Goal: Task Accomplishment & Management: Use online tool/utility

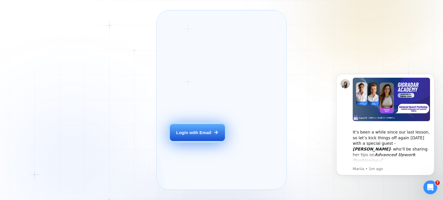
click at [207, 136] on div "Login with Email" at bounding box center [193, 133] width 35 height 6
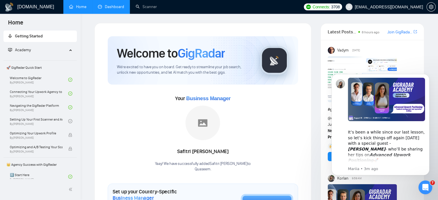
click at [115, 9] on link "Dashboard" at bounding box center [111, 6] width 26 height 5
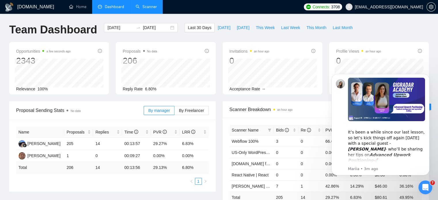
click at [145, 7] on link "Scanner" at bounding box center [146, 6] width 21 height 5
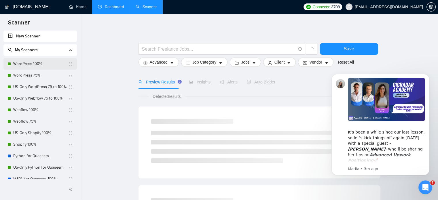
click at [51, 65] on link "WordPress 100%" at bounding box center [40, 64] width 55 height 12
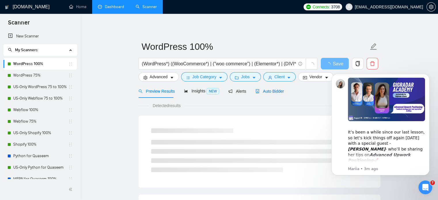
click at [270, 92] on span "Auto Bidder" at bounding box center [270, 91] width 29 height 5
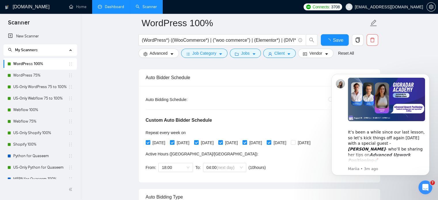
scroll to position [86, 0]
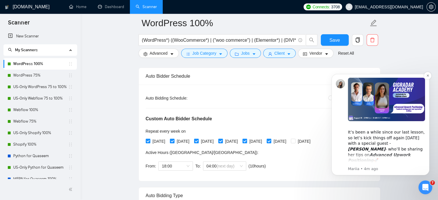
click at [374, 142] on div "​It’s been a while since our last lesson, so let’s kick things off again next M…" at bounding box center [386, 143] width 77 height 39
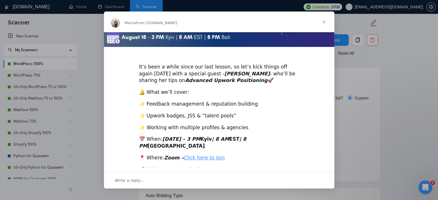
scroll to position [129, 0]
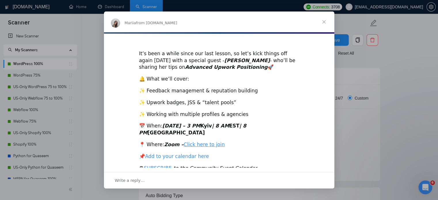
click at [189, 154] on link "Add to your calendar here" at bounding box center [177, 157] width 64 height 6
click at [324, 22] on span "Close" at bounding box center [324, 22] width 21 height 21
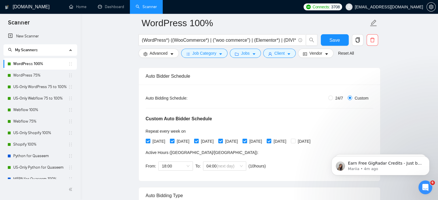
scroll to position [0, 0]
click at [428, 135] on icon "Dismiss notification" at bounding box center [428, 136] width 3 height 3
click at [427, 158] on icon "Dismiss notification" at bounding box center [428, 157] width 3 height 3
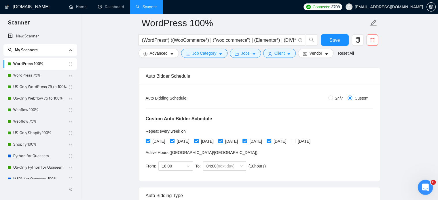
click at [430, 190] on div "Open Intercom Messenger" at bounding box center [424, 186] width 19 height 19
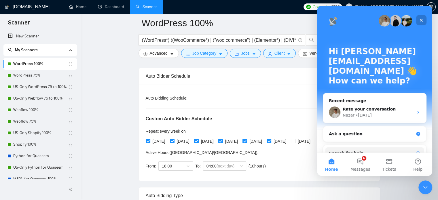
click at [421, 21] on icon "Close" at bounding box center [421, 20] width 5 height 5
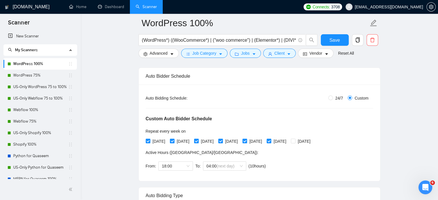
drag, startPoint x: 161, startPoint y: 55, endPoint x: 160, endPoint y: 58, distance: 3.2
click at [161, 55] on span "Advanced" at bounding box center [159, 53] width 18 height 6
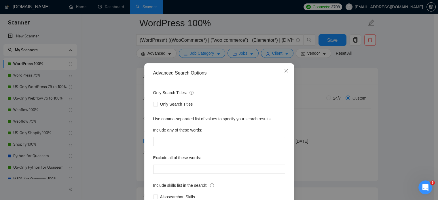
click at [119, 97] on div "Advanced Search Options Only Search Titles: Only Search Titles Use comma-separa…" at bounding box center [219, 100] width 438 height 200
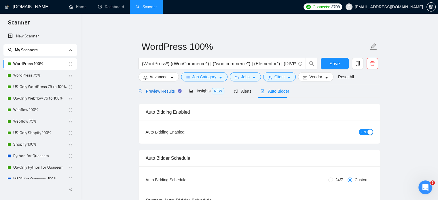
click at [152, 89] on span "Preview Results" at bounding box center [159, 91] width 41 height 5
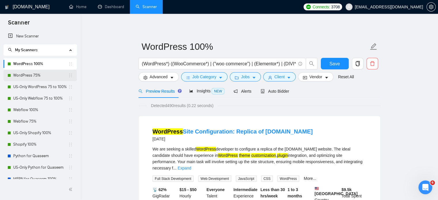
click at [41, 77] on link "WordPress 75%" at bounding box center [40, 76] width 55 height 12
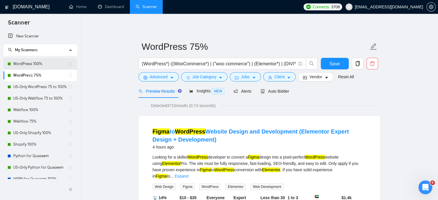
click at [36, 63] on link "WordPress 100%" at bounding box center [40, 64] width 55 height 12
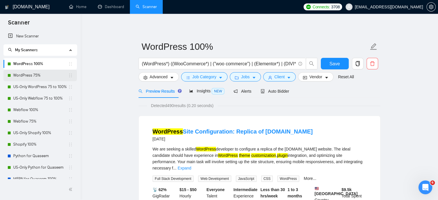
click at [44, 72] on link "WordPress 75%" at bounding box center [40, 76] width 55 height 12
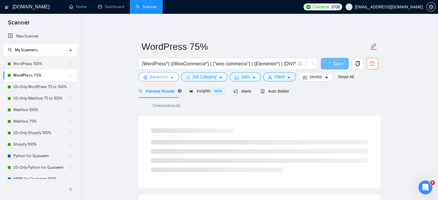
click at [151, 78] on span "Advanced" at bounding box center [159, 77] width 18 height 6
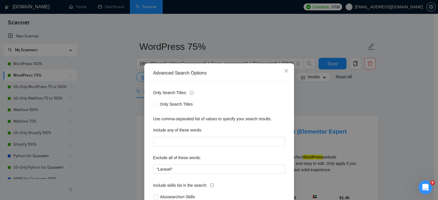
click at [99, 98] on div "Advanced Search Options Only Search Titles: Only Search Titles Use comma-separa…" at bounding box center [219, 100] width 438 height 200
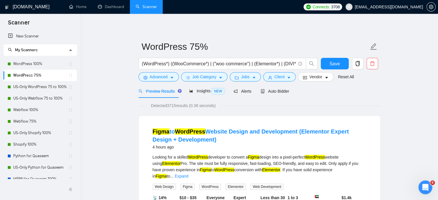
click at [42, 63] on link "WordPress 100%" at bounding box center [40, 64] width 55 height 12
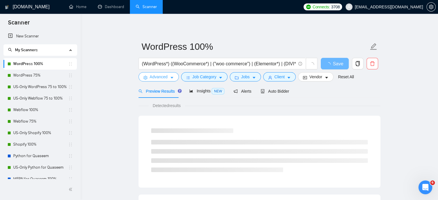
click at [164, 79] on span "Advanced" at bounding box center [159, 77] width 18 height 6
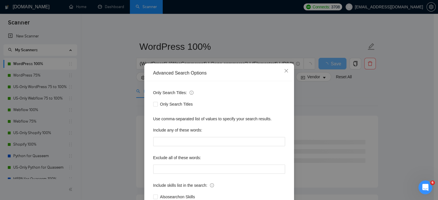
click at [96, 94] on div "Advanced Search Options Only Search Titles: Only Search Titles Use comma-separa…" at bounding box center [219, 100] width 438 height 200
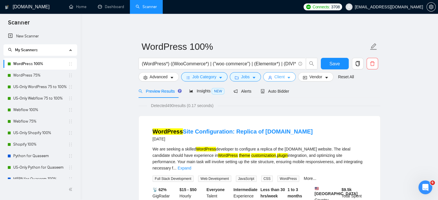
click at [282, 76] on span "Client" at bounding box center [280, 77] width 10 height 6
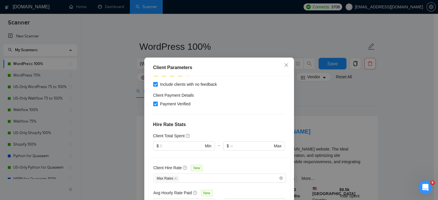
scroll to position [144, 0]
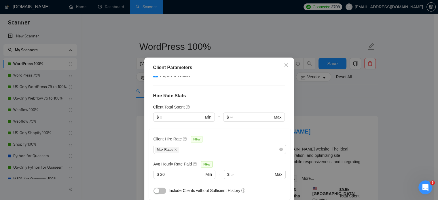
click at [115, 104] on div "Client Parameters Client Location Include Client Countries Select Exclude Clien…" at bounding box center [219, 100] width 438 height 200
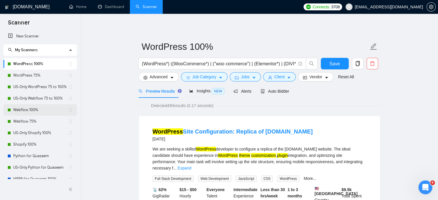
click at [49, 110] on link "Webflow 100%" at bounding box center [40, 110] width 55 height 12
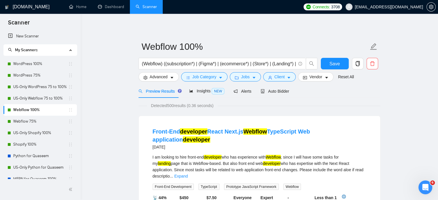
drag, startPoint x: 41, startPoint y: 63, endPoint x: 138, endPoint y: 80, distance: 98.4
click at [41, 63] on link "WordPress 100%" at bounding box center [40, 64] width 55 height 12
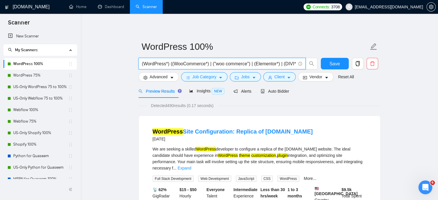
click at [158, 64] on input "(WordPress*) ((WooCommerce*) | ("woo commerce") | (Elementor*) | (DIVI*) | (Bea…" at bounding box center [219, 63] width 154 height 7
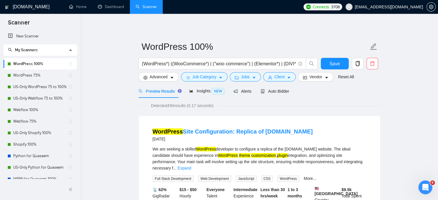
click at [155, 63] on input "(WordPress*) ((WooCommerce*) | ("woo commerce") | (Elementor*) | (DIVI*) | (Bea…" at bounding box center [219, 63] width 154 height 7
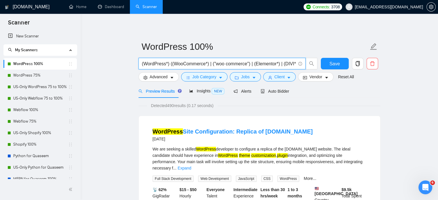
paste input "| Word press | WP"
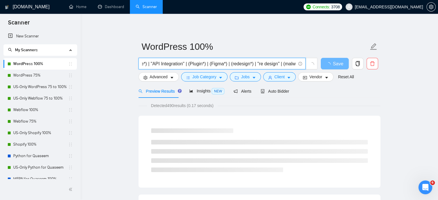
type input "(WordPress | Word press | WP) ((WooCommerce*) | ("woo commerce") | (Elementor*)…"
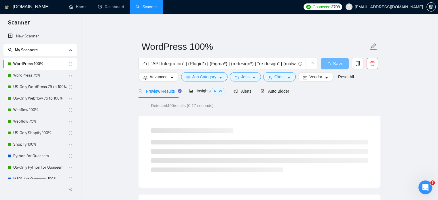
scroll to position [0, 0]
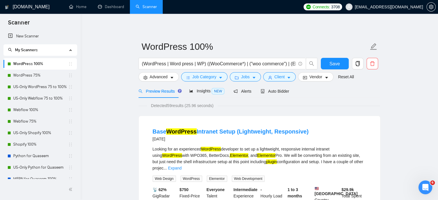
click at [207, 77] on span "Job Category" at bounding box center [205, 77] width 24 height 6
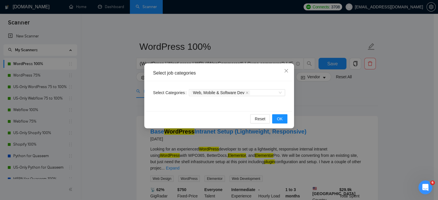
click at [121, 110] on div "Select job categories Select Categories Web, Mobile & Software Dev Reset OK" at bounding box center [219, 100] width 438 height 200
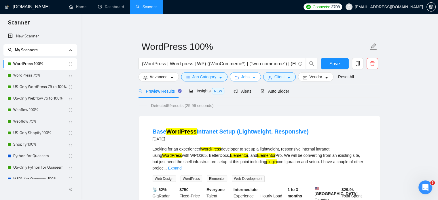
click at [250, 79] on button "Jobs" at bounding box center [245, 76] width 31 height 9
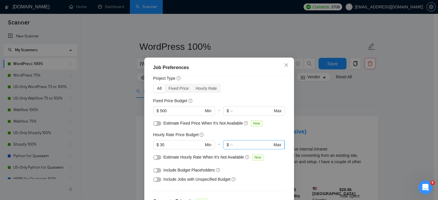
scroll to position [29, 0]
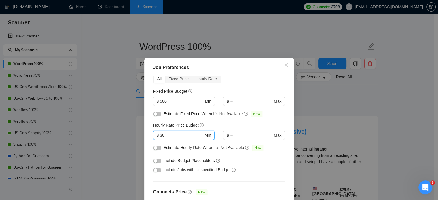
drag, startPoint x: 167, startPoint y: 137, endPoint x: 156, endPoint y: 136, distance: 10.4
click at [156, 136] on span "$ 30 Min" at bounding box center [183, 135] width 61 height 9
type input "20"
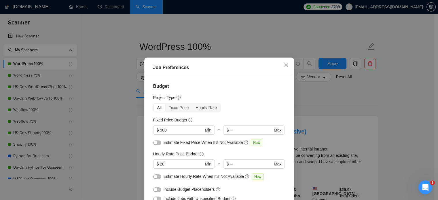
click at [157, 143] on button "button" at bounding box center [157, 143] width 8 height 5
click at [158, 178] on button "button" at bounding box center [157, 177] width 8 height 5
click at [157, 190] on button "button" at bounding box center [157, 190] width 8 height 5
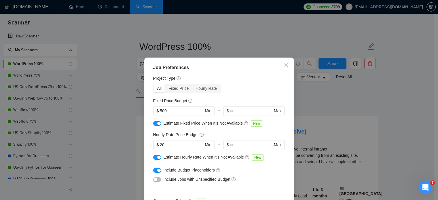
scroll to position [29, 0]
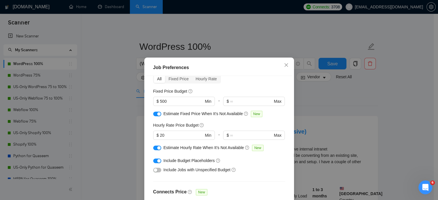
click at [157, 171] on button "button" at bounding box center [157, 170] width 8 height 5
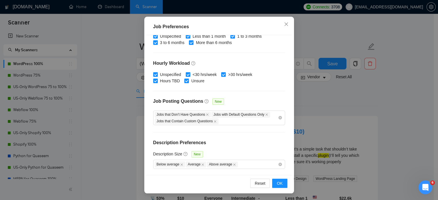
scroll to position [41, 0]
drag, startPoint x: 281, startPoint y: 183, endPoint x: 279, endPoint y: 176, distance: 6.8
click at [281, 183] on button "OK" at bounding box center [279, 183] width 15 height 9
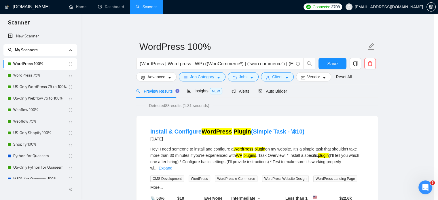
scroll to position [18, 0]
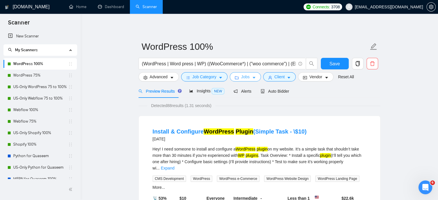
click at [246, 78] on span "Jobs" at bounding box center [245, 77] width 9 height 6
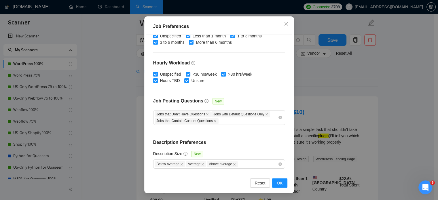
scroll to position [58, 0]
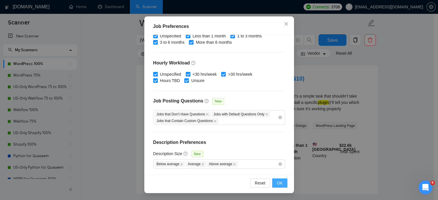
click at [279, 182] on span "OK" at bounding box center [280, 183] width 6 height 6
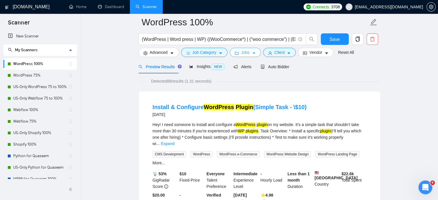
scroll to position [0, 0]
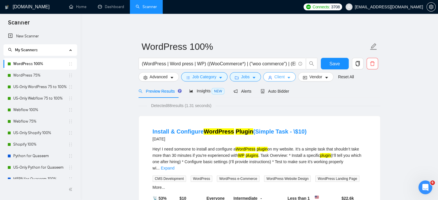
click at [280, 76] on span "Client" at bounding box center [280, 77] width 10 height 6
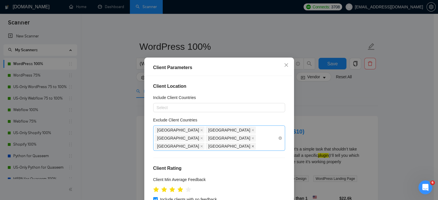
click at [252, 145] on icon "close" at bounding box center [253, 146] width 3 height 3
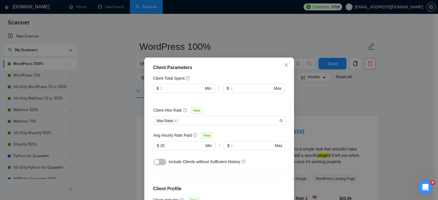
scroll to position [202, 0]
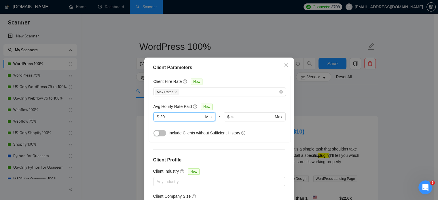
click at [154, 112] on span "$ 20 Min" at bounding box center [185, 116] width 62 height 9
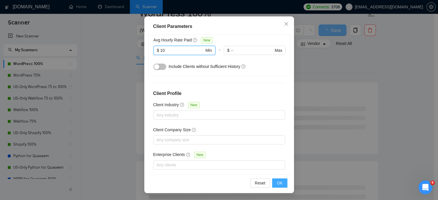
scroll to position [58, 0]
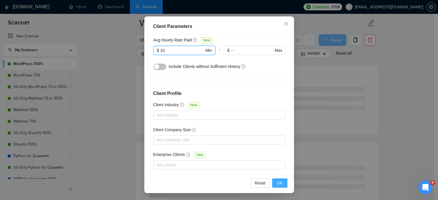
type input "10"
click at [278, 183] on span "OK" at bounding box center [280, 183] width 6 height 6
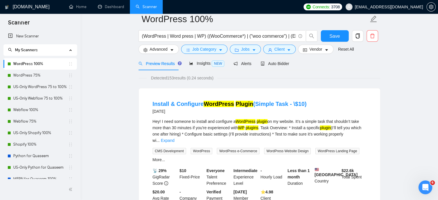
scroll to position [0, 0]
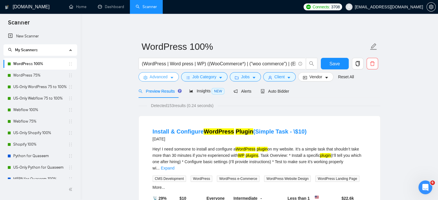
click at [164, 79] on span "Advanced" at bounding box center [159, 77] width 18 height 6
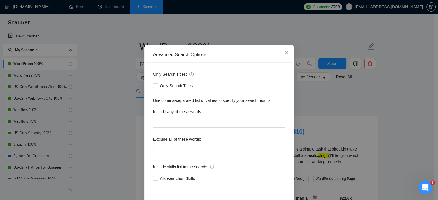
scroll to position [39, 0]
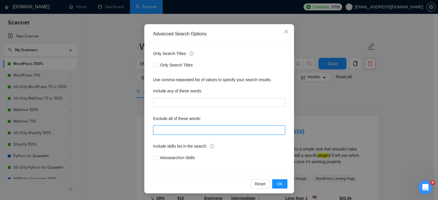
click at [182, 131] on input "text" at bounding box center [219, 130] width 132 height 9
paste input ""Laravel""
type input ""Laravel""
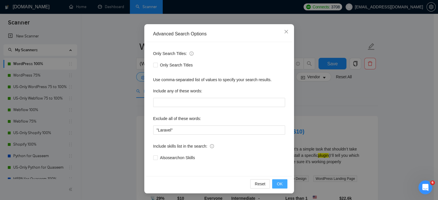
click at [280, 185] on span "OK" at bounding box center [280, 184] width 6 height 6
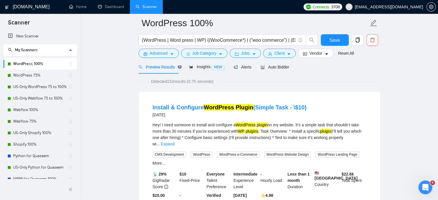
scroll to position [0, 0]
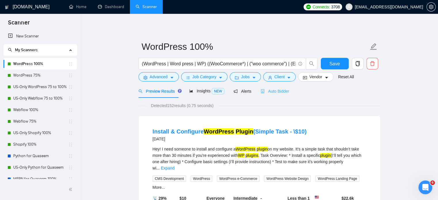
click at [276, 95] on div "Auto Bidder" at bounding box center [275, 91] width 29 height 14
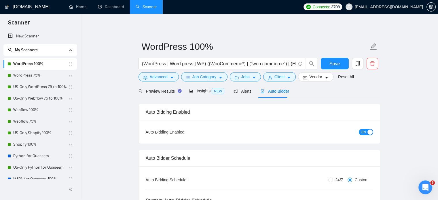
checkbox input "true"
click at [245, 94] on span "Alerts" at bounding box center [243, 91] width 18 height 5
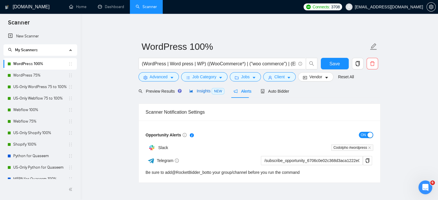
click at [199, 93] on span "Insights NEW" at bounding box center [206, 91] width 35 height 5
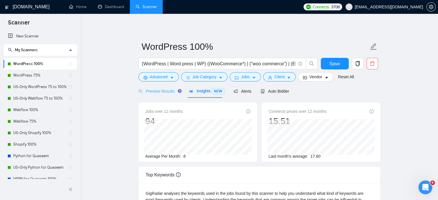
click at [155, 95] on div "Preview Results" at bounding box center [159, 91] width 41 height 14
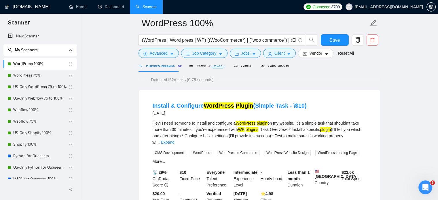
scroll to position [16, 0]
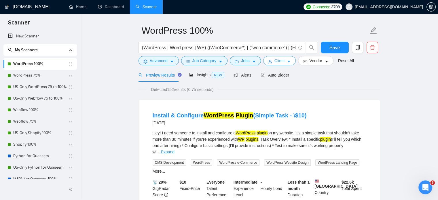
click at [278, 58] on span "Client" at bounding box center [280, 61] width 10 height 6
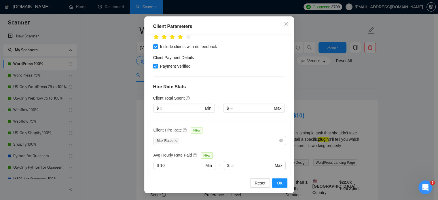
scroll to position [141, 0]
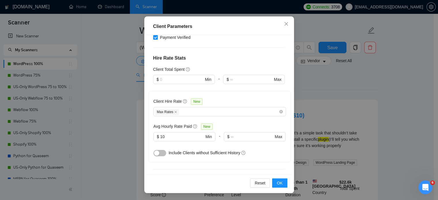
click at [163, 150] on div at bounding box center [161, 153] width 15 height 7
click at [161, 150] on button "button" at bounding box center [160, 153] width 13 height 6
click at [277, 185] on span "OK" at bounding box center [280, 183] width 6 height 6
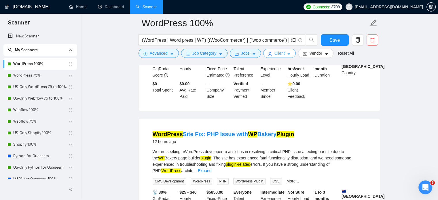
scroll to position [247, 0]
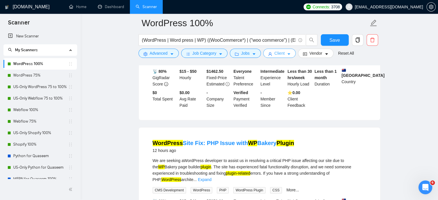
click at [282, 54] on span "Client" at bounding box center [280, 53] width 10 height 6
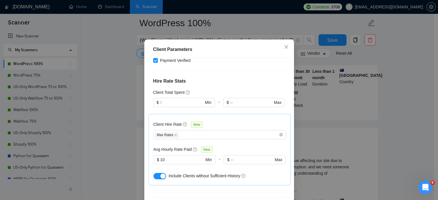
click at [162, 179] on div "button" at bounding box center [163, 176] width 5 height 5
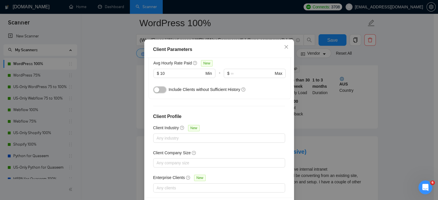
scroll to position [41, 0]
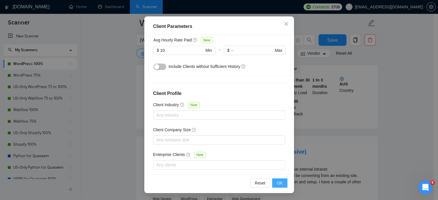
click at [280, 185] on span "OK" at bounding box center [280, 183] width 6 height 6
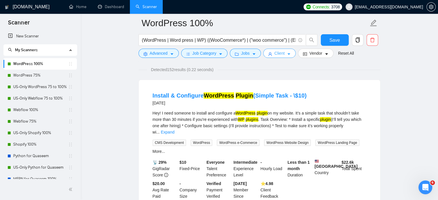
scroll to position [0, 0]
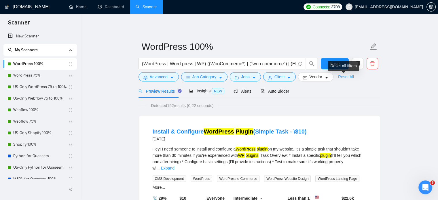
click at [347, 77] on link "Reset All" at bounding box center [346, 77] width 16 height 6
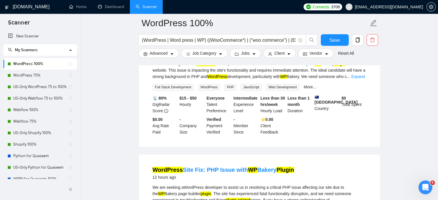
scroll to position [749, 0]
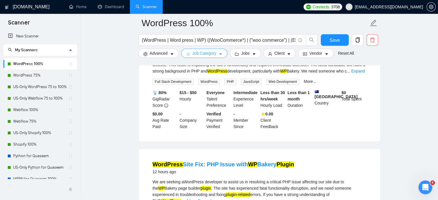
click at [207, 54] on span "Job Category" at bounding box center [205, 53] width 24 height 6
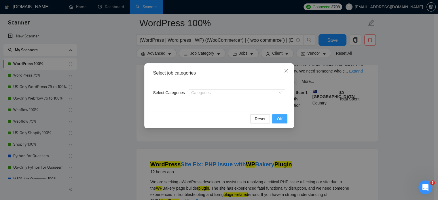
click at [280, 121] on span "OK" at bounding box center [280, 119] width 6 height 6
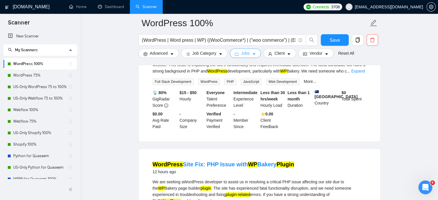
click at [238, 55] on button "Jobs" at bounding box center [245, 53] width 31 height 9
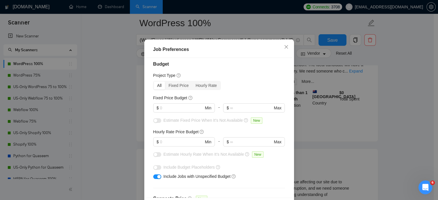
scroll to position [0, 0]
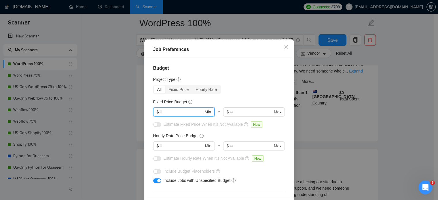
click at [179, 115] on input "text" at bounding box center [182, 112] width 44 height 6
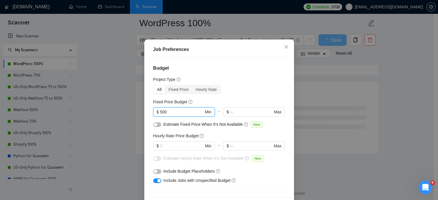
type input "500"
click at [157, 127] on button "button" at bounding box center [157, 124] width 8 height 5
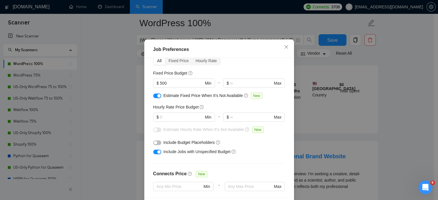
click at [156, 145] on button "button" at bounding box center [157, 143] width 8 height 5
click at [185, 120] on input "text" at bounding box center [182, 117] width 44 height 6
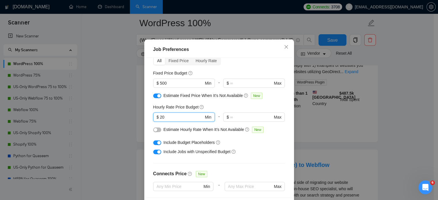
type input "20"
click at [156, 132] on button "button" at bounding box center [157, 130] width 8 height 5
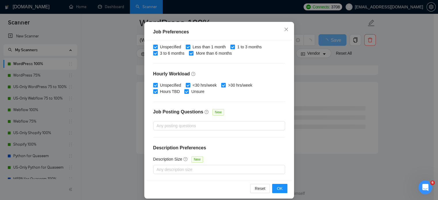
scroll to position [41, 0]
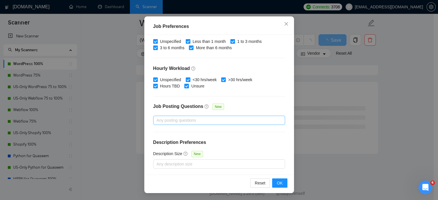
click at [193, 120] on div at bounding box center [216, 120] width 123 height 7
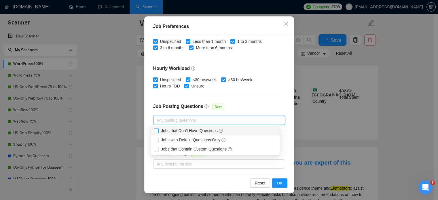
click at [178, 131] on span "Jobs that Don’t Have Questions" at bounding box center [192, 131] width 63 height 5
click at [158, 131] on input "Jobs that Don’t Have Questions" at bounding box center [156, 131] width 4 height 4
checkbox input "true"
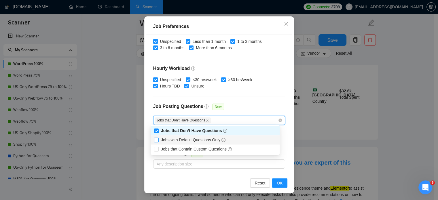
click at [178, 139] on span "Jobs with Default Questions Only" at bounding box center [193, 140] width 65 height 5
click at [158, 139] on input "Jobs with Default Questions Only" at bounding box center [156, 140] width 4 height 4
checkbox input "true"
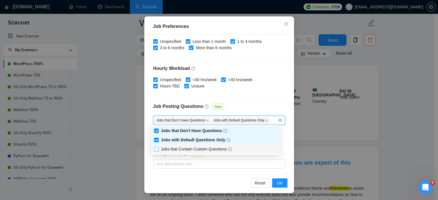
click at [179, 150] on span "Jobs that Contain Custom Questions" at bounding box center [196, 149] width 71 height 5
click at [158, 150] on input "Jobs that Contain Custom Questions" at bounding box center [156, 149] width 4 height 4
checkbox input "true"
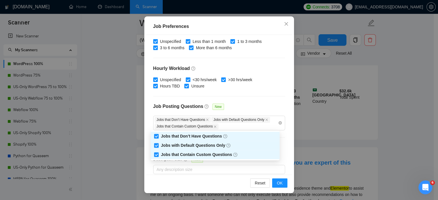
click at [242, 101] on div "Budget Project Type All Fixed Price Hourly Rate Fixed Price Budget $ 500 Min - …" at bounding box center [219, 105] width 146 height 140
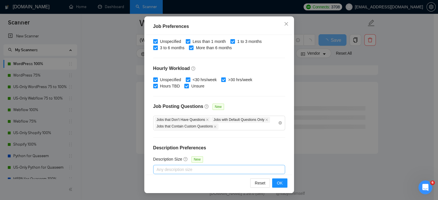
click at [167, 170] on div at bounding box center [216, 169] width 123 height 7
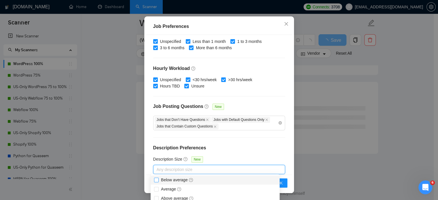
click at [168, 180] on span "Below average" at bounding box center [177, 180] width 33 height 5
click at [158, 180] on input "Below average" at bounding box center [156, 180] width 4 height 4
checkbox input "true"
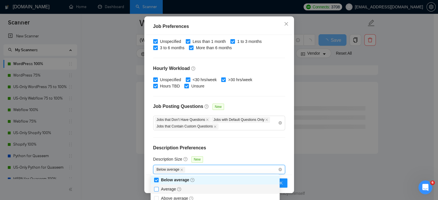
click at [168, 190] on span "Average" at bounding box center [171, 189] width 21 height 5
click at [158, 190] on input "Average" at bounding box center [156, 189] width 4 height 4
checkbox input "true"
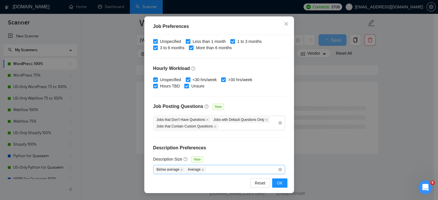
click at [214, 170] on div "Below average Average" at bounding box center [216, 169] width 123 height 7
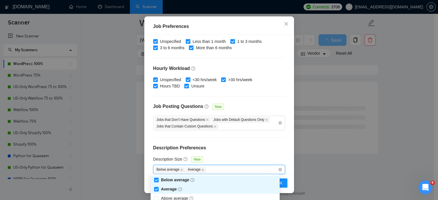
scroll to position [190, 0]
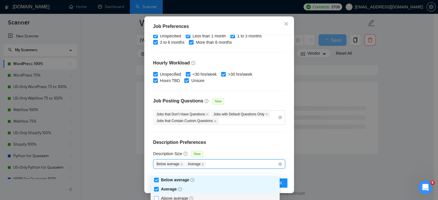
click at [178, 198] on span "Above average" at bounding box center [177, 198] width 33 height 5
click at [158, 198] on input "Above average" at bounding box center [156, 198] width 4 height 4
checkbox input "true"
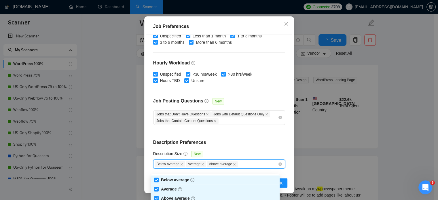
click at [236, 145] on h4 "Description Preferences" at bounding box center [219, 142] width 132 height 7
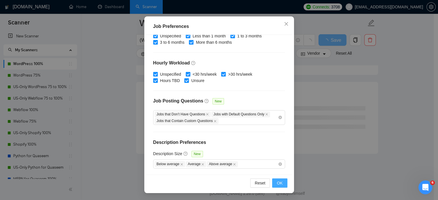
click at [274, 183] on button "OK" at bounding box center [279, 183] width 15 height 9
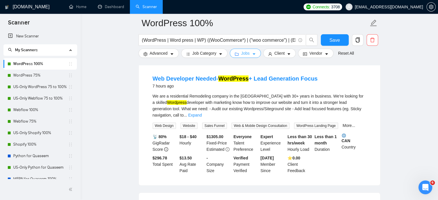
scroll to position [29, 0]
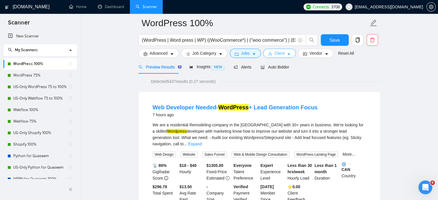
click at [284, 53] on button "Client" at bounding box center [279, 53] width 33 height 9
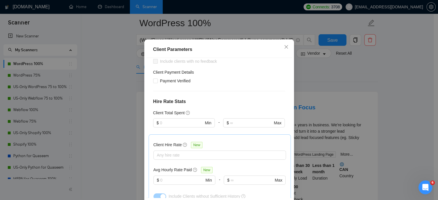
scroll to position [0, 0]
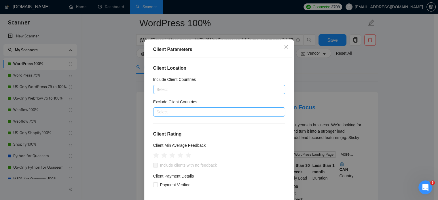
click at [191, 93] on div at bounding box center [216, 89] width 123 height 7
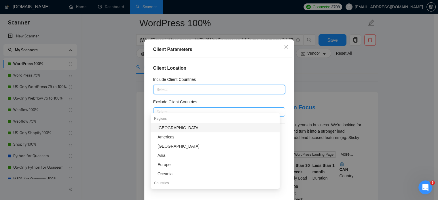
click at [223, 72] on h4 "Client Location" at bounding box center [219, 68] width 132 height 7
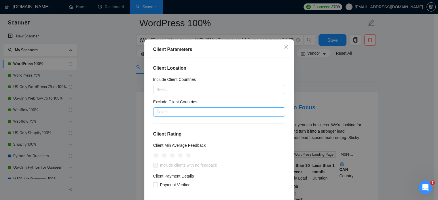
click at [200, 116] on div at bounding box center [216, 112] width 123 height 7
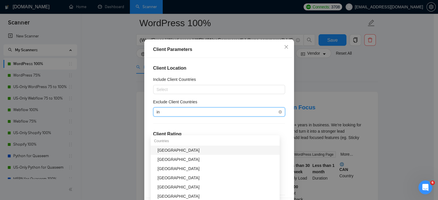
type input "ind"
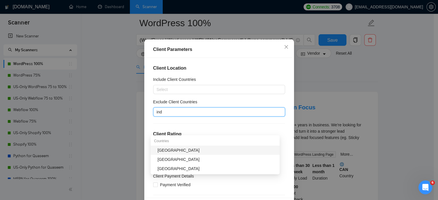
click at [188, 152] on div "[GEOGRAPHIC_DATA]" at bounding box center [217, 150] width 119 height 6
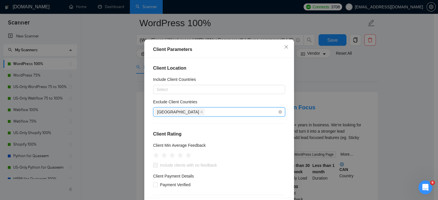
click at [190, 116] on div "[GEOGRAPHIC_DATA]" at bounding box center [216, 112] width 123 height 8
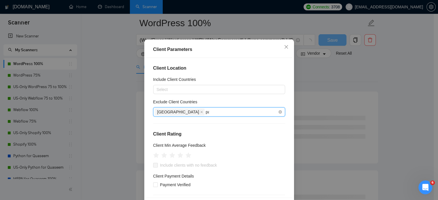
type input "pak"
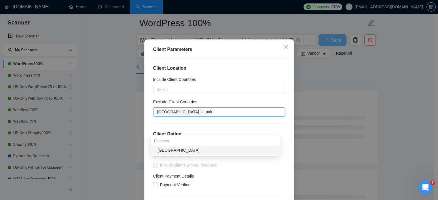
click at [185, 150] on div "[GEOGRAPHIC_DATA]" at bounding box center [217, 150] width 119 height 6
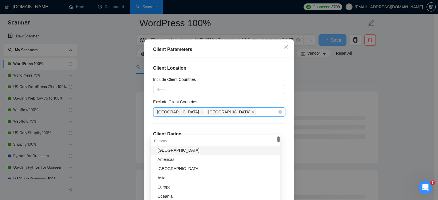
click at [199, 116] on div "India Pakistan" at bounding box center [216, 112] width 123 height 8
type input "ban"
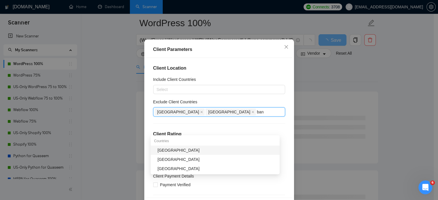
click at [190, 150] on div "[GEOGRAPHIC_DATA]" at bounding box center [217, 150] width 119 height 6
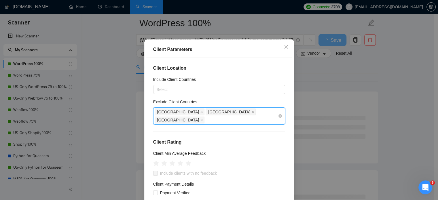
click at [230, 124] on div "India Pakistan Bangladesh" at bounding box center [216, 116] width 123 height 16
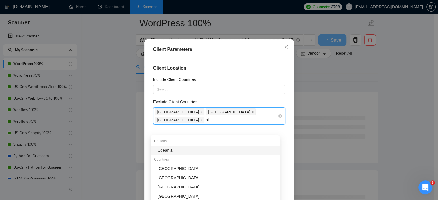
type input "nig"
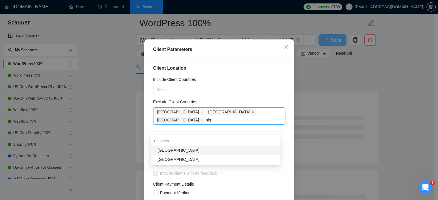
click at [230, 150] on div "[GEOGRAPHIC_DATA]" at bounding box center [217, 150] width 119 height 6
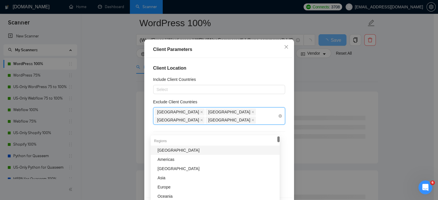
click at [253, 124] on div "India Pakistan Bangladesh Nigeria" at bounding box center [216, 116] width 123 height 16
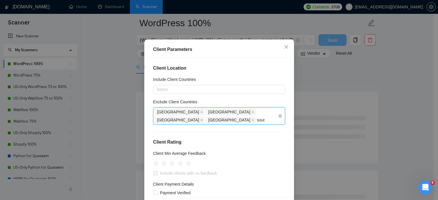
type input "south"
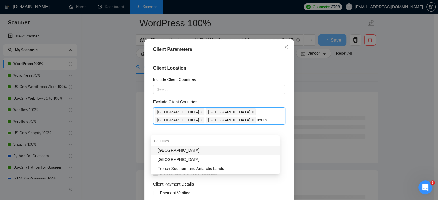
click at [179, 151] on div "[GEOGRAPHIC_DATA]" at bounding box center [217, 150] width 119 height 6
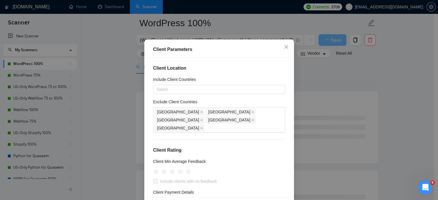
click at [234, 58] on div "Client Parameters" at bounding box center [219, 49] width 146 height 16
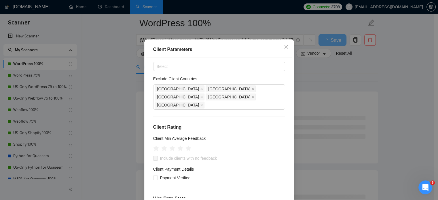
scroll to position [58, 0]
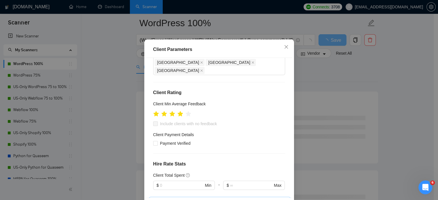
drag, startPoint x: 179, startPoint y: 126, endPoint x: 181, endPoint y: 129, distance: 3.8
click at [179, 117] on icon "star" at bounding box center [180, 114] width 5 height 5
click at [183, 127] on span "Include clients with no feedback" at bounding box center [189, 124] width 62 height 6
click at [157, 126] on input "Include clients with no feedback" at bounding box center [155, 124] width 4 height 4
checkbox input "true"
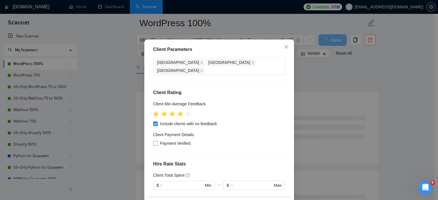
click at [176, 147] on span "Payment Verified" at bounding box center [175, 143] width 35 height 6
click at [157, 145] on input "Payment Verified" at bounding box center [155, 143] width 4 height 4
click at [176, 147] on span "Payment Verified" at bounding box center [175, 143] width 35 height 6
click at [157, 145] on input "Payment Verified" at bounding box center [155, 143] width 4 height 4
checkbox input "false"
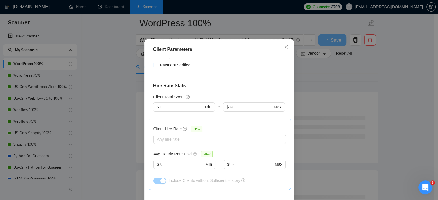
scroll to position [144, 0]
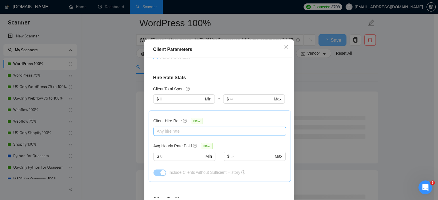
click at [174, 135] on div at bounding box center [217, 131] width 124 height 7
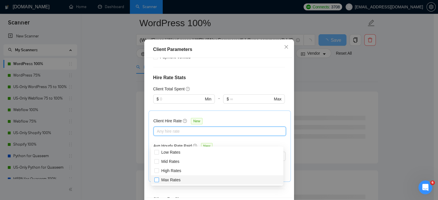
click at [181, 181] on span "Max Rates" at bounding box center [171, 180] width 24 height 6
click at [158, 181] on input "Max Rates" at bounding box center [156, 180] width 4 height 4
click at [157, 181] on input "Max Rates" at bounding box center [156, 180] width 4 height 4
checkbox input "true"
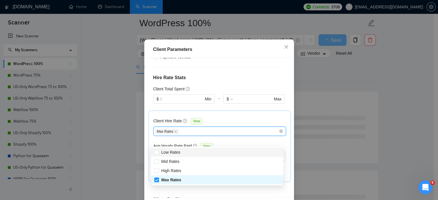
click at [238, 81] on h4 "Hire Rate Stats" at bounding box center [219, 77] width 132 height 7
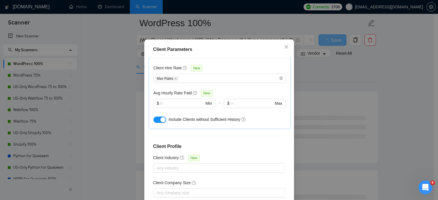
scroll to position [202, 0]
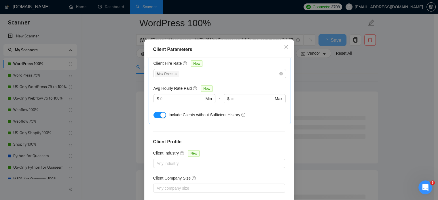
click at [156, 118] on button "button" at bounding box center [160, 115] width 13 height 6
click at [174, 102] on input "text" at bounding box center [182, 99] width 44 height 6
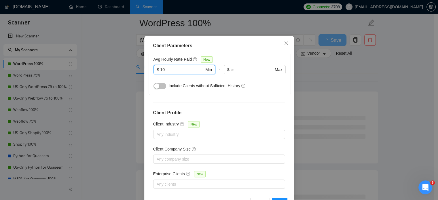
scroll to position [41, 0]
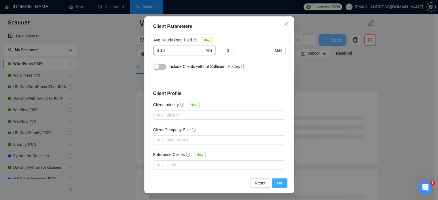
type input "10"
click at [277, 184] on span "OK" at bounding box center [280, 183] width 6 height 6
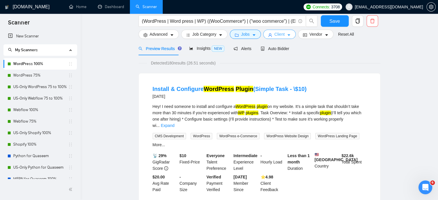
scroll to position [0, 0]
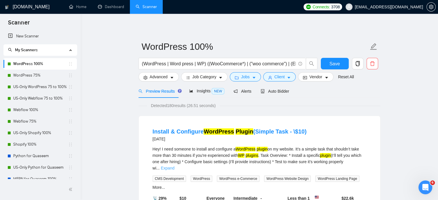
click at [174, 166] on link "Expand" at bounding box center [168, 168] width 14 height 5
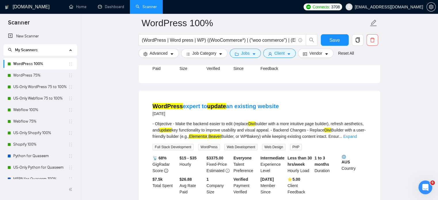
scroll to position [202, 0]
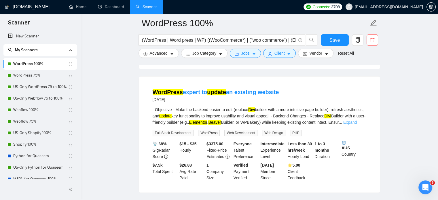
click at [357, 121] on link "Expand" at bounding box center [351, 122] width 14 height 5
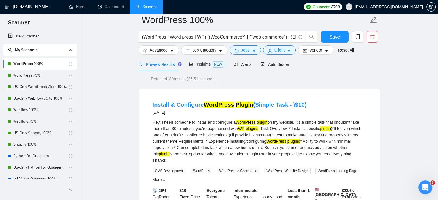
scroll to position [0, 0]
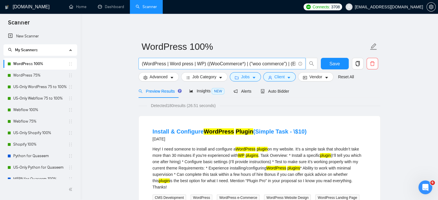
click at [158, 64] on input "(WordPress | Word press | WP) ((WooCommerce*) | ("woo commerce") | (Elementor*)…" at bounding box center [219, 63] width 154 height 7
paste input ") | (woo commerce) | (Elementor) | (DIVI) | (Beaver) | "WP Engine" | "Speed Opt…"
type input "(WordPress | Word press | WP) ((WooCommerce) | (woo commerce) | (Elementor) | (…"
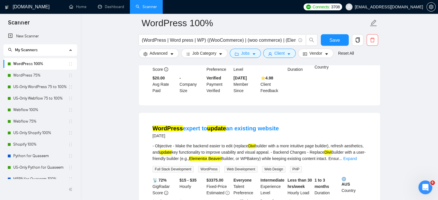
scroll to position [173, 0]
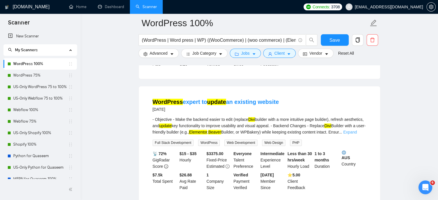
click at [357, 131] on link "Expand" at bounding box center [351, 132] width 14 height 5
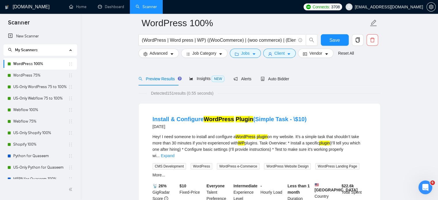
scroll to position [0, 0]
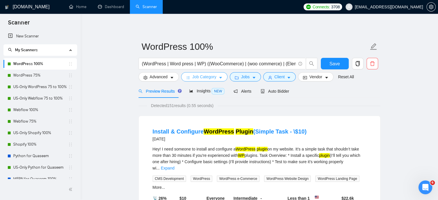
click at [211, 78] on span "Job Category" at bounding box center [205, 77] width 24 height 6
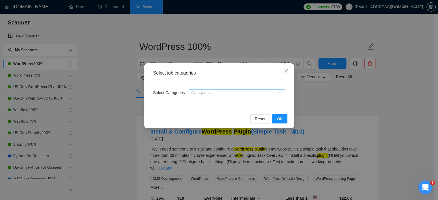
click at [222, 90] on div at bounding box center [234, 92] width 88 height 5
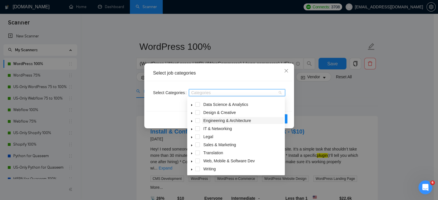
scroll to position [23, 0]
click at [234, 160] on span "Web, Mobile & Software Dev" at bounding box center [229, 160] width 52 height 5
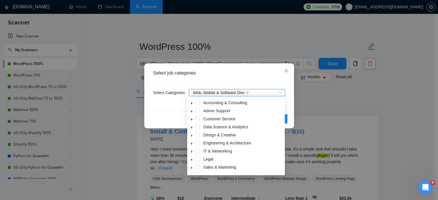
click at [174, 109] on div "Select Categories Web, Mobile & Software Dev" at bounding box center [219, 96] width 146 height 30
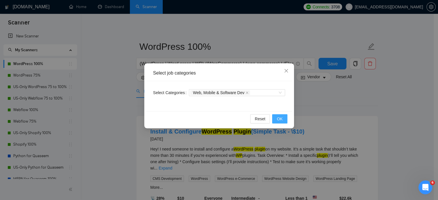
click at [281, 120] on span "OK" at bounding box center [280, 119] width 6 height 6
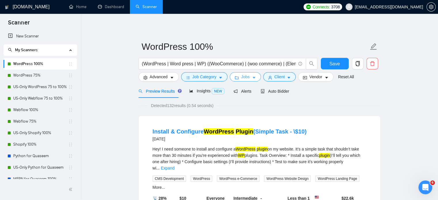
click at [243, 77] on span "Jobs" at bounding box center [245, 77] width 9 height 6
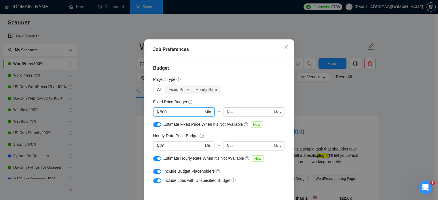
drag, startPoint x: 167, startPoint y: 130, endPoint x: 161, endPoint y: 129, distance: 5.8
click at [161, 115] on input "500" at bounding box center [182, 112] width 44 height 6
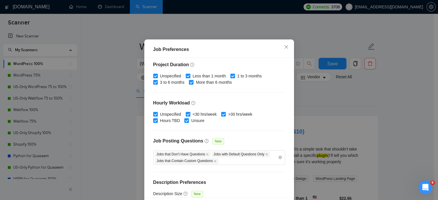
scroll to position [190, 0]
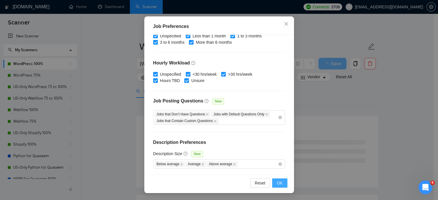
click at [277, 185] on span "OK" at bounding box center [280, 183] width 6 height 6
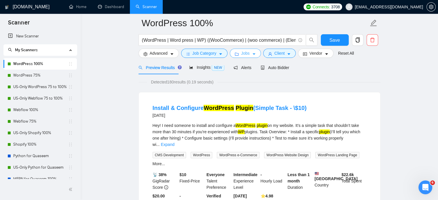
scroll to position [0, 0]
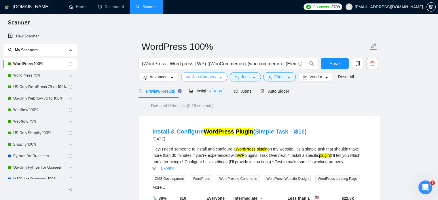
click at [205, 73] on button "Job Category" at bounding box center [204, 76] width 46 height 9
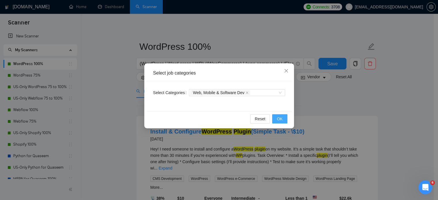
click at [283, 120] on button "OK" at bounding box center [279, 118] width 15 height 9
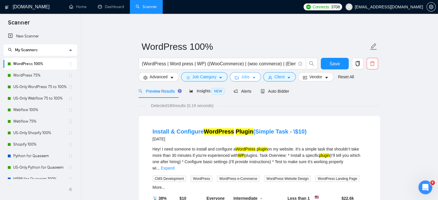
click at [252, 80] on icon "caret-down" at bounding box center [254, 78] width 4 height 4
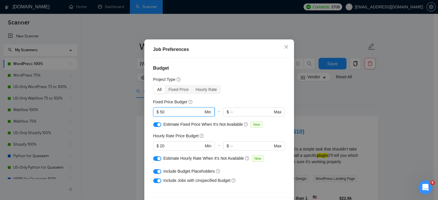
click at [166, 115] on input "50" at bounding box center [182, 112] width 44 height 6
type input "500"
click at [213, 92] on div "Budget Project Type All Fixed Price Hourly Rate Fixed Price Budget $ 500 Min - …" at bounding box center [219, 128] width 146 height 140
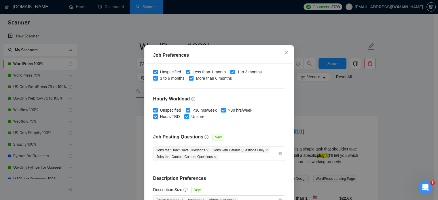
scroll to position [190, 0]
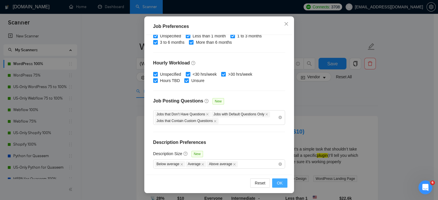
click at [278, 182] on span "OK" at bounding box center [280, 183] width 6 height 6
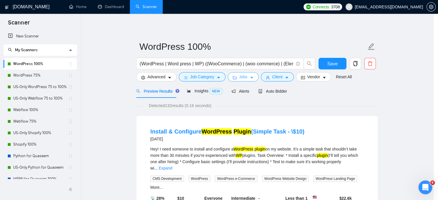
scroll to position [0, 0]
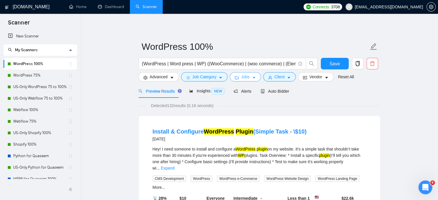
click at [253, 81] on button "Jobs" at bounding box center [245, 76] width 31 height 9
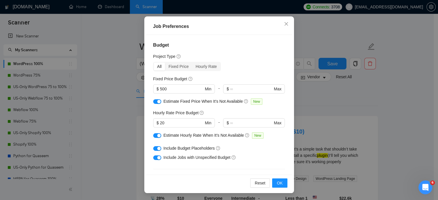
click at [303, 107] on div "Job Preferences Budget Project Type All Fixed Price Hourly Rate Fixed Price Bud…" at bounding box center [219, 100] width 438 height 200
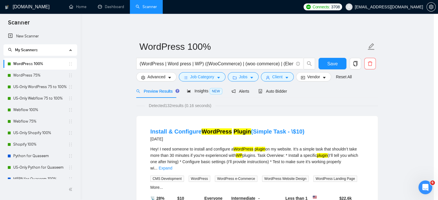
scroll to position [18, 0]
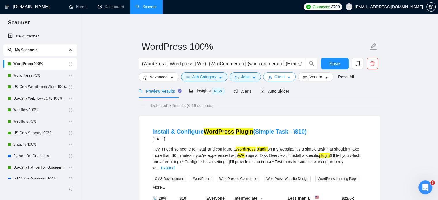
click at [282, 78] on span "Client" at bounding box center [280, 77] width 10 height 6
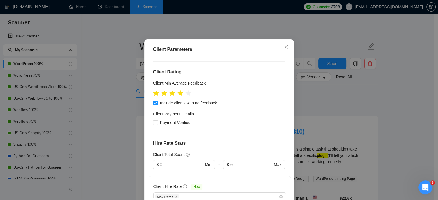
scroll to position [86, 0]
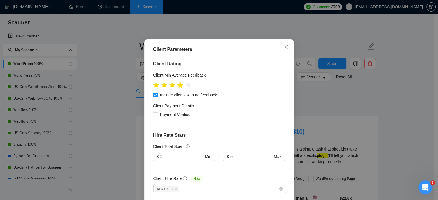
click at [178, 88] on icon "star" at bounding box center [180, 85] width 6 height 6
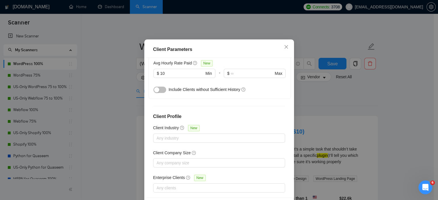
scroll to position [41, 0]
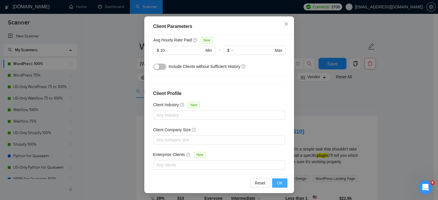
click at [279, 183] on span "OK" at bounding box center [280, 183] width 6 height 6
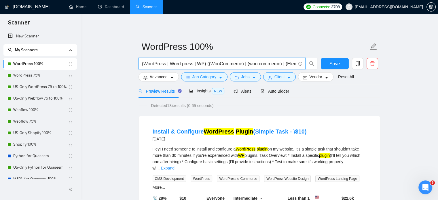
click at [152, 65] on input "(WordPress | Word press | WP) ((WooCommerce) | (woo commerce) | (Elementor) | (…" at bounding box center [219, 63] width 154 height 7
paste input ""Word press" | WP) (WooCommerce | "woo commerce" | Elementor | DIVI | Beaver | …"
type input "(WordPress | "Word press" | WP) (WooCommerce | "woo commerce" | Elementor | DIV…"
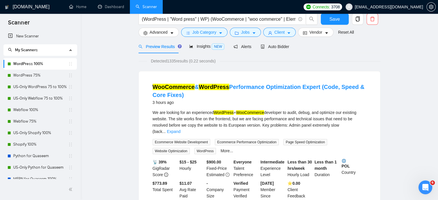
scroll to position [0, 0]
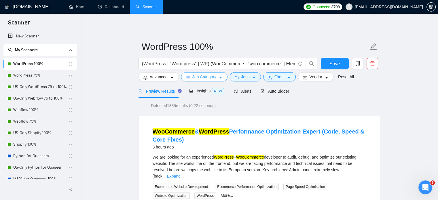
click at [194, 79] on span "Job Category" at bounding box center [205, 77] width 24 height 6
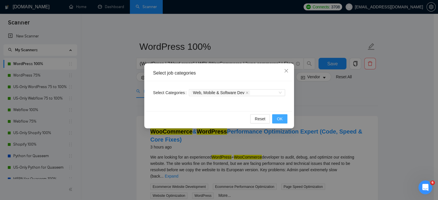
click at [277, 119] on span "OK" at bounding box center [280, 119] width 6 height 6
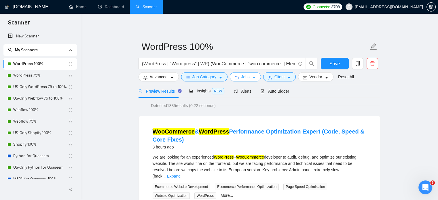
click at [252, 80] on icon "caret-down" at bounding box center [254, 78] width 4 height 4
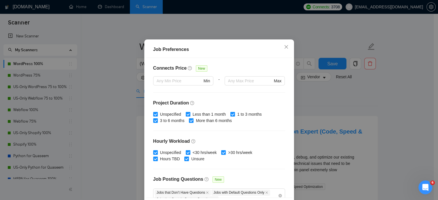
scroll to position [190, 0]
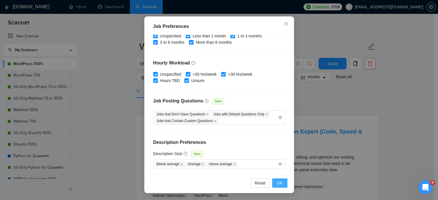
click at [277, 183] on span "OK" at bounding box center [280, 183] width 6 height 6
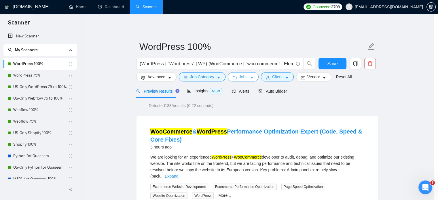
scroll to position [0, 0]
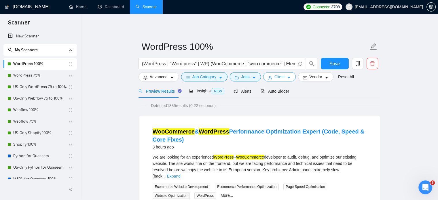
click at [284, 78] on button "Client" at bounding box center [279, 76] width 33 height 9
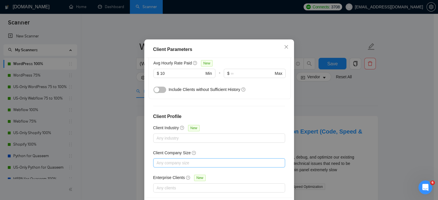
scroll to position [41, 0]
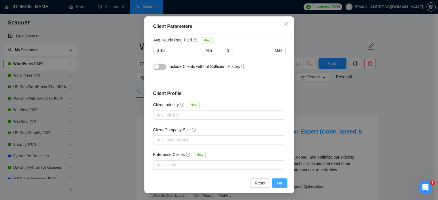
drag, startPoint x: 277, startPoint y: 183, endPoint x: 302, endPoint y: 112, distance: 75.4
click at [278, 183] on span "OK" at bounding box center [280, 183] width 6 height 6
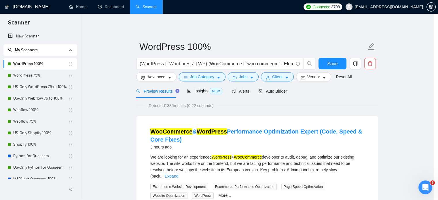
scroll to position [18, 0]
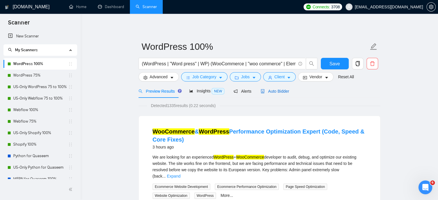
click at [272, 93] on span "Auto Bidder" at bounding box center [275, 91] width 29 height 5
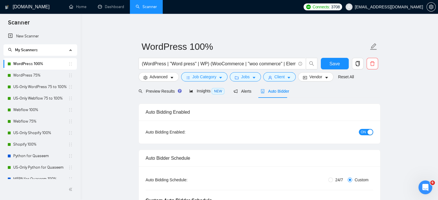
checkbox input "true"
click at [329, 63] on button "Save" at bounding box center [335, 64] width 28 height 12
checkbox input "true"
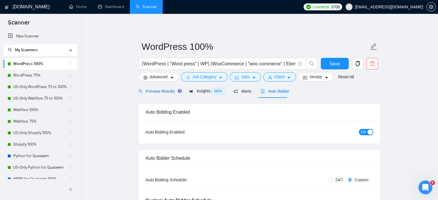
click at [166, 93] on span "Preview Results" at bounding box center [159, 91] width 41 height 5
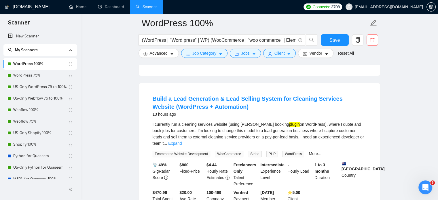
scroll to position [202, 0]
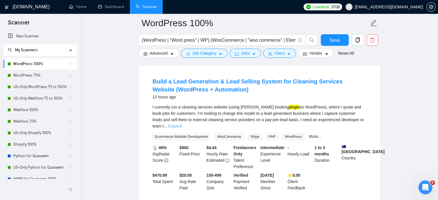
click at [182, 124] on link "Expand" at bounding box center [175, 126] width 14 height 5
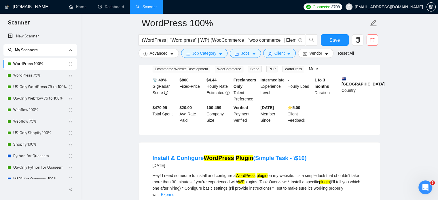
scroll to position [288, 0]
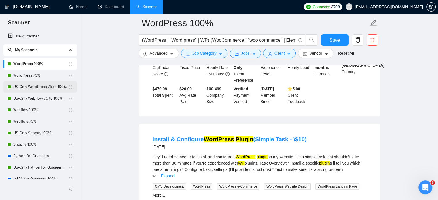
click at [53, 88] on link "US-Only WordPress 75 to 100%" at bounding box center [40, 87] width 55 height 12
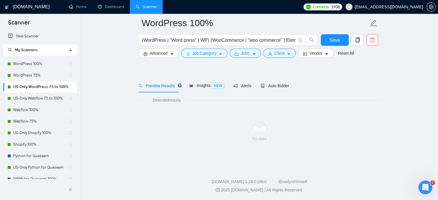
scroll to position [10, 0]
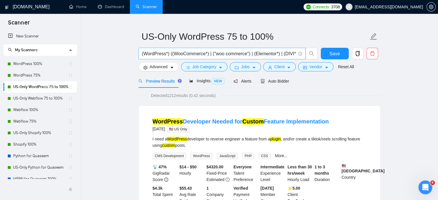
click at [159, 54] on input "(WordPress*) ((WooCommerce*) | ("woo commerce") | (Elementor*) | (DIVI*) | (Bea…" at bounding box center [219, 53] width 154 height 7
paste input "| "Word press" | WP) (WooCommerce | "woo commerce" | Elementor | DIVI | Beaver …"
type input "(WordPress | "Word press" | WP) (WooCommerce | "woo commerce" | Elementor | DIV…"
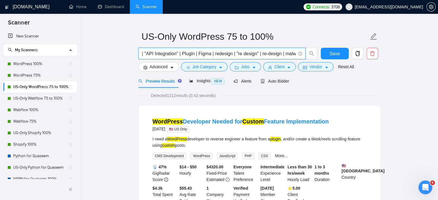
scroll to position [0, 0]
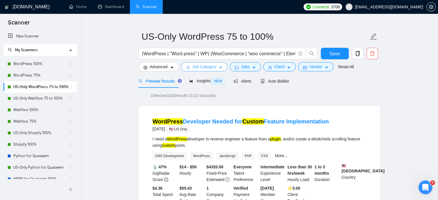
click at [216, 69] on button "Job Category" at bounding box center [204, 66] width 46 height 9
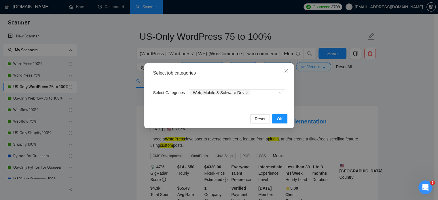
click at [323, 92] on div "Select job categories Select Categories Web, Mobile & Software Dev Reset OK" at bounding box center [219, 100] width 438 height 200
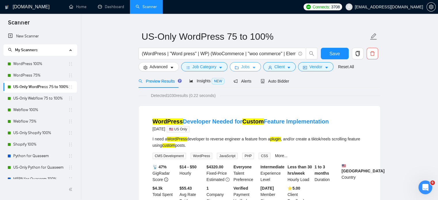
click at [246, 65] on span "Jobs" at bounding box center [245, 67] width 9 height 6
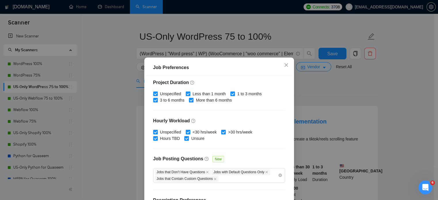
scroll to position [190, 0]
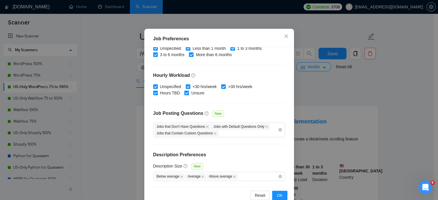
click at [352, 94] on div "Job Preferences Budget Project Type All Fixed Price Hourly Rate Fixed Price Bud…" at bounding box center [219, 100] width 438 height 200
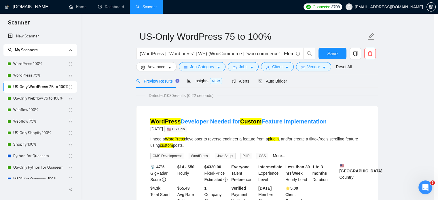
scroll to position [18, 0]
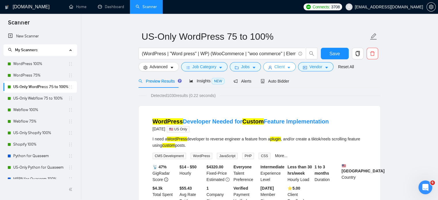
click at [287, 70] on icon "caret-down" at bounding box center [289, 68] width 4 height 4
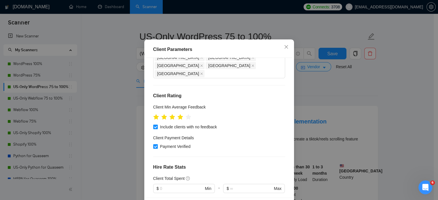
scroll to position [54, 0]
click at [178, 120] on icon "star" at bounding box center [180, 118] width 6 height 6
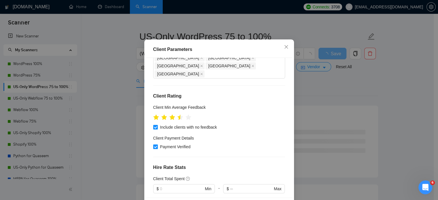
click at [154, 149] on input "Payment Verified" at bounding box center [155, 147] width 4 height 4
checkbox input "false"
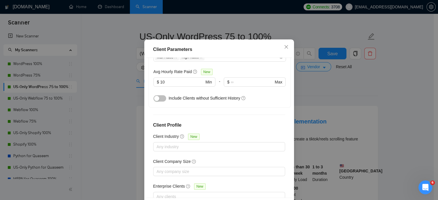
scroll to position [227, 0]
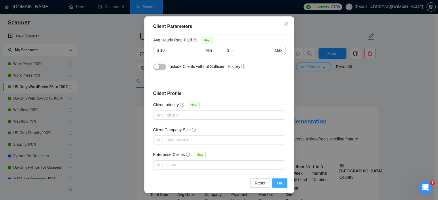
click at [278, 183] on span "OK" at bounding box center [280, 183] width 6 height 6
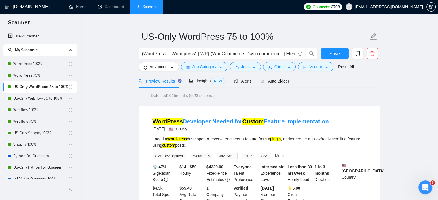
click at [274, 80] on span "Auto Bidder" at bounding box center [275, 81] width 29 height 5
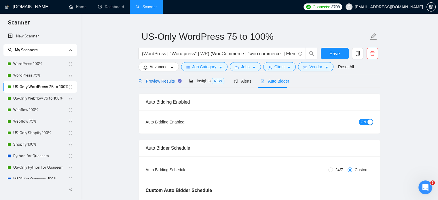
click at [153, 82] on span "Preview Results" at bounding box center [159, 81] width 41 height 5
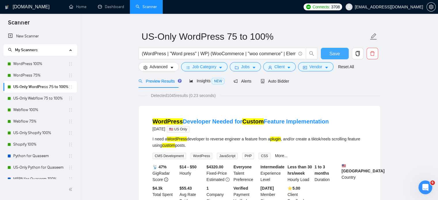
click at [332, 53] on span "Save" at bounding box center [335, 53] width 10 height 7
click at [39, 110] on link "Webflow 100%" at bounding box center [40, 110] width 55 height 12
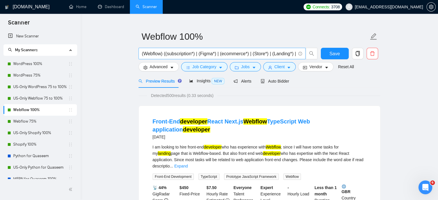
click at [158, 53] on input "(Webflow) ((subscription*) | (Figma*) | (ecommerce*) | (Store*) | (Landing*) | …" at bounding box center [219, 53] width 154 height 7
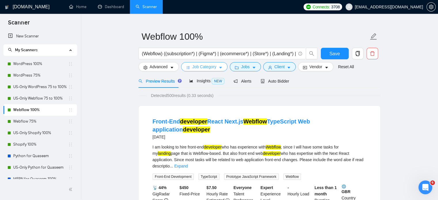
drag, startPoint x: 35, startPoint y: 65, endPoint x: 184, endPoint y: 67, distance: 148.1
click at [35, 65] on link "WordPress 100%" at bounding box center [40, 64] width 55 height 12
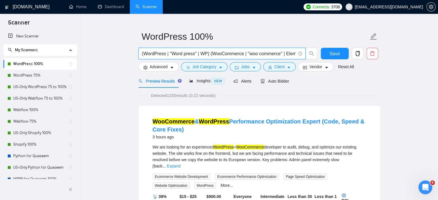
click at [157, 56] on input "(WordPress | "Word press" | WP) (WooCommerce | "woo commerce" | Elementor | DIV…" at bounding box center [219, 53] width 154 height 7
paste input "| Store | Landing | SaaS | animation | AI | Design"
type input "(WordPress | "Word press" | WP) (WooCommerce | "woo commerce" | Elementor | DIV…"
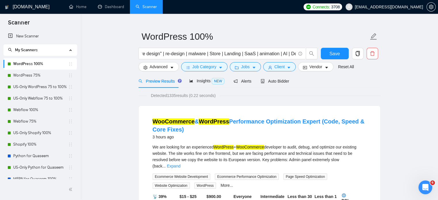
scroll to position [0, 0]
click at [328, 53] on button "Save" at bounding box center [335, 54] width 28 height 12
click at [45, 77] on link "WordPress 75%" at bounding box center [40, 76] width 55 height 12
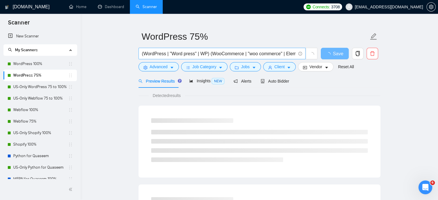
click at [157, 56] on input "(WordPress | "Word press" | WP) (WooCommerce | "woo commerce" | Elementor | DIV…" at bounding box center [219, 53] width 154 height 7
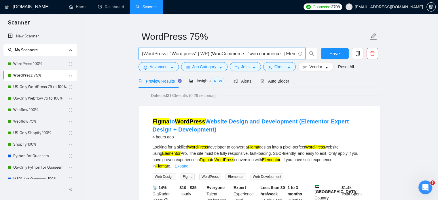
paste input "| Store | Landing | SaaS | animation | AI | Design"
type input "(WordPress | "Word press" | WP) (WooCommerce | "woo commerce" | Elementor | DIV…"
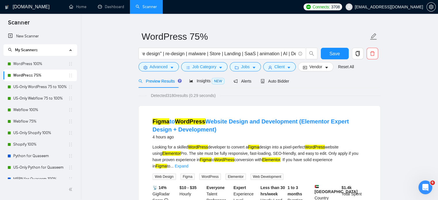
scroll to position [0, 0]
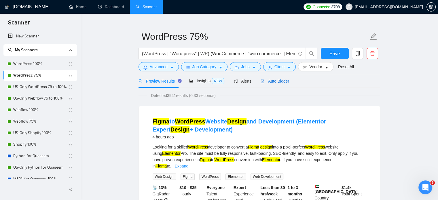
click at [274, 81] on span "Auto Bidder" at bounding box center [275, 81] width 29 height 5
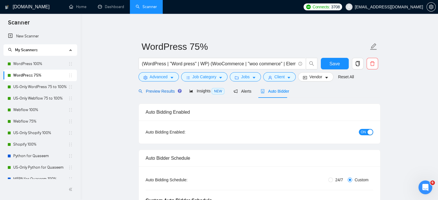
click at [156, 90] on span "Preview Results" at bounding box center [159, 91] width 41 height 5
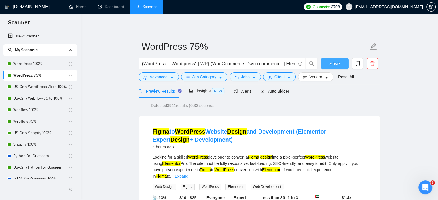
click at [333, 62] on span "Save" at bounding box center [335, 63] width 10 height 7
click at [38, 88] on link "US-Only WordPress 75 to 100%" at bounding box center [40, 87] width 55 height 12
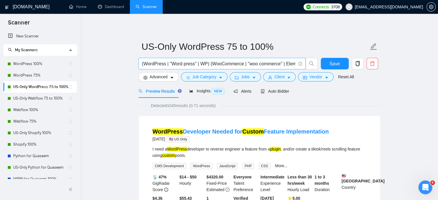
click at [158, 64] on input "(WordPress | "Word press" | WP) (WooCommerce | "woo commerce" | Elementor | DIV…" at bounding box center [219, 63] width 154 height 7
paste input "| Store | Landing | SaaS | animation | AI | Design"
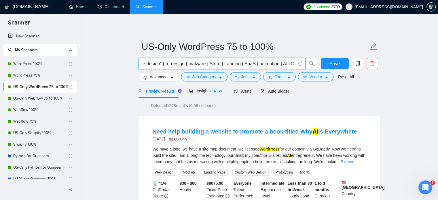
type input "(WordPress | "Word press" | WP) (WooCommerce | "woo commerce" | Elementor | DIV…"
click at [330, 65] on span "Save" at bounding box center [335, 63] width 10 height 7
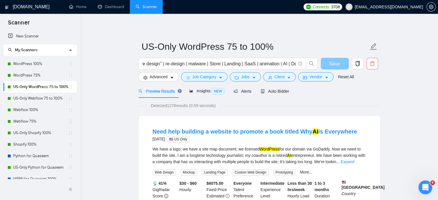
scroll to position [0, 0]
click at [276, 94] on span "Auto Bidder" at bounding box center [275, 91] width 29 height 5
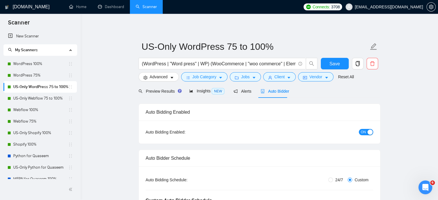
checkbox input "true"
click at [38, 110] on link "Webflow 100%" at bounding box center [40, 110] width 55 height 12
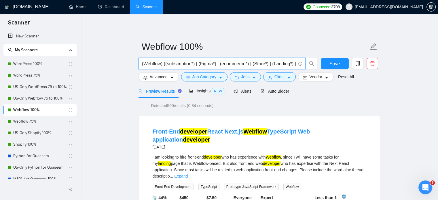
click at [153, 65] on input "(Webflow) ((subscription*) | (Figma*) | (ecommerce*) | (Store*) | (Landing*) | …" at bounding box center [219, 63] width 154 height 7
paste input "| web flow) (subscription | Figma | ecommerce | e-Commerce | "e commerce" | Sto…"
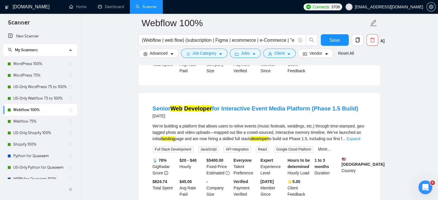
scroll to position [288, 0]
click at [359, 136] on link "Expand" at bounding box center [354, 138] width 14 height 5
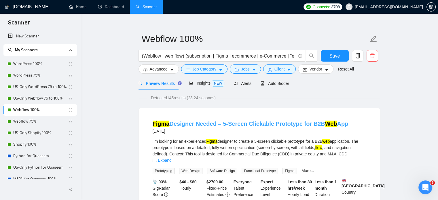
scroll to position [0, 0]
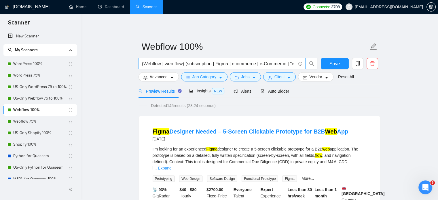
click at [150, 61] on input "(Webflow | web flow) (subscription | Figma | ecommerce | e-Commerce | "e commer…" at bounding box center [219, 63] width 154 height 7
paste input "text"
type input "(Webflow | web flow) (subscription | Figma | ecommerce | e-Commerce | "e commer…"
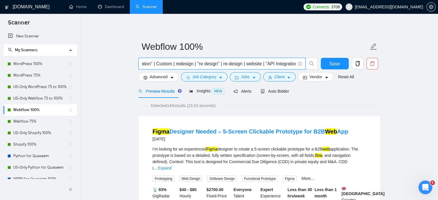
scroll to position [0, 0]
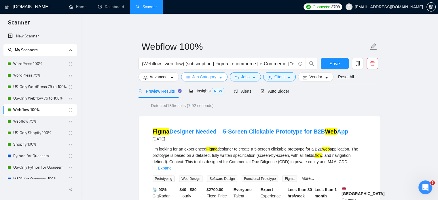
click at [212, 76] on span "Job Category" at bounding box center [205, 77] width 24 height 6
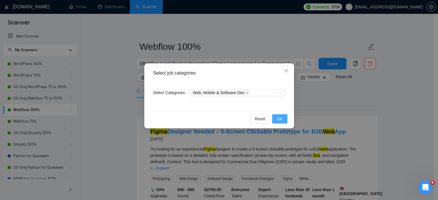
click at [281, 121] on span "OK" at bounding box center [280, 119] width 6 height 6
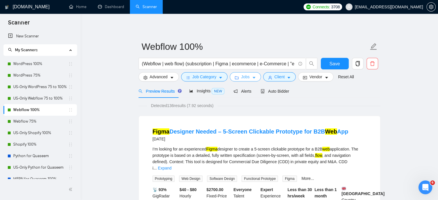
click at [250, 79] on button "Jobs" at bounding box center [245, 76] width 31 height 9
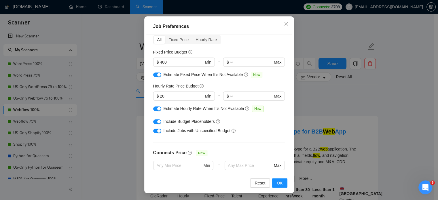
scroll to position [17, 0]
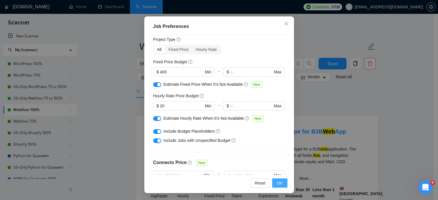
click at [280, 184] on span "OK" at bounding box center [280, 183] width 6 height 6
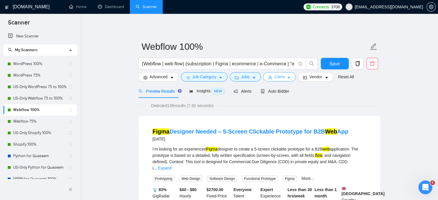
click at [275, 78] on span "Client" at bounding box center [280, 77] width 10 height 6
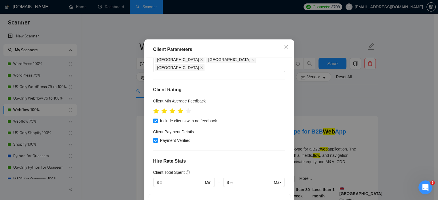
scroll to position [86, 0]
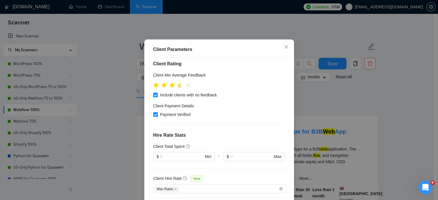
click at [178, 88] on icon "star" at bounding box center [180, 85] width 6 height 6
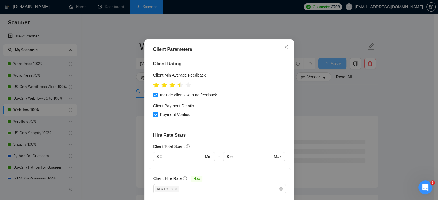
click at [153, 116] on input "Payment Verified" at bounding box center [155, 114] width 4 height 4
checkbox input "false"
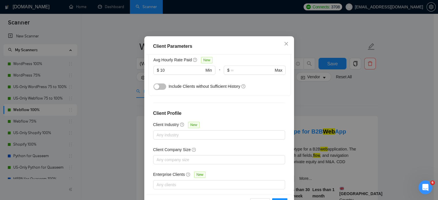
scroll to position [41, 0]
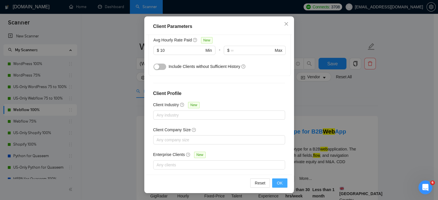
click at [277, 182] on span "OK" at bounding box center [280, 183] width 6 height 6
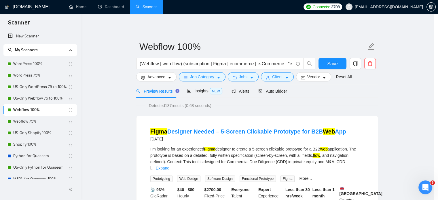
scroll to position [18, 0]
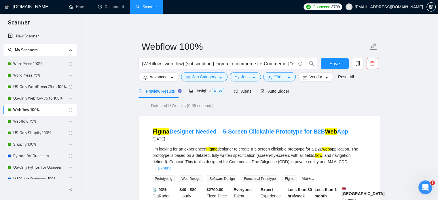
click at [171, 166] on link "Expand" at bounding box center [165, 168] width 14 height 5
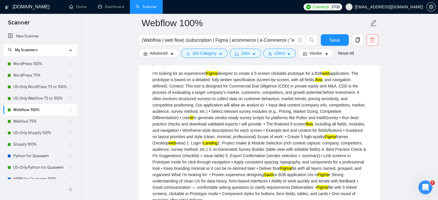
scroll to position [86, 0]
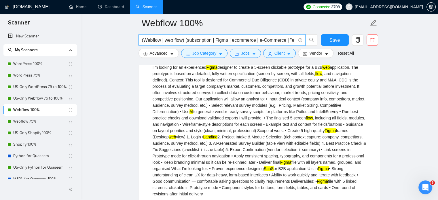
click at [154, 42] on input "(Webflow | web flow) (subscription | Figma | ecommerce | e-Commerce | "e commer…" at bounding box center [219, 40] width 154 height 7
paste input ""web flow""
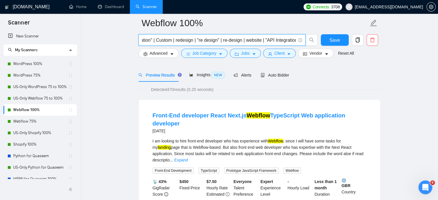
scroll to position [0, 0]
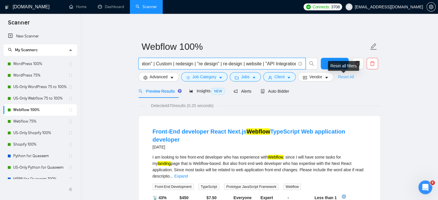
type input "(Webflow | "web flow") (subscription | Figma | ecommerce | e-Commerce | "e comm…"
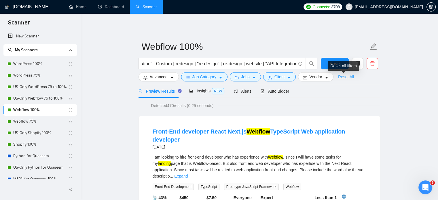
click at [344, 77] on link "Reset All" at bounding box center [346, 77] width 16 height 6
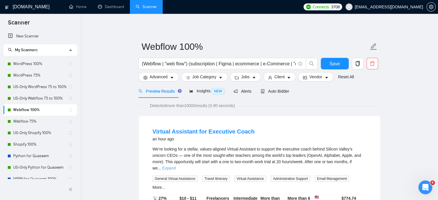
click at [176, 166] on link "Expand" at bounding box center [169, 168] width 14 height 5
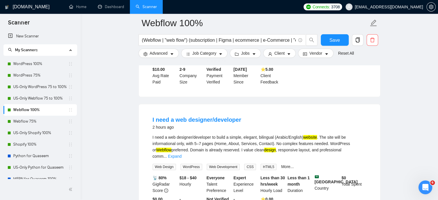
scroll to position [346, 0]
click at [182, 154] on link "Expand" at bounding box center [175, 156] width 14 height 5
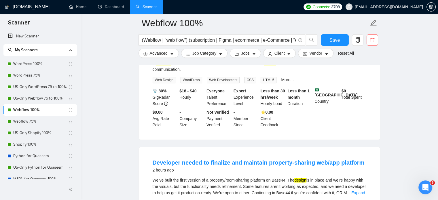
scroll to position [461, 0]
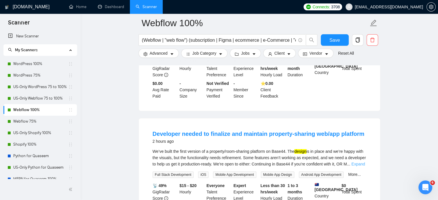
click at [362, 162] on link "Expand" at bounding box center [359, 164] width 14 height 5
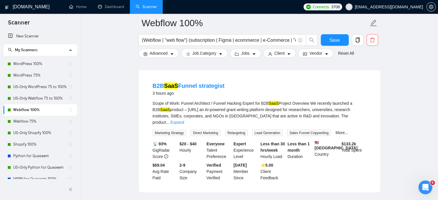
scroll to position [1181, 0]
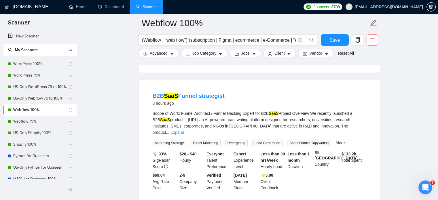
drag, startPoint x: 361, startPoint y: 109, endPoint x: 359, endPoint y: 115, distance: 6.2
click at [184, 130] on link "Expand" at bounding box center [178, 132] width 14 height 5
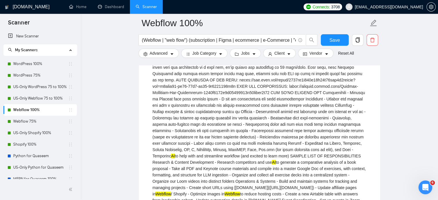
scroll to position [0, 0]
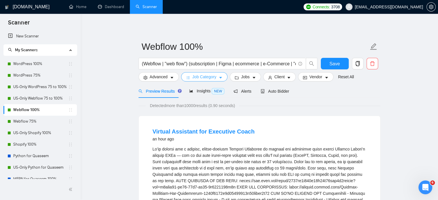
click at [220, 79] on icon "caret-down" at bounding box center [221, 78] width 4 height 4
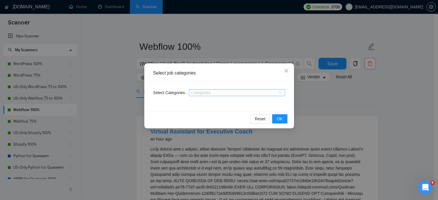
click at [230, 94] on div at bounding box center [234, 92] width 88 height 5
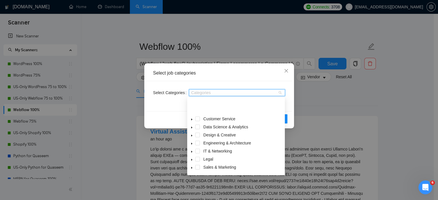
scroll to position [23, 0]
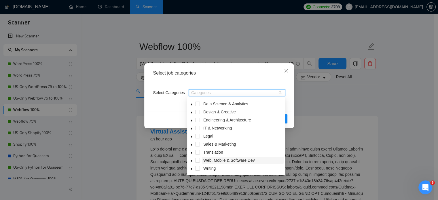
click at [236, 162] on span "Web, Mobile & Software Dev" at bounding box center [229, 160] width 52 height 5
click at [166, 112] on div "Reset OK" at bounding box center [219, 118] width 146 height 15
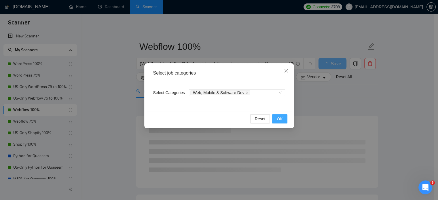
click at [277, 118] on button "OK" at bounding box center [279, 118] width 15 height 9
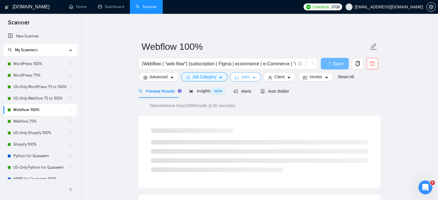
click at [244, 77] on span "Jobs" at bounding box center [245, 77] width 9 height 6
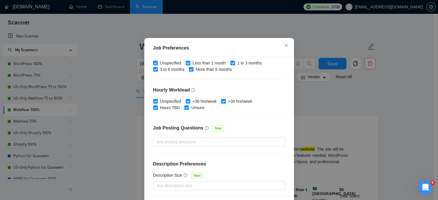
scroll to position [41, 0]
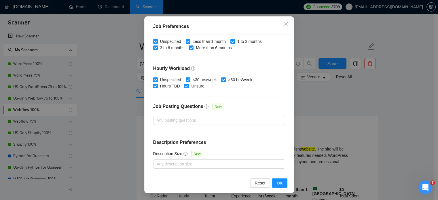
click at [101, 118] on div "Job Preferences Budget Project Type All Fixed Price Hourly Rate Fixed Price Bud…" at bounding box center [219, 100] width 438 height 200
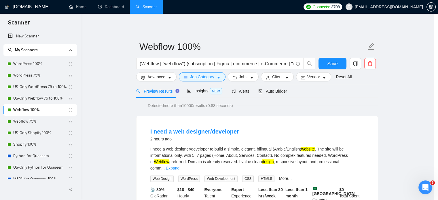
scroll to position [18, 0]
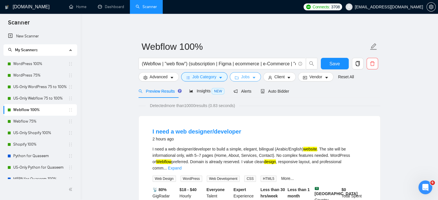
click at [253, 78] on icon "caret-down" at bounding box center [254, 78] width 3 height 2
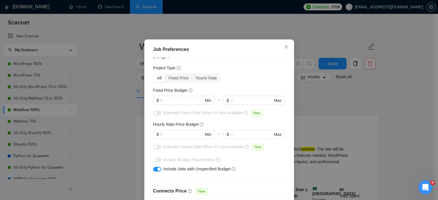
scroll to position [0, 0]
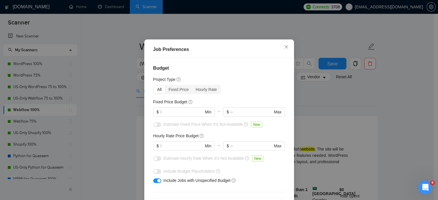
click at [126, 143] on div "Job Preferences Budget Project Type All Fixed Price Hourly Rate Fixed Price Bud…" at bounding box center [219, 100] width 438 height 200
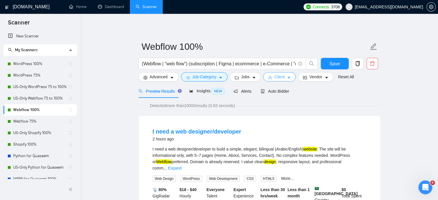
click at [281, 78] on span "Client" at bounding box center [280, 77] width 10 height 6
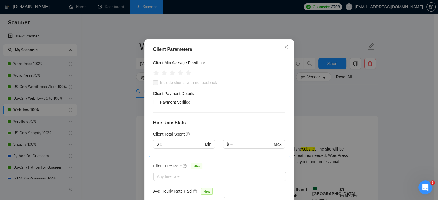
scroll to position [46, 0]
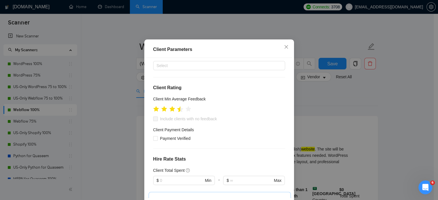
click at [178, 112] on icon "star" at bounding box center [180, 109] width 6 height 6
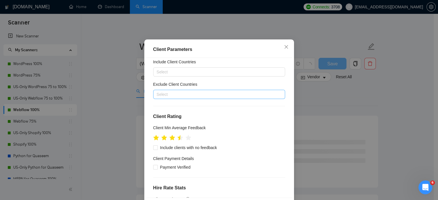
click at [187, 98] on div at bounding box center [216, 94] width 123 height 7
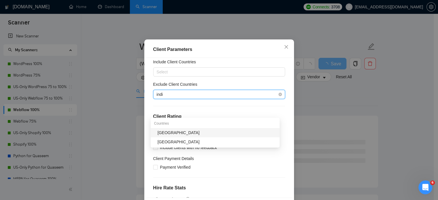
type input "india"
drag, startPoint x: 192, startPoint y: 134, endPoint x: 190, endPoint y: 111, distance: 22.6
click at [192, 134] on div "[GEOGRAPHIC_DATA]" at bounding box center [217, 133] width 119 height 6
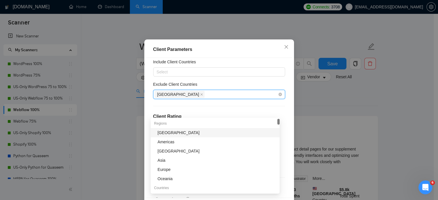
click at [189, 99] on div "[GEOGRAPHIC_DATA]" at bounding box center [216, 94] width 123 height 8
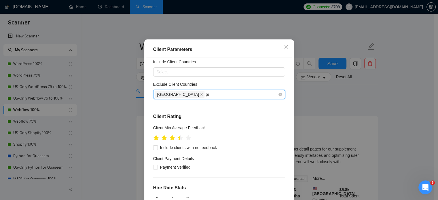
type input "pak"
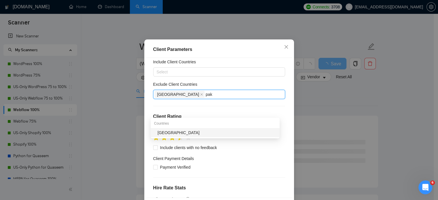
click at [182, 134] on div "[GEOGRAPHIC_DATA]" at bounding box center [217, 133] width 119 height 6
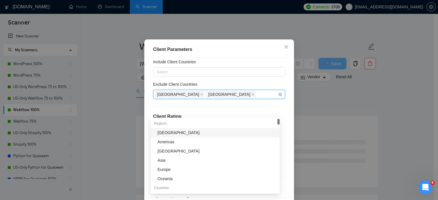
click at [198, 99] on div "India Pakistan" at bounding box center [216, 94] width 123 height 8
type input "nig"
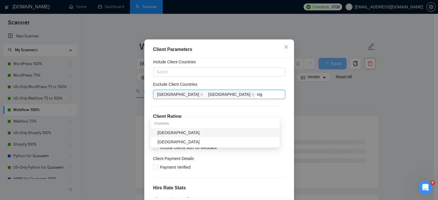
click at [189, 133] on div "[GEOGRAPHIC_DATA]" at bounding box center [217, 133] width 119 height 6
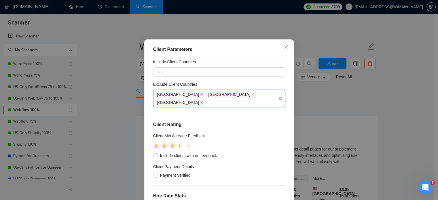
click at [223, 107] on div "India Pakistan Nigeria" at bounding box center [216, 98] width 123 height 16
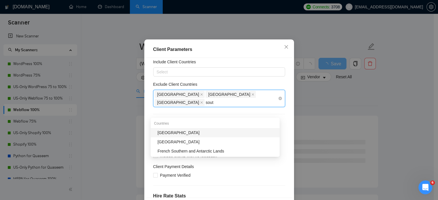
type input "south"
click at [198, 135] on div "[GEOGRAPHIC_DATA]" at bounding box center [217, 133] width 119 height 6
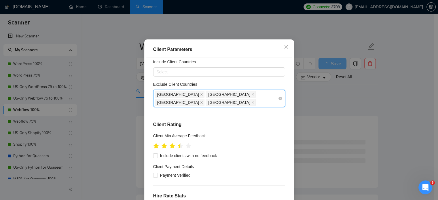
click at [256, 107] on div "India Pakistan Nigeria South Africa" at bounding box center [216, 98] width 123 height 16
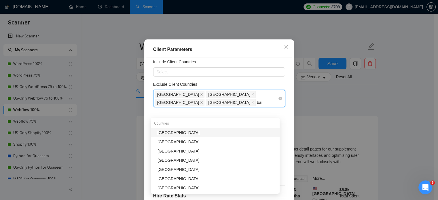
type input "bang"
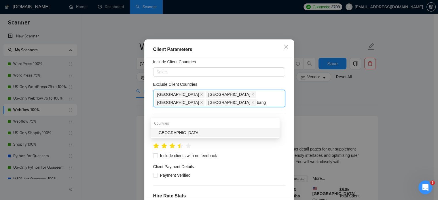
click at [258, 134] on div "[GEOGRAPHIC_DATA]" at bounding box center [217, 133] width 119 height 6
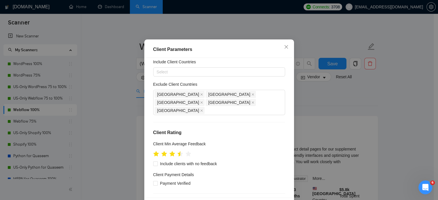
click at [250, 90] on div "Exclude Client Countries" at bounding box center [219, 85] width 132 height 9
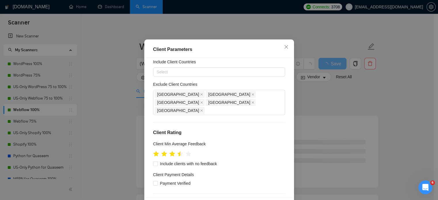
scroll to position [46, 0]
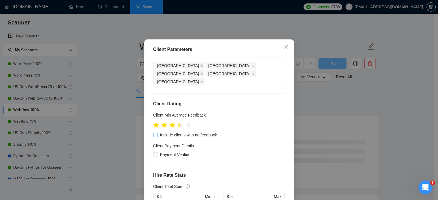
click at [191, 138] on span "Include clients with no feedback" at bounding box center [189, 135] width 62 height 6
click at [157, 137] on input "Include clients with no feedback" at bounding box center [155, 135] width 4 height 4
checkbox input "true"
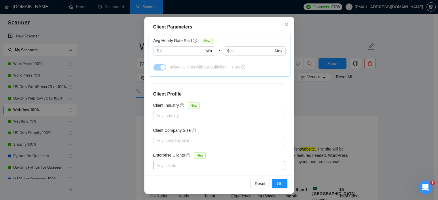
scroll to position [41, 0]
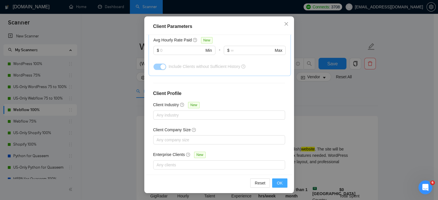
click at [277, 185] on span "OK" at bounding box center [280, 183] width 6 height 6
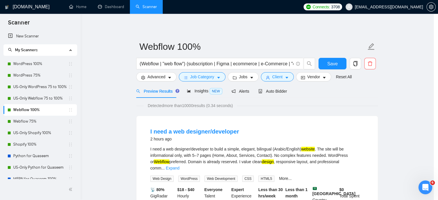
scroll to position [18, 0]
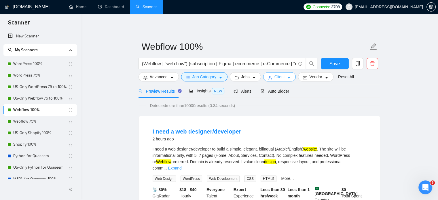
click at [287, 78] on icon "caret-down" at bounding box center [289, 78] width 4 height 4
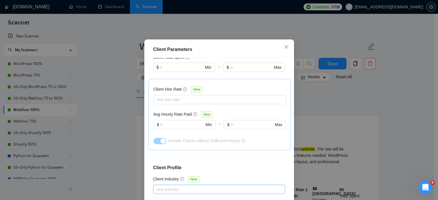
scroll to position [169, 0]
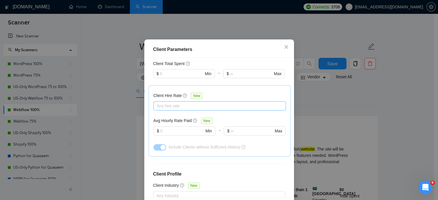
click at [190, 110] on div at bounding box center [217, 106] width 124 height 7
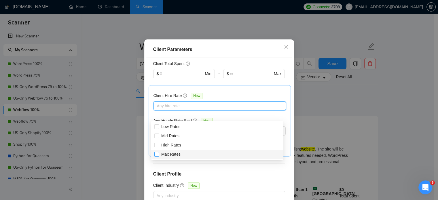
click at [170, 154] on span "Max Rates" at bounding box center [170, 154] width 19 height 5
click at [158, 154] on input "Max Rates" at bounding box center [156, 154] width 4 height 4
checkbox input "true"
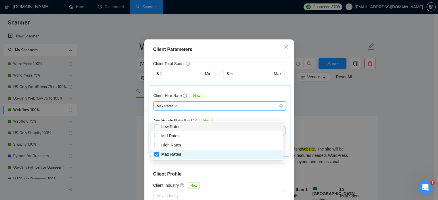
click at [227, 100] on div "Client Hire Rate New Max Rates Avg Hourly Rate Paid New $ Min - $ Max Include C…" at bounding box center [220, 121] width 133 height 62
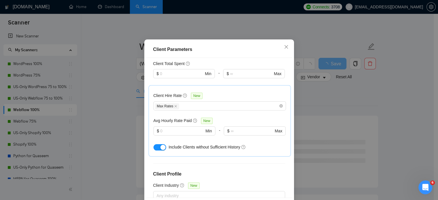
scroll to position [227, 0]
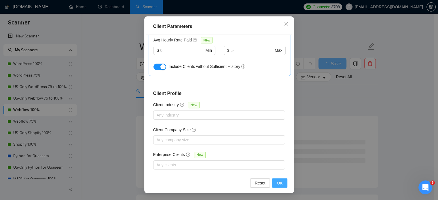
click at [279, 182] on span "OK" at bounding box center [280, 183] width 6 height 6
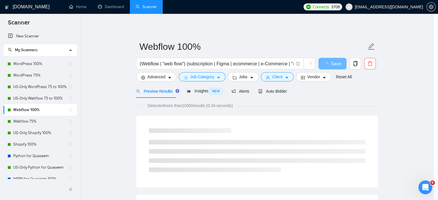
scroll to position [18, 0]
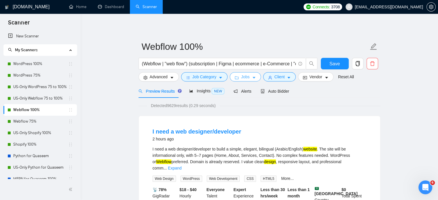
click at [246, 78] on span "Jobs" at bounding box center [245, 77] width 9 height 6
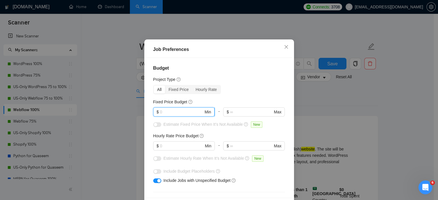
click at [178, 115] on input "text" at bounding box center [182, 112] width 44 height 6
type input "500"
click at [156, 127] on button "button" at bounding box center [157, 124] width 8 height 5
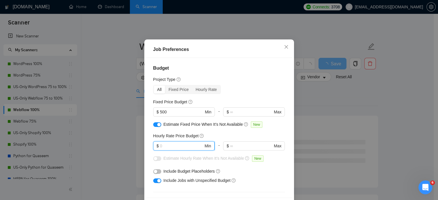
click at [165, 149] on input "text" at bounding box center [182, 146] width 44 height 6
type input "20"
click at [156, 161] on button "button" at bounding box center [157, 158] width 8 height 5
click at [155, 173] on div "button" at bounding box center [155, 171] width 3 height 3
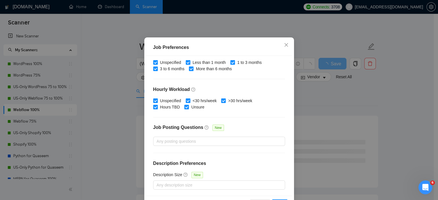
scroll to position [41, 0]
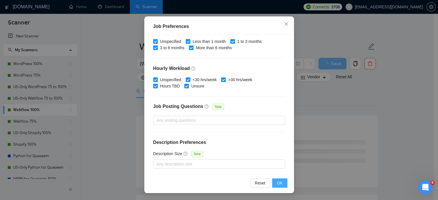
click at [275, 184] on button "OK" at bounding box center [279, 183] width 15 height 9
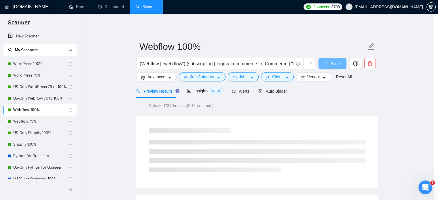
scroll to position [18, 0]
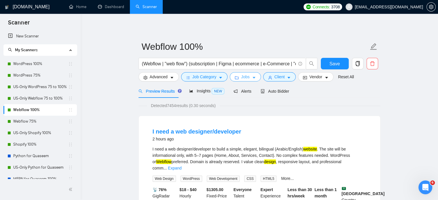
click at [243, 77] on span "Jobs" at bounding box center [245, 77] width 9 height 6
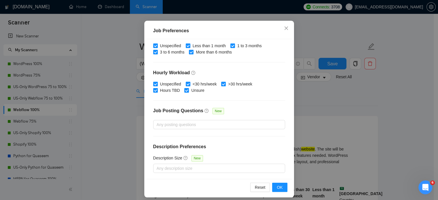
scroll to position [41, 0]
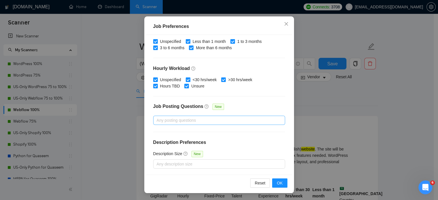
click at [190, 117] on div at bounding box center [216, 120] width 123 height 7
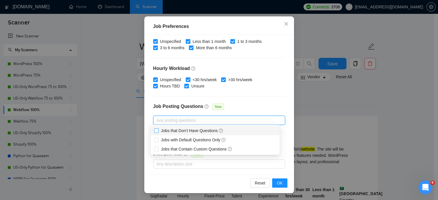
click at [157, 131] on input "Jobs that Don’t Have Questions" at bounding box center [156, 131] width 4 height 4
checkbox input "true"
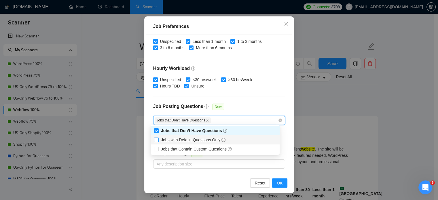
click at [157, 141] on input "Jobs with Default Questions Only" at bounding box center [156, 140] width 4 height 4
checkbox input "true"
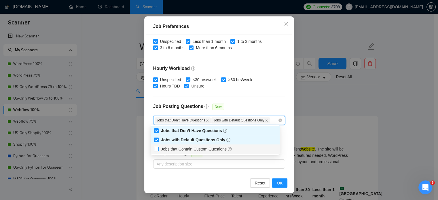
click at [157, 151] on input "Jobs that Contain Custom Questions" at bounding box center [156, 149] width 4 height 4
checkbox input "true"
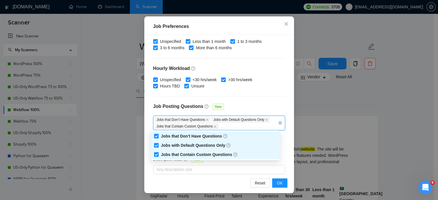
click at [254, 99] on div "Budget Project Type All Fixed Price Hourly Rate Fixed Price Budget $ 500 Min - …" at bounding box center [219, 105] width 146 height 140
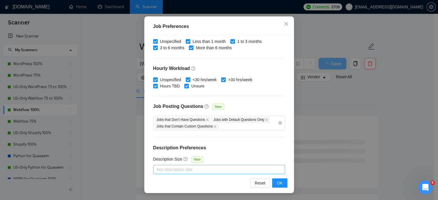
click at [169, 169] on div at bounding box center [216, 169] width 123 height 7
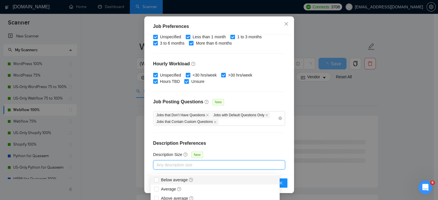
scroll to position [190, 0]
click at [158, 181] on input "Below average" at bounding box center [156, 180] width 4 height 4
checkbox input "true"
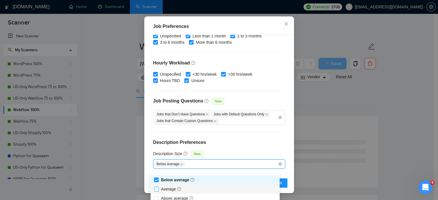
click at [157, 190] on input "Average" at bounding box center [156, 189] width 4 height 4
checkbox input "true"
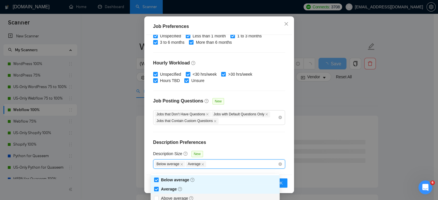
drag, startPoint x: 157, startPoint y: 198, endPoint x: 171, endPoint y: 195, distance: 14.3
click at [157, 199] on input "Above average" at bounding box center [156, 198] width 4 height 4
checkbox input "true"
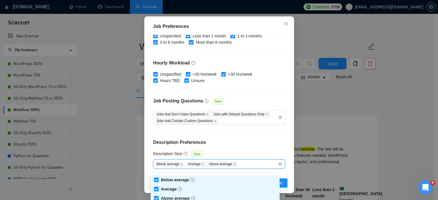
click at [235, 143] on h4 "Description Preferences" at bounding box center [219, 142] width 132 height 7
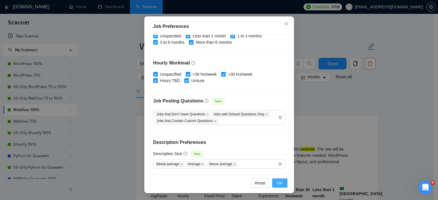
click at [280, 183] on span "OK" at bounding box center [280, 183] width 6 height 6
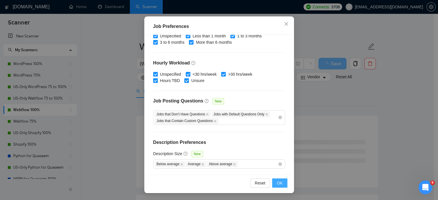
scroll to position [18, 0]
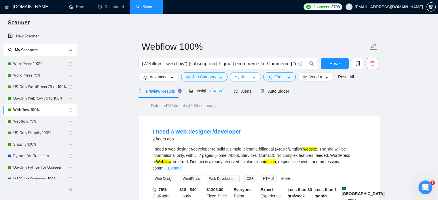
click at [245, 76] on span "Jobs" at bounding box center [245, 77] width 9 height 6
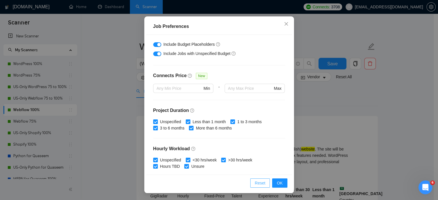
scroll to position [115, 0]
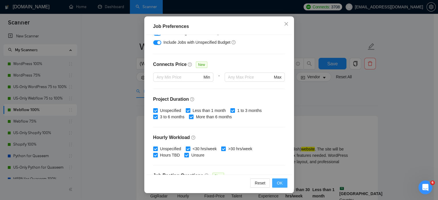
click at [279, 184] on span "OK" at bounding box center [280, 183] width 6 height 6
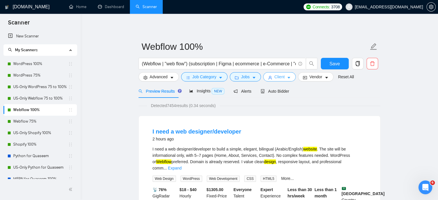
click at [279, 76] on span "Client" at bounding box center [280, 77] width 10 height 6
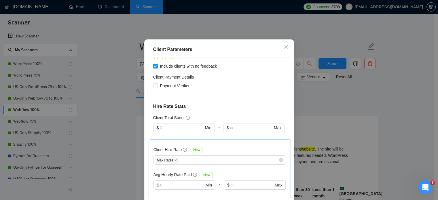
scroll to position [144, 0]
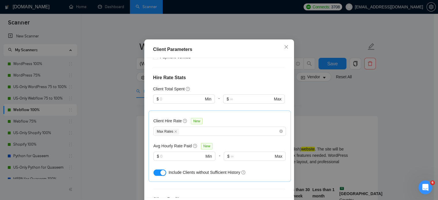
click at [161, 176] on div "button" at bounding box center [163, 172] width 5 height 5
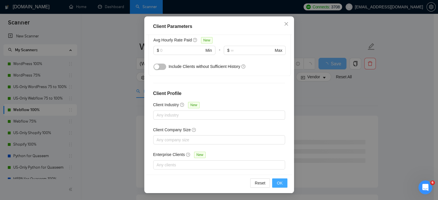
click at [282, 182] on button "OK" at bounding box center [279, 183] width 15 height 9
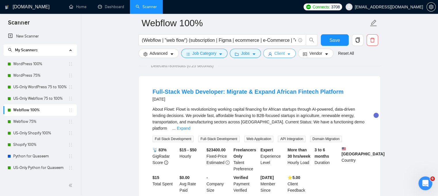
scroll to position [58, 0]
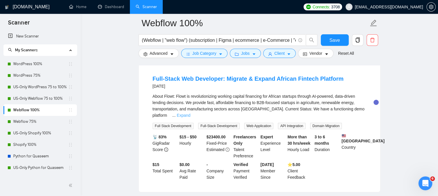
click at [177, 116] on link "Expand" at bounding box center [184, 115] width 14 height 5
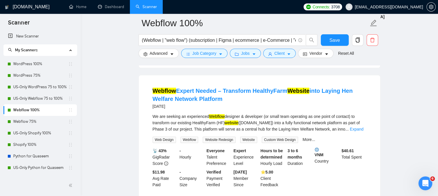
scroll to position [490, 0]
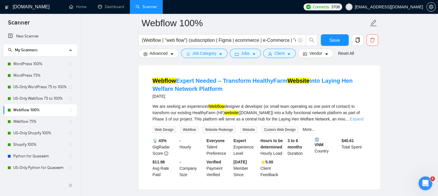
click at [361, 117] on link "Expand" at bounding box center [357, 119] width 14 height 5
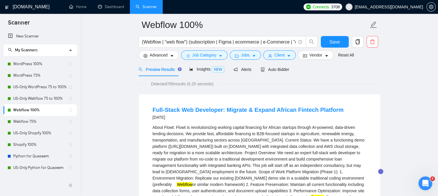
scroll to position [0, 0]
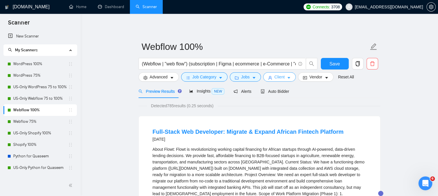
click at [281, 77] on span "Client" at bounding box center [280, 77] width 10 height 6
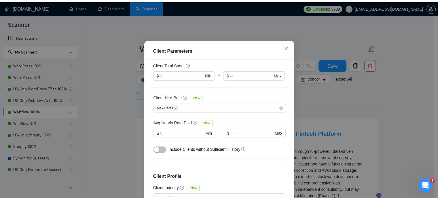
scroll to position [173, 0]
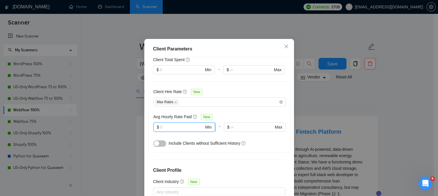
click at [172, 130] on input "text" at bounding box center [182, 127] width 44 height 6
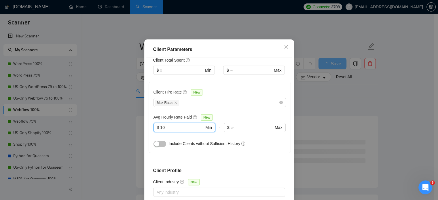
type input "10"
click at [216, 163] on div "Client Location Include Client Countries Select Exclude Client Countries India …" at bounding box center [219, 128] width 146 height 140
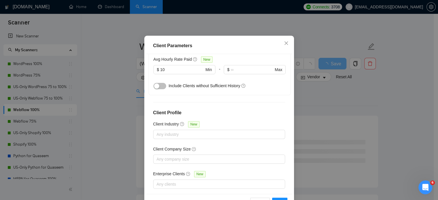
scroll to position [41, 0]
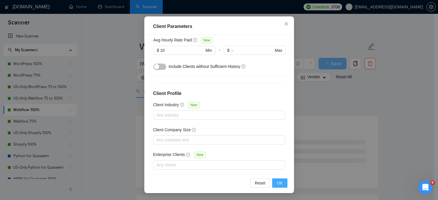
click at [282, 184] on button "OK" at bounding box center [279, 183] width 15 height 9
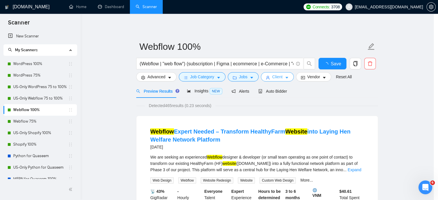
scroll to position [0, 0]
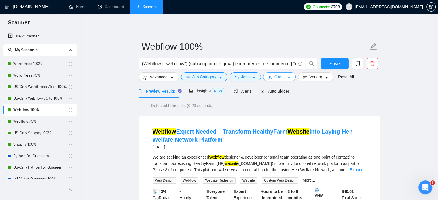
click at [278, 78] on span "Client" at bounding box center [280, 77] width 10 height 6
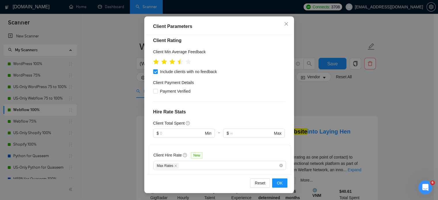
scroll to position [115, 0]
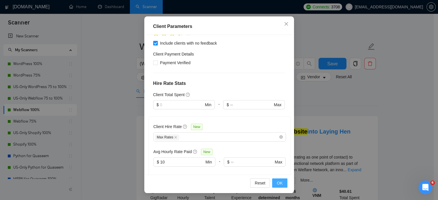
click at [278, 184] on span "OK" at bounding box center [280, 183] width 6 height 6
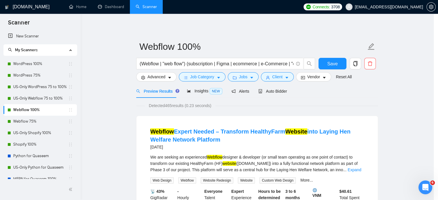
scroll to position [18, 0]
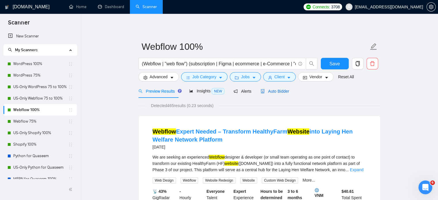
click at [283, 92] on span "Auto Bidder" at bounding box center [275, 91] width 29 height 5
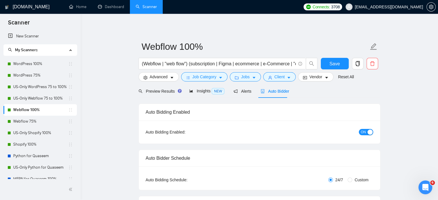
radio input "false"
radio input "true"
checkbox input "true"
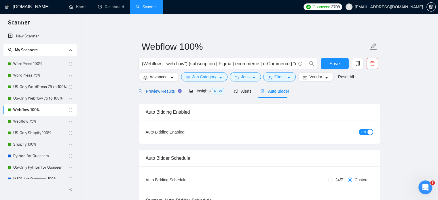
click at [157, 91] on span "Preview Results" at bounding box center [159, 91] width 41 height 5
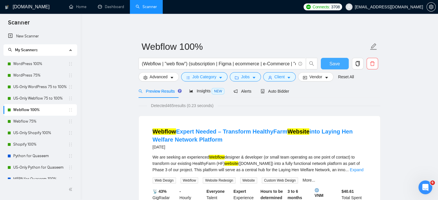
click at [333, 65] on span "Save" at bounding box center [335, 63] width 10 height 7
drag, startPoint x: 45, startPoint y: 121, endPoint x: 174, endPoint y: 117, distance: 129.1
click at [45, 121] on link "Webflow 75%" at bounding box center [40, 122] width 55 height 12
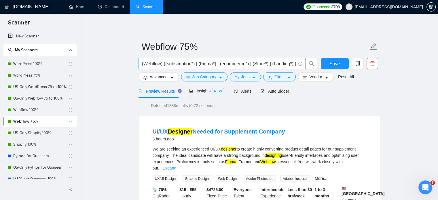
click at [146, 64] on input "(Webflow) ((subscription*) | (Figma*) | (ecommerce*) | (Store*) | (Landing*) | …" at bounding box center [219, 63] width 154 height 7
click at [150, 63] on input "(Webflow) ((subscription*) | (Figma*) | (ecommerce*) | (Store*) | (Landing*) | …" at bounding box center [219, 63] width 154 height 7
paste input "| "web flow") (subscription | Figma | ecommerce | e-Commerce | "e commerce" | S…"
type input "(Webflow | "web flow") (subscription | Figma | ecommerce | e-Commerce | "e comm…"
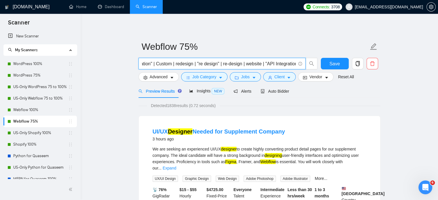
click at [178, 64] on input "(Webflow | "web flow") (subscription | Figma | ecommerce | e-Commerce | "e comm…" at bounding box center [219, 63] width 154 height 7
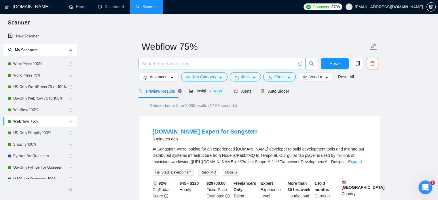
click at [161, 64] on input "text" at bounding box center [219, 63] width 154 height 7
paste input "(Webflow | "web flow") (subscription | Figma | ecommerce | e-Commerce | "e comm…"
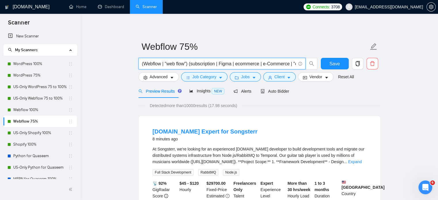
scroll to position [0, 320]
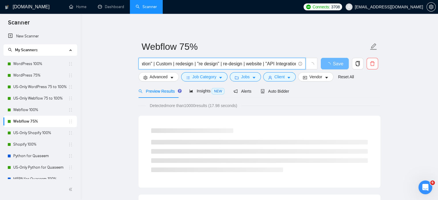
type input "(Webflow | "web flow") (subscription | Figma | ecommerce | e-Commerce | "e comm…"
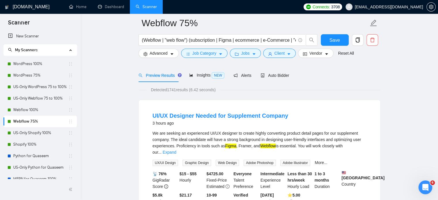
scroll to position [29, 0]
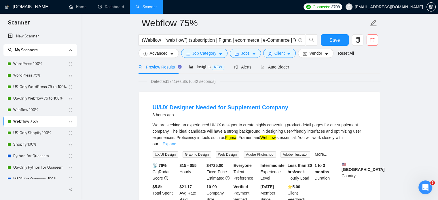
click at [176, 142] on link "Expand" at bounding box center [170, 144] width 14 height 5
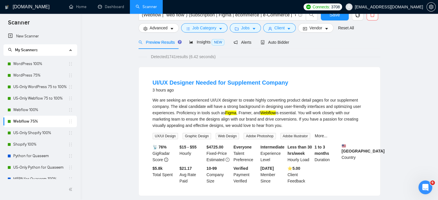
scroll to position [0, 0]
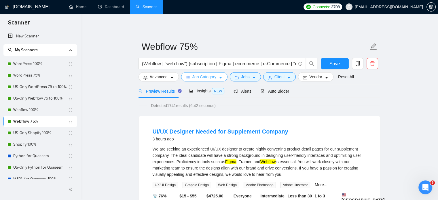
click at [219, 80] on icon "caret-down" at bounding box center [221, 78] width 4 height 4
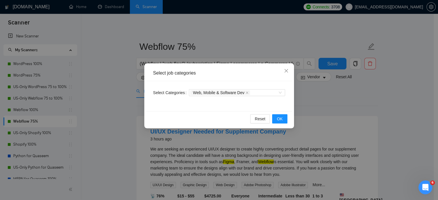
click at [111, 103] on div "Select job categories Select Categories Web, Mobile & Software Dev Reset OK" at bounding box center [219, 100] width 438 height 200
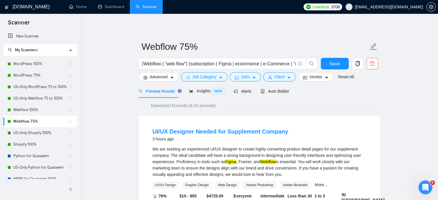
click at [259, 78] on div "Jobs" at bounding box center [245, 76] width 33 height 9
click at [256, 77] on button "Jobs" at bounding box center [245, 76] width 31 height 9
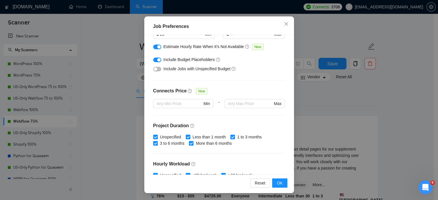
scroll to position [75, 0]
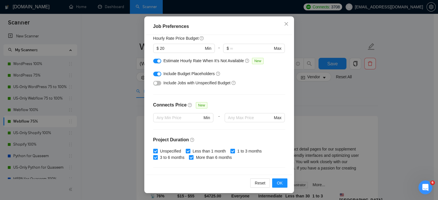
click at [155, 83] on div "button" at bounding box center [155, 83] width 3 height 3
click at [277, 183] on span "OK" at bounding box center [280, 183] width 6 height 6
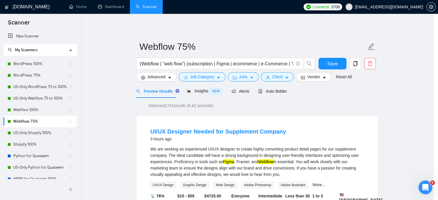
scroll to position [18, 0]
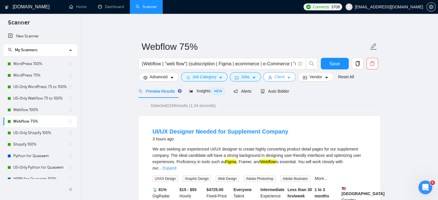
click at [282, 78] on span "Client" at bounding box center [280, 77] width 10 height 6
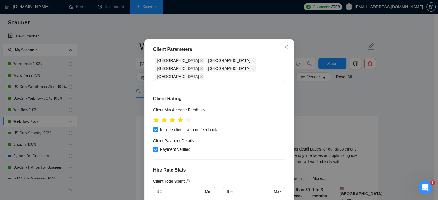
scroll to position [58, 0]
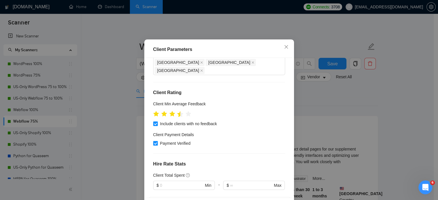
click at [177, 117] on icon "star" at bounding box center [180, 114] width 6 height 6
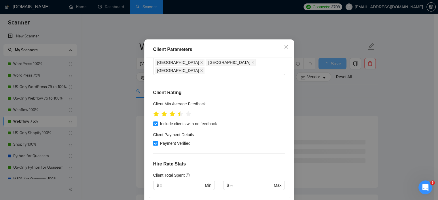
click at [153, 145] on input "Payment Verified" at bounding box center [155, 143] width 4 height 4
checkbox input "false"
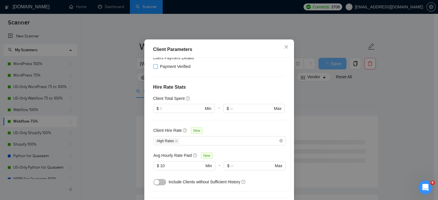
scroll to position [144, 0]
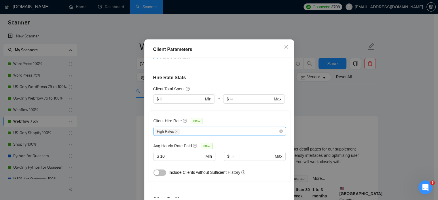
click at [192, 135] on div "High Rates" at bounding box center [217, 131] width 124 height 7
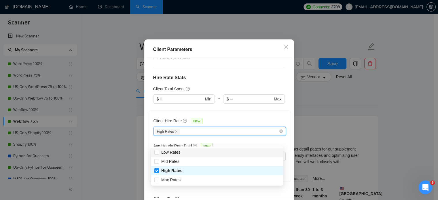
click at [218, 127] on div "Client Hire Rate New" at bounding box center [220, 122] width 133 height 9
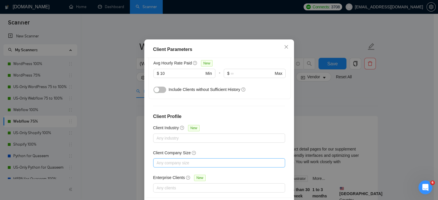
scroll to position [41, 0]
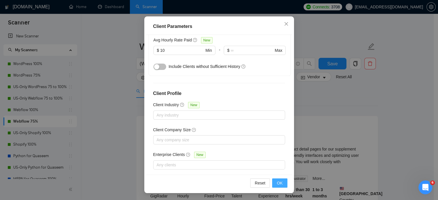
click at [282, 184] on button "OK" at bounding box center [279, 183] width 15 height 9
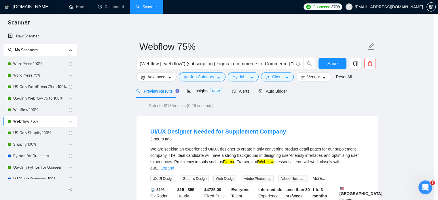
scroll to position [18, 0]
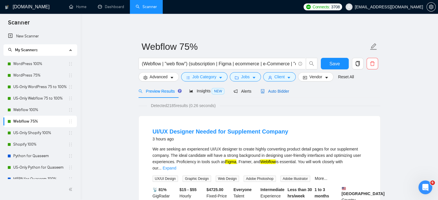
click at [271, 90] on span "Auto Bidder" at bounding box center [275, 91] width 29 height 5
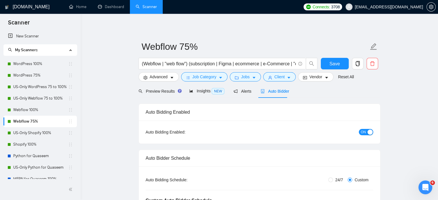
checkbox input "true"
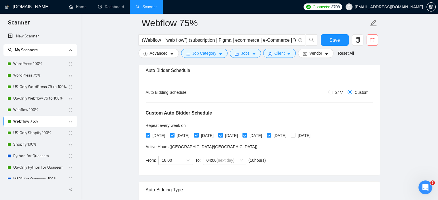
scroll to position [29, 0]
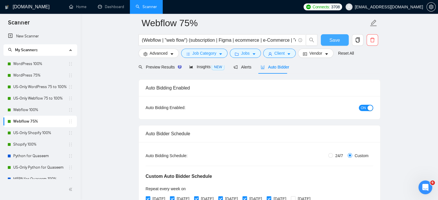
click at [333, 39] on span "Save" at bounding box center [335, 40] width 10 height 7
drag, startPoint x: 46, startPoint y: 101, endPoint x: 80, endPoint y: 100, distance: 33.5
click at [46, 101] on link "US-Only Webflow 75 to 100%" at bounding box center [40, 99] width 55 height 12
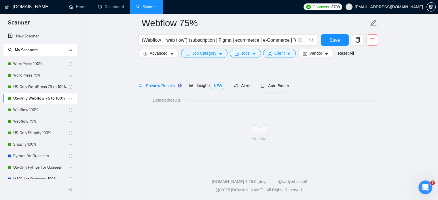
scroll to position [10, 0]
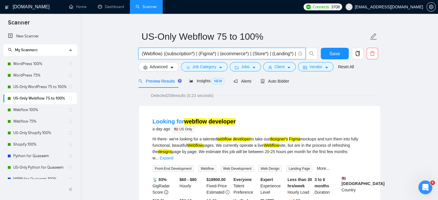
click at [174, 53] on input "(Webflow) ((subscription*) | (Figma*) | (ecommerce*) | (Store*) | (Landing*) | …" at bounding box center [219, 53] width 154 height 7
paste input "| "web flow") (subscription | Figma | ecommerce | e-Commerce | "e commerce" | S…"
type input "(Webflow | "web flow") (subscription | Figma | ecommerce | e-Commerce | "e comm…"
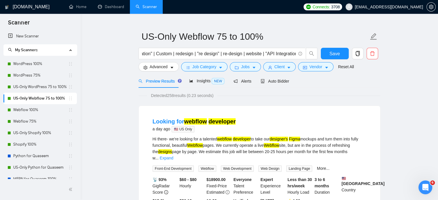
scroll to position [0, 0]
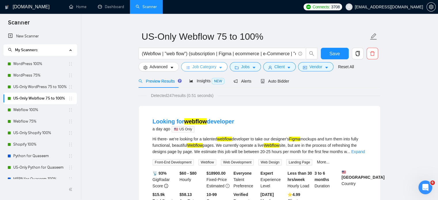
click at [206, 67] on span "Job Category" at bounding box center [205, 67] width 24 height 6
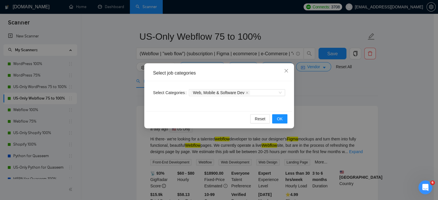
click at [101, 100] on div "Select job categories Select Categories Web, Mobile & Software Dev Reset OK" at bounding box center [219, 100] width 438 height 200
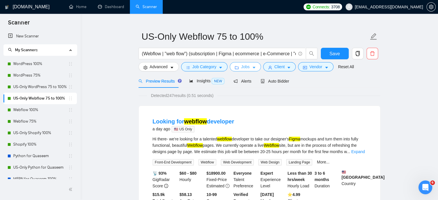
click at [247, 67] on span "Jobs" at bounding box center [245, 67] width 9 height 6
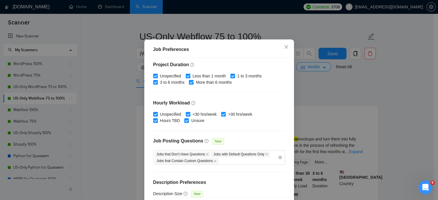
scroll to position [190, 0]
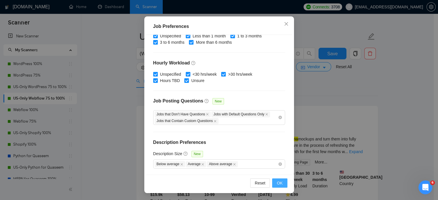
click at [279, 184] on span "OK" at bounding box center [280, 183] width 6 height 6
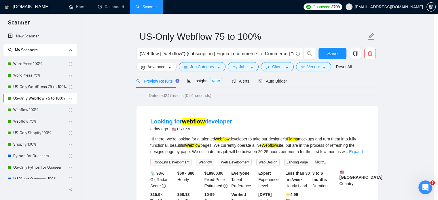
scroll to position [18, 0]
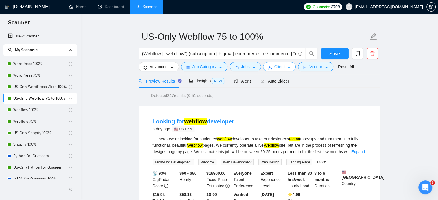
click at [280, 66] on span "Client" at bounding box center [280, 67] width 10 height 6
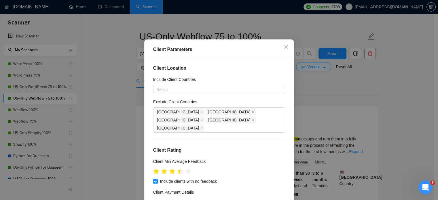
scroll to position [58, 0]
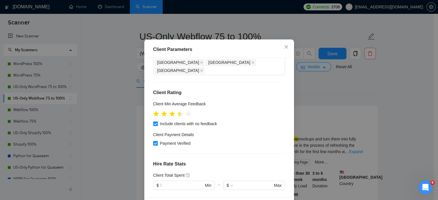
click at [154, 145] on input "Payment Verified" at bounding box center [155, 143] width 4 height 4
checkbox input "false"
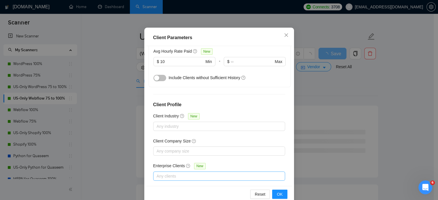
scroll to position [41, 0]
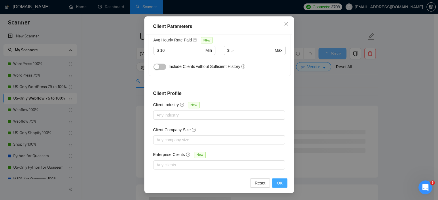
click at [277, 184] on span "OK" at bounding box center [280, 183] width 6 height 6
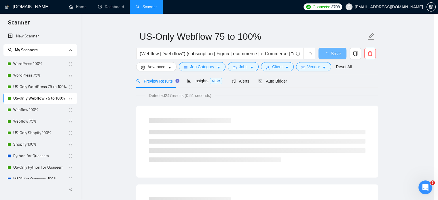
scroll to position [18, 0]
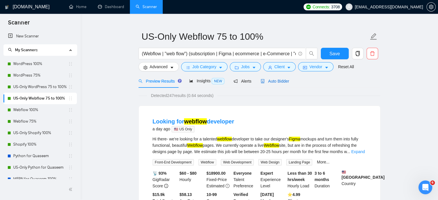
click at [283, 84] on span "Auto Bidder" at bounding box center [275, 81] width 29 height 5
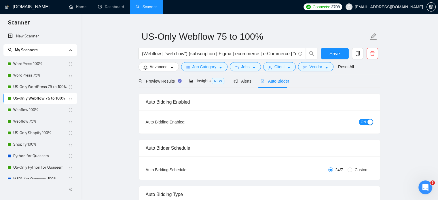
radio input "false"
radio input "true"
checkbox input "true"
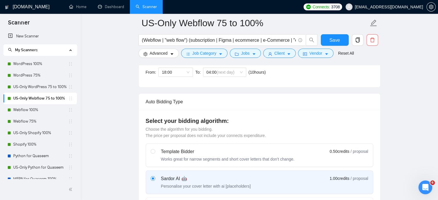
scroll to position [183, 0]
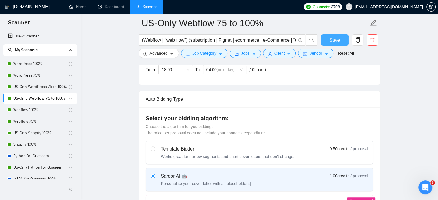
click at [330, 38] on span "Save" at bounding box center [335, 40] width 10 height 7
checkbox input "true"
click at [45, 86] on link "US-Only WordPress 75 to 100%" at bounding box center [40, 87] width 55 height 12
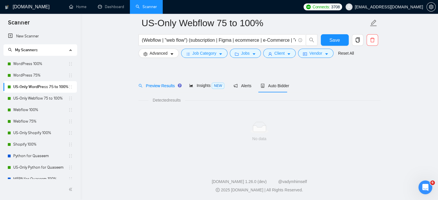
scroll to position [10, 0]
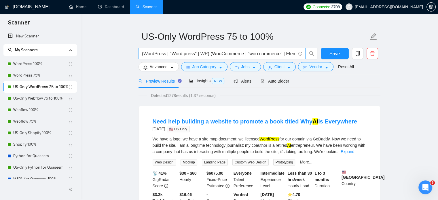
click at [154, 53] on input "(WordPress | "Word press" | WP) (WooCommerce | "woo commerce" | Elementor | DIV…" at bounding box center [219, 53] width 154 height 7
click at [334, 49] on button "Save" at bounding box center [335, 54] width 28 height 12
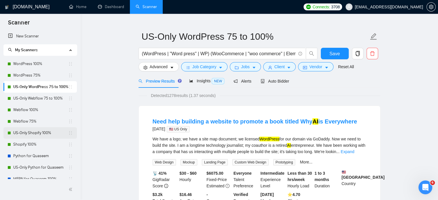
click at [35, 134] on link "US-Only Shopify 100%" at bounding box center [40, 133] width 55 height 12
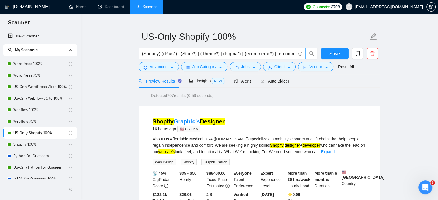
click at [156, 54] on input "(Shopify) ((Plus*) | (Store*) | (Theme*) | (Figma*) | (ecommerce*) | (e-commerc…" at bounding box center [219, 53] width 154 height 7
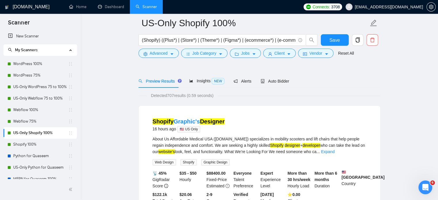
scroll to position [68, 0]
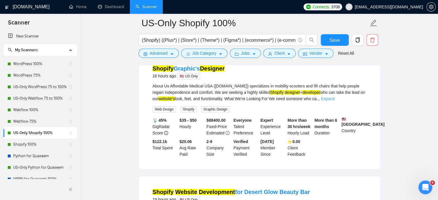
click at [335, 99] on link "Expand" at bounding box center [328, 99] width 14 height 5
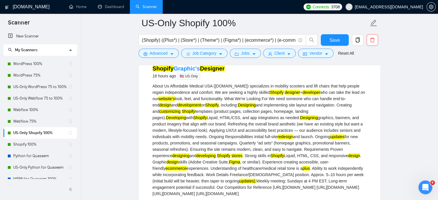
click at [220, 113] on div "About Us Affordable Medical USA (www.affordablemedicalusa.com) specializes in m…" at bounding box center [260, 140] width 214 height 114
copy div "templates"
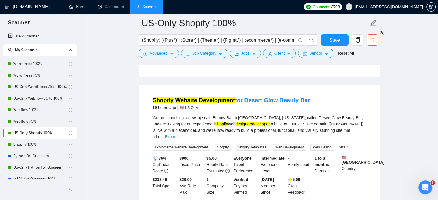
scroll to position [298, 0]
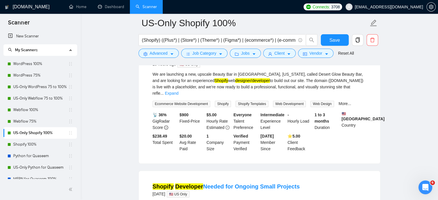
drag, startPoint x: 362, startPoint y: 91, endPoint x: 363, endPoint y: 96, distance: 4.7
click at [178, 91] on link "Expand" at bounding box center [172, 93] width 14 height 5
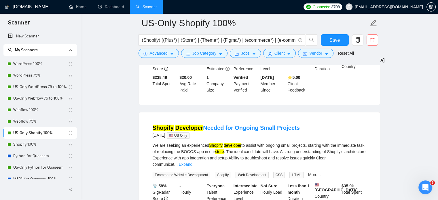
scroll to position [500, 0]
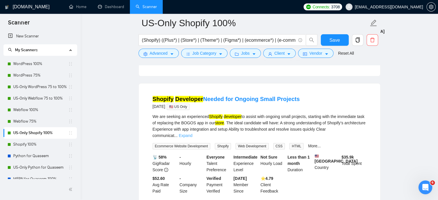
click at [193, 133] on link "Expand" at bounding box center [186, 135] width 14 height 5
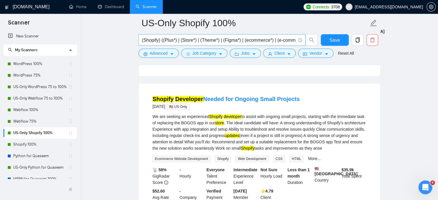
click at [232, 41] on input "(Shopify) ((Plus*) | (Store*) | (Theme*) | (Figma*) | (ecommerce*) | (e-commerc…" at bounding box center [219, 40] width 154 height 7
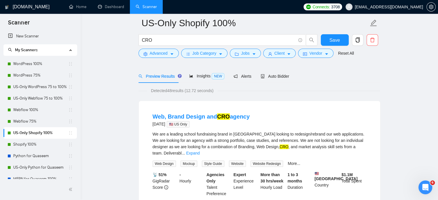
scroll to position [58, 0]
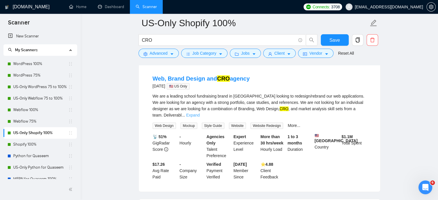
click at [200, 113] on link "Expand" at bounding box center [193, 115] width 14 height 5
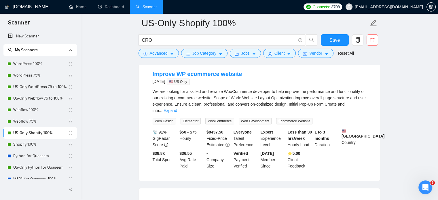
scroll to position [231, 0]
click at [177, 108] on link "Expand" at bounding box center [171, 110] width 14 height 5
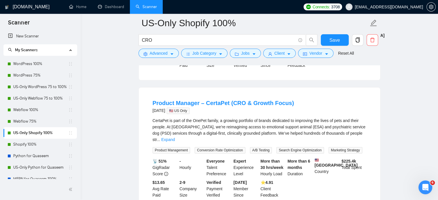
scroll to position [403, 0]
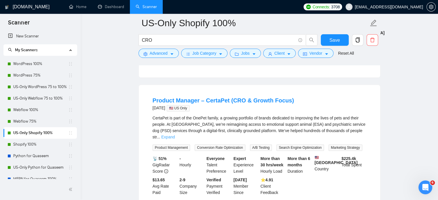
click at [175, 135] on link "Expand" at bounding box center [168, 137] width 14 height 5
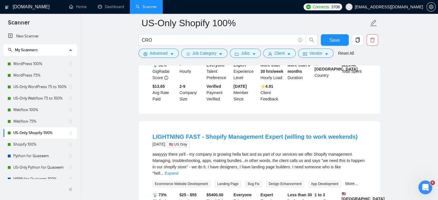
scroll to position [663, 0]
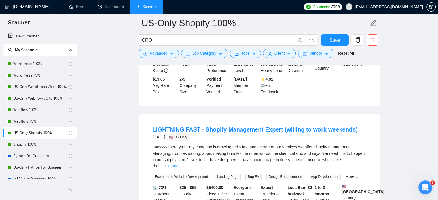
click at [178, 164] on link "Expand" at bounding box center [172, 166] width 14 height 5
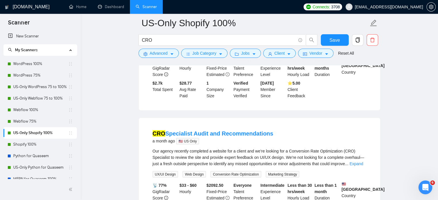
scroll to position [1037, 0]
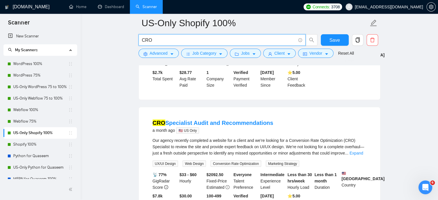
drag, startPoint x: 155, startPoint y: 38, endPoint x: 127, endPoint y: 40, distance: 28.0
paste input "(Shopify) (Plus | Store | Theme | Figma | ecommerce | e-Commerce | "e commerce"…"
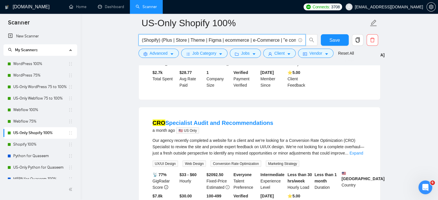
scroll to position [0, 372]
type input "(Shopify) (Plus | Store | Theme | Figma | ecommerce | e-Commerce | "e commerce"…"
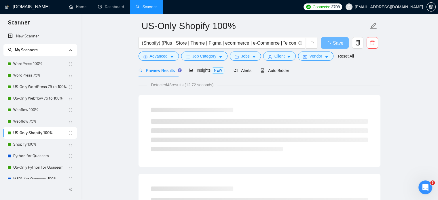
scroll to position [0, 0]
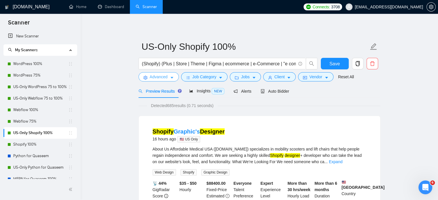
click at [170, 78] on icon "caret-down" at bounding box center [172, 78] width 4 height 4
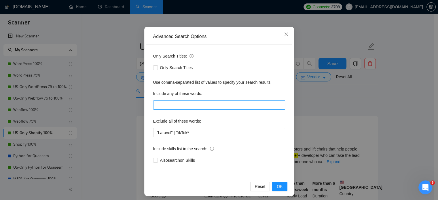
scroll to position [39, 0]
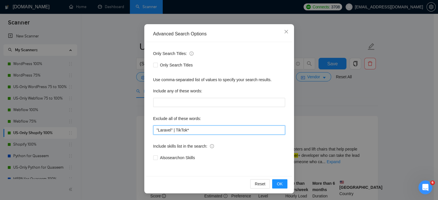
drag, startPoint x: 196, startPoint y: 131, endPoint x: 142, endPoint y: 130, distance: 54.2
click at [144, 130] on div "Advanced Search Options Only Search Titles: Only Search Titles Use comma-separa…" at bounding box center [219, 108] width 150 height 169
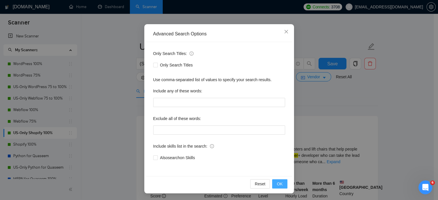
click at [280, 184] on span "OK" at bounding box center [280, 184] width 6 height 6
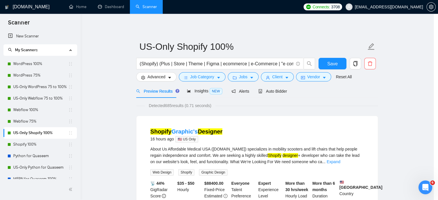
scroll to position [10, 0]
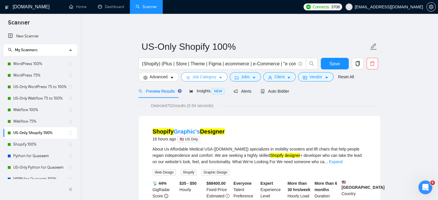
click at [208, 78] on span "Job Category" at bounding box center [205, 77] width 24 height 6
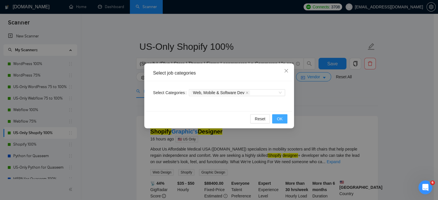
click at [280, 118] on span "OK" at bounding box center [280, 119] width 6 height 6
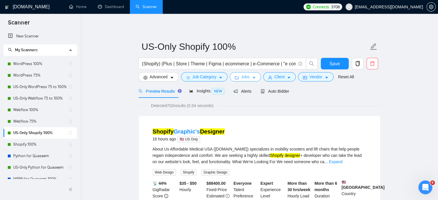
click at [246, 78] on span "Jobs" at bounding box center [245, 77] width 9 height 6
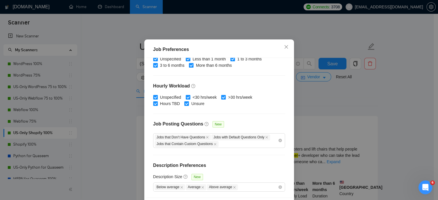
scroll to position [41, 0]
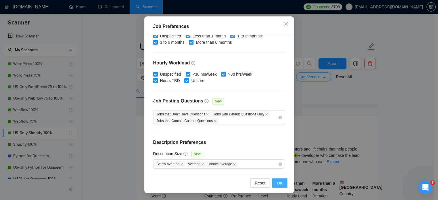
click at [281, 186] on button "OK" at bounding box center [279, 183] width 15 height 9
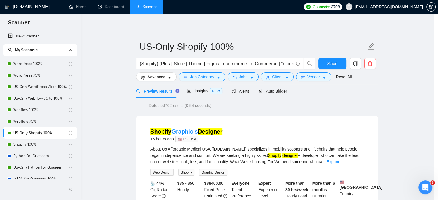
scroll to position [18, 0]
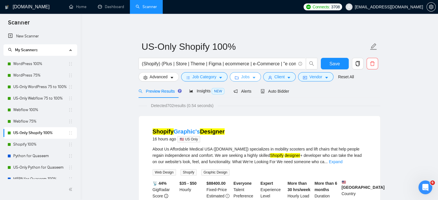
click at [252, 78] on icon "caret-down" at bounding box center [254, 78] width 4 height 4
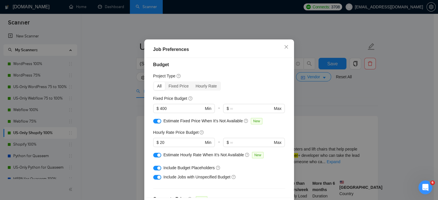
scroll to position [0, 0]
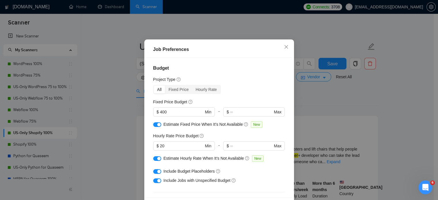
click at [308, 109] on div "Job Preferences Budget Project Type All Fixed Price Hourly Rate Fixed Price Bud…" at bounding box center [219, 100] width 438 height 200
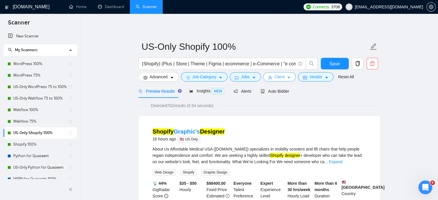
click at [286, 80] on button "Client" at bounding box center [279, 76] width 33 height 9
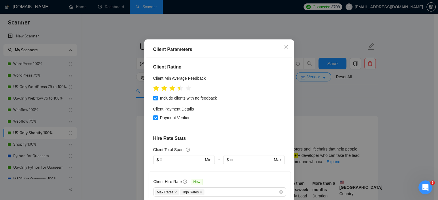
scroll to position [83, 0]
click at [154, 120] on input "Payment Verified" at bounding box center [155, 118] width 4 height 4
checkbox input "false"
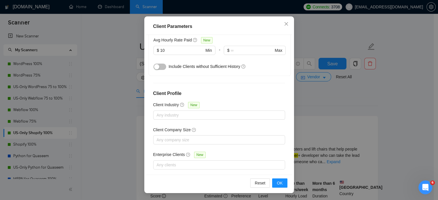
scroll to position [198, 0]
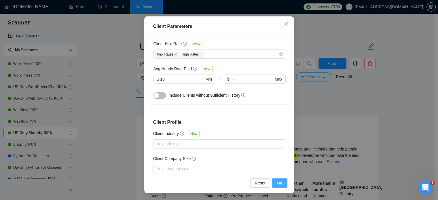
click at [278, 184] on span "OK" at bounding box center [280, 183] width 6 height 6
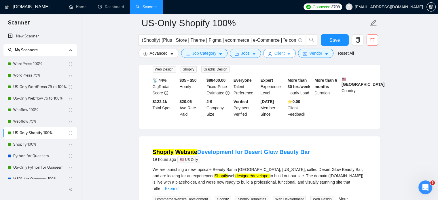
scroll to position [0, 0]
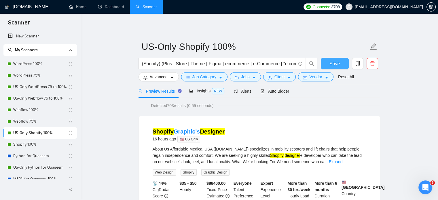
click at [328, 67] on button "Save" at bounding box center [335, 64] width 28 height 12
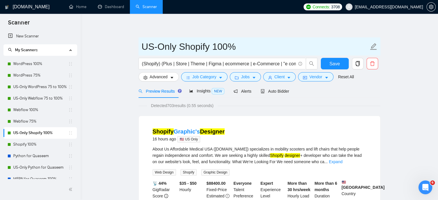
click at [234, 46] on input "US-Only Shopify 100%" at bounding box center [255, 46] width 227 height 14
click at [215, 48] on input "US-Only Shopify 100%" at bounding box center [255, 46] width 227 height 14
type input "US-Only Shopify 75% to 100%"
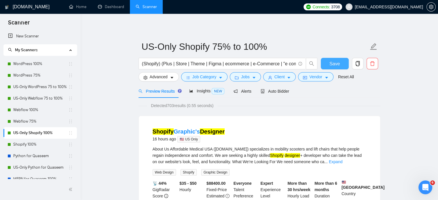
click at [333, 62] on span "Save" at bounding box center [335, 63] width 10 height 7
click at [329, 63] on button "Save" at bounding box center [335, 64] width 28 height 12
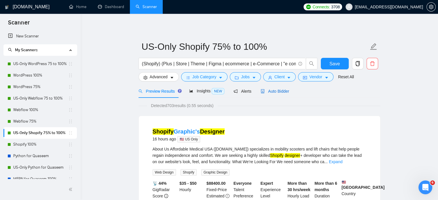
click at [282, 93] on span "Auto Bidder" at bounding box center [275, 91] width 29 height 5
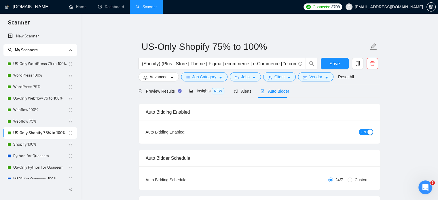
radio input "false"
radio input "true"
checkbox input "true"
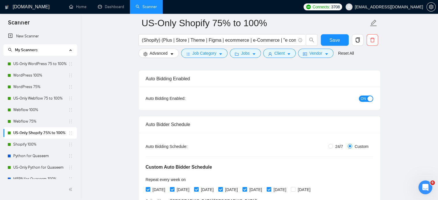
scroll to position [115, 0]
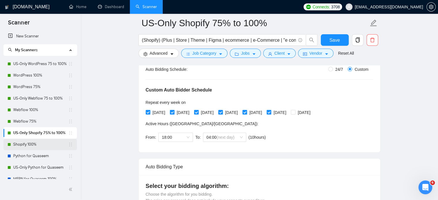
click at [39, 145] on link "Shopify 100%" at bounding box center [40, 145] width 55 height 12
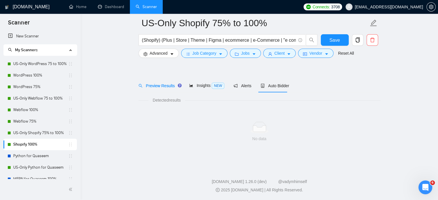
scroll to position [10, 0]
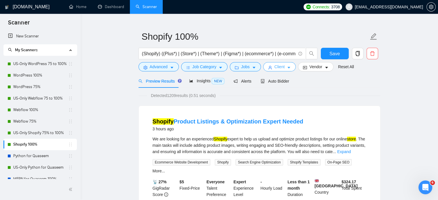
click at [279, 68] on span "Client" at bounding box center [280, 67] width 10 height 6
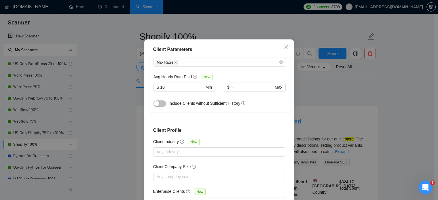
scroll to position [227, 0]
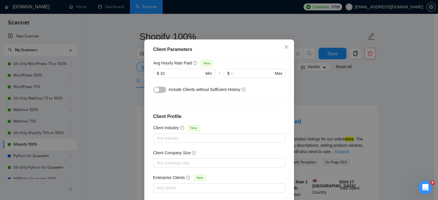
click at [330, 96] on div "Client Parameters Client Location Include Client Countries Select Exclude Clien…" at bounding box center [219, 100] width 438 height 200
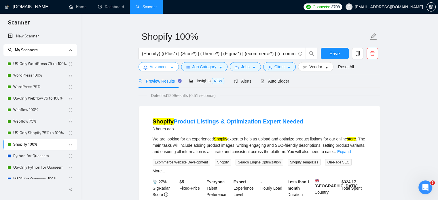
click at [170, 68] on icon "caret-down" at bounding box center [172, 68] width 4 height 4
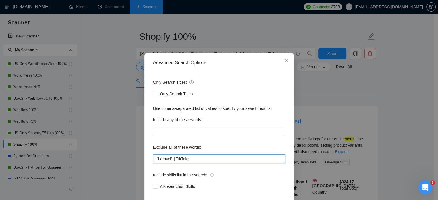
drag, startPoint x: 192, startPoint y: 169, endPoint x: 145, endPoint y: 170, distance: 47.0
click at [146, 170] on div "Only Search Titles: Only Search Titles Use comma-separated list of values to sp…" at bounding box center [219, 138] width 146 height 134
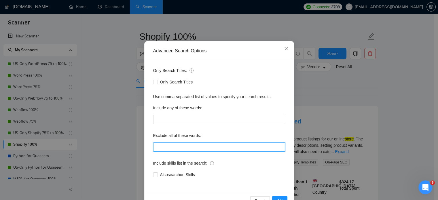
scroll to position [39, 0]
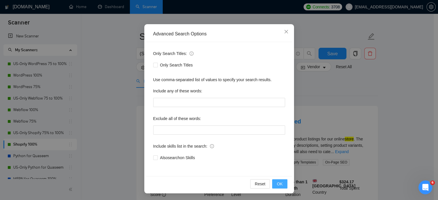
click at [278, 184] on span "OK" at bounding box center [280, 184] width 6 height 6
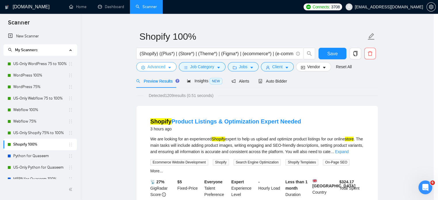
scroll to position [0, 0]
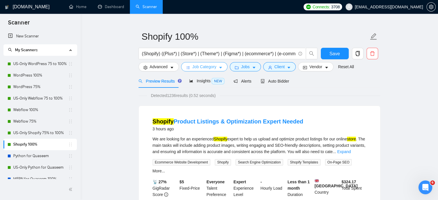
click at [203, 67] on span "Job Category" at bounding box center [205, 67] width 24 height 6
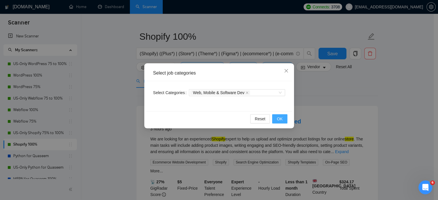
click at [280, 118] on span "OK" at bounding box center [280, 119] width 6 height 6
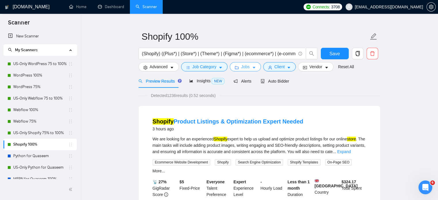
click at [246, 65] on span "Jobs" at bounding box center [245, 67] width 9 height 6
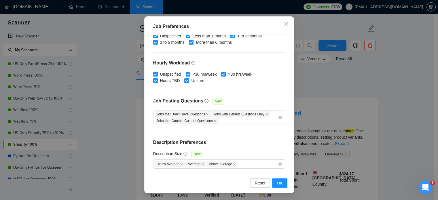
scroll to position [68, 0]
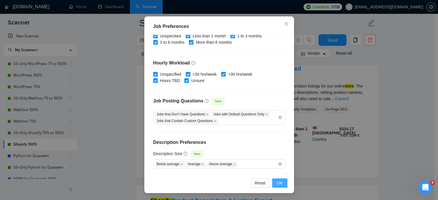
click at [277, 184] on span "OK" at bounding box center [280, 183] width 6 height 6
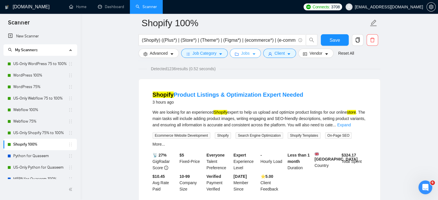
scroll to position [0, 0]
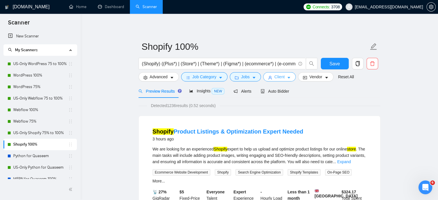
click at [287, 76] on icon "caret-down" at bounding box center [289, 78] width 4 height 4
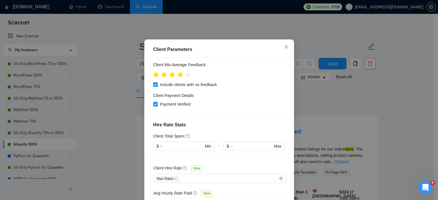
scroll to position [83, 0]
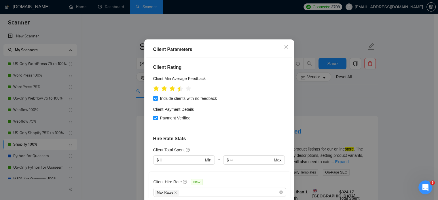
click at [178, 92] on icon "star" at bounding box center [180, 89] width 6 height 6
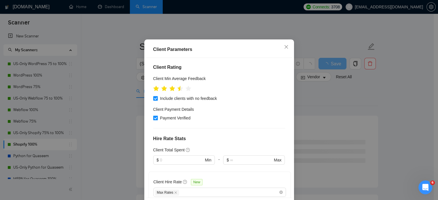
click at [153, 120] on input "Payment Verified" at bounding box center [155, 118] width 4 height 4
checkbox input "false"
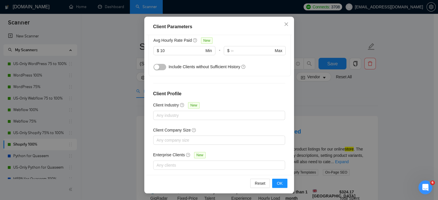
scroll to position [41, 0]
click at [278, 186] on span "OK" at bounding box center [280, 183] width 6 height 6
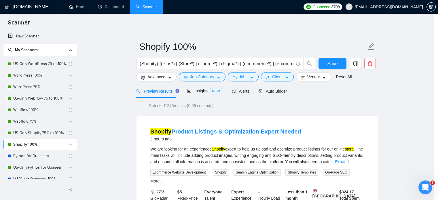
scroll to position [18, 0]
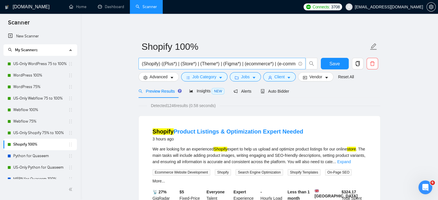
click at [154, 64] on input "(Shopify) ((Plus*) | (Store*) | (Theme*) | (Figma*) | (ecommerce*) | (e-commerc…" at bounding box center [219, 63] width 154 height 7
paste input "Plus | Store | Theme | Figma | ecommerce | e-Commerce | "e commerce" | redesign…"
type input "(Shopify) (Plus | Store | Theme | Figma | ecommerce | e-Commerce | "e commerce"…"
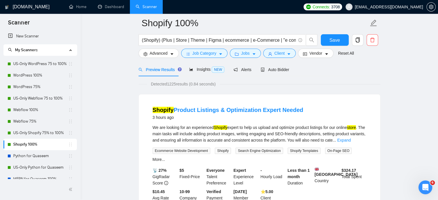
scroll to position [58, 0]
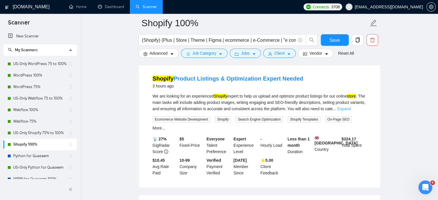
click at [351, 110] on link "Expand" at bounding box center [344, 109] width 14 height 5
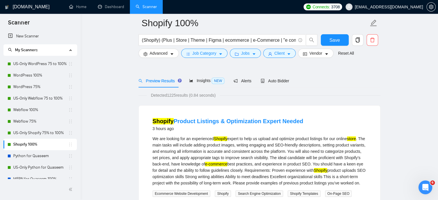
scroll to position [0, 0]
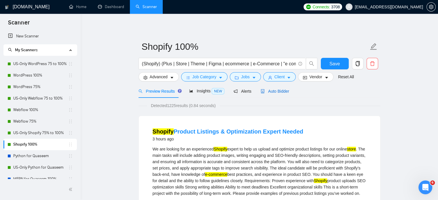
click at [278, 91] on span "Auto Bidder" at bounding box center [275, 91] width 29 height 5
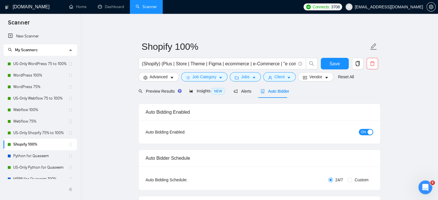
radio input "false"
radio input "true"
checkbox input "true"
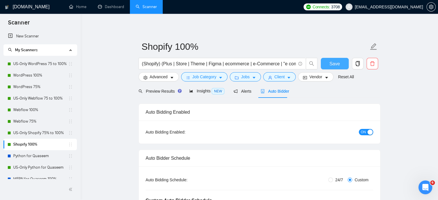
click at [330, 63] on span "Save" at bounding box center [335, 63] width 10 height 7
click at [360, 67] on button "button" at bounding box center [358, 64] width 12 height 12
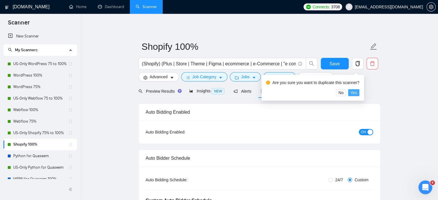
click at [355, 93] on span "Yes" at bounding box center [354, 93] width 7 height 6
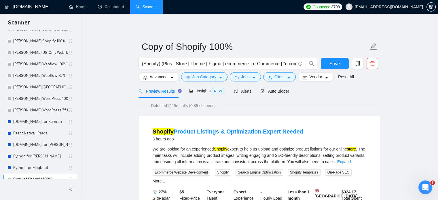
scroll to position [179, 0]
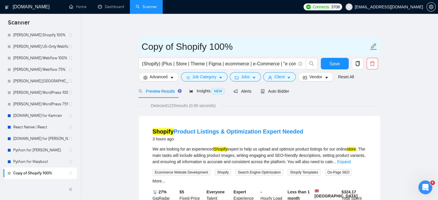
drag, startPoint x: 178, startPoint y: 49, endPoint x: 136, endPoint y: 49, distance: 41.8
drag, startPoint x: 191, startPoint y: 48, endPoint x: 178, endPoint y: 49, distance: 13.1
click at [178, 49] on input "Shopify 100%" at bounding box center [255, 46] width 227 height 14
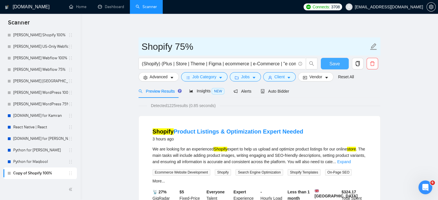
type input "Shopify 75%"
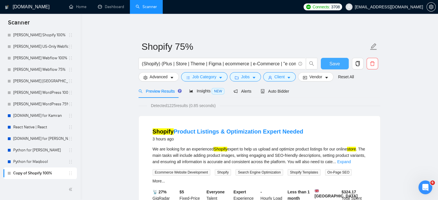
click at [331, 63] on span "Save" at bounding box center [335, 63] width 10 height 7
click at [288, 79] on icon "caret-down" at bounding box center [289, 78] width 3 height 2
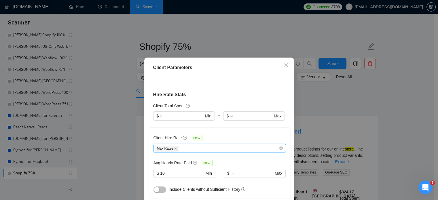
scroll to position [141, 0]
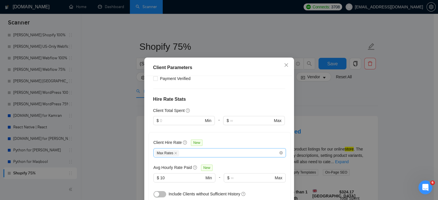
click at [212, 150] on div "Max Rates" at bounding box center [217, 153] width 124 height 7
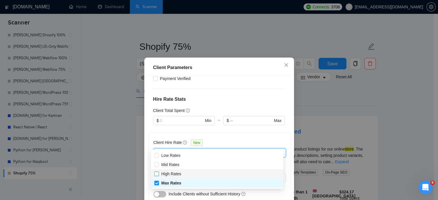
click at [167, 175] on span "High Rates" at bounding box center [171, 174] width 20 height 5
click at [158, 175] on input "High Rates" at bounding box center [156, 174] width 4 height 4
checkbox input "true"
click at [158, 184] on input "Max Rates" at bounding box center [156, 183] width 4 height 4
checkbox input "false"
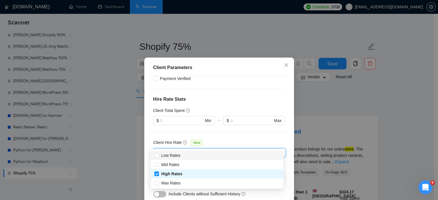
click at [215, 139] on div "Client Hire Rate New" at bounding box center [220, 143] width 133 height 9
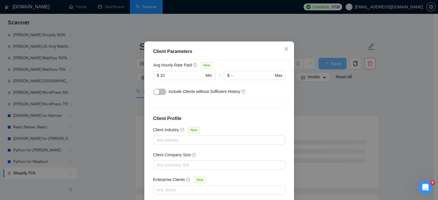
scroll to position [41, 0]
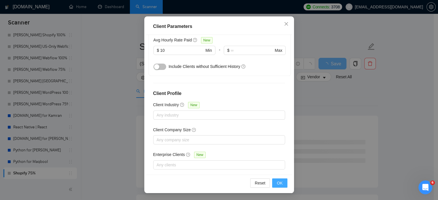
click at [277, 186] on span "OK" at bounding box center [280, 183] width 6 height 6
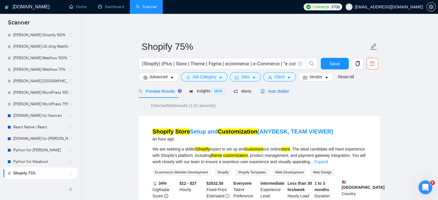
click at [280, 94] on div "Auto Bidder" at bounding box center [275, 91] width 29 height 6
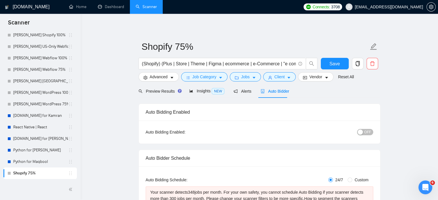
radio input "false"
radio input "true"
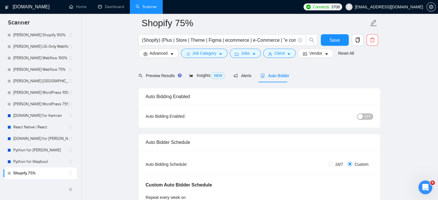
scroll to position [58, 0]
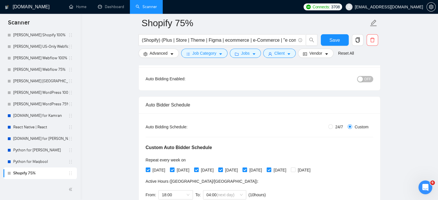
click at [367, 81] on span "OFF" at bounding box center [368, 79] width 7 height 6
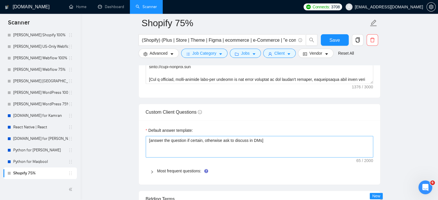
scroll to position [836, 0]
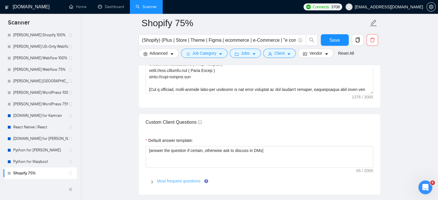
click at [179, 180] on link "Most frequent questions:" at bounding box center [179, 181] width 44 height 5
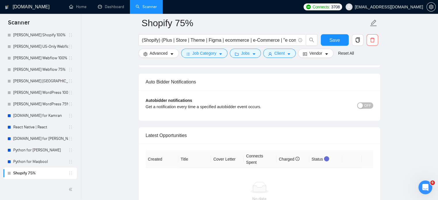
scroll to position [1700, 0]
click at [368, 104] on span "OFF" at bounding box center [368, 105] width 7 height 6
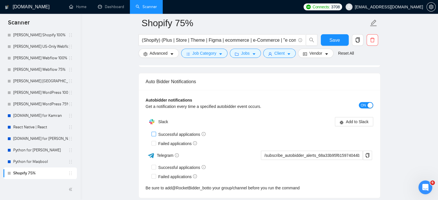
click at [154, 133] on input "Successful applications" at bounding box center [154, 134] width 4 height 4
checkbox input "true"
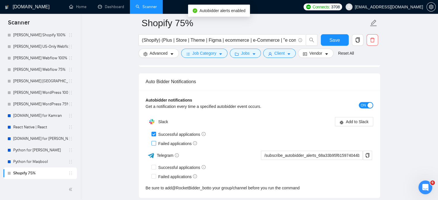
click at [154, 141] on input "Failed applications" at bounding box center [154, 143] width 4 height 4
checkbox input "true"
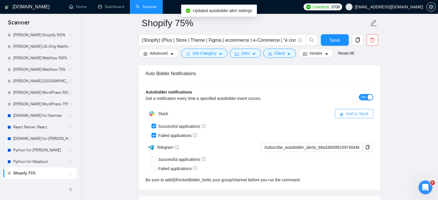
click at [357, 102] on div "Autobidder notifications Get a notification every time a specified autobidder e…" at bounding box center [260, 97] width 228 height 17
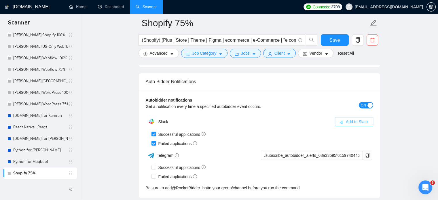
click at [350, 119] on span "Add to Slack" at bounding box center [357, 122] width 23 height 6
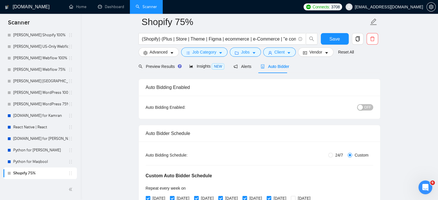
scroll to position [0, 0]
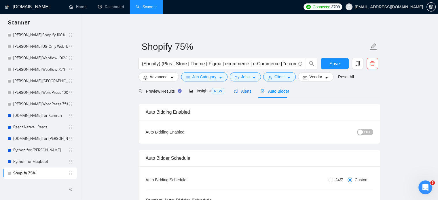
click at [243, 93] on span "Alerts" at bounding box center [243, 91] width 18 height 5
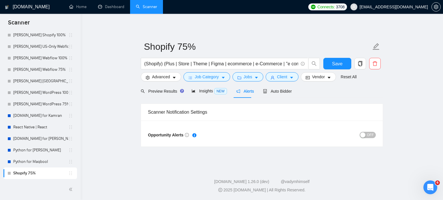
click at [369, 135] on span "OFF" at bounding box center [370, 135] width 7 height 6
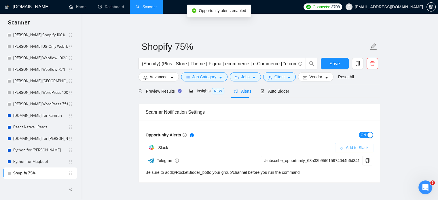
click at [346, 146] on button "Add to Slack" at bounding box center [354, 147] width 38 height 9
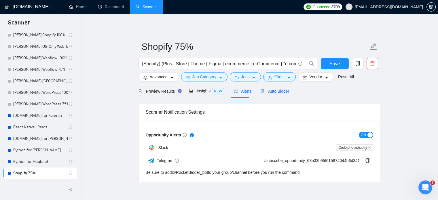
click at [281, 94] on span "Auto Bidder" at bounding box center [275, 91] width 29 height 5
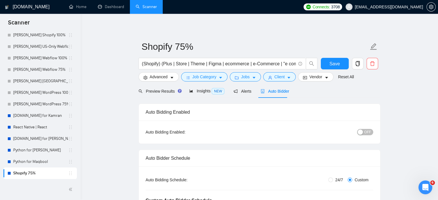
checkbox input "true"
click at [206, 75] on span "Job Category" at bounding box center [205, 77] width 24 height 6
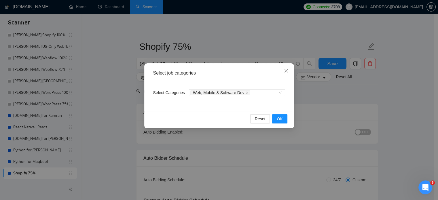
click at [108, 99] on div "Select job categories Select Categories Web, Mobile & Software Dev Reset OK" at bounding box center [219, 100] width 438 height 200
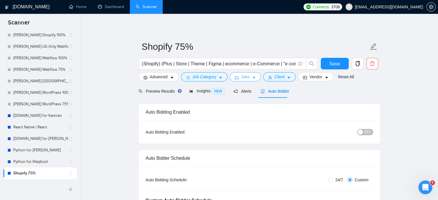
click at [242, 78] on span "Jobs" at bounding box center [245, 77] width 9 height 6
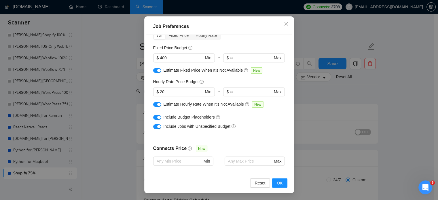
scroll to position [17, 0]
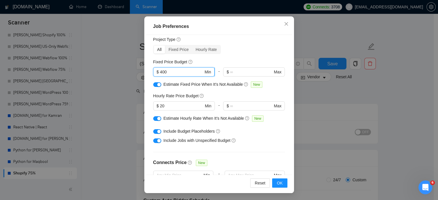
click at [160, 71] on input "400" at bounding box center [182, 72] width 44 height 6
click at [277, 182] on span "OK" at bounding box center [280, 183] width 6 height 6
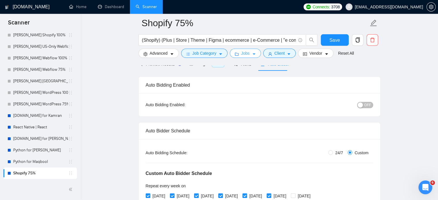
scroll to position [29, 0]
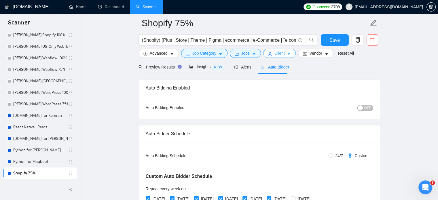
click at [281, 52] on span "Client" at bounding box center [280, 53] width 10 height 6
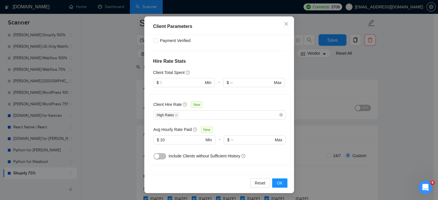
scroll to position [173, 0]
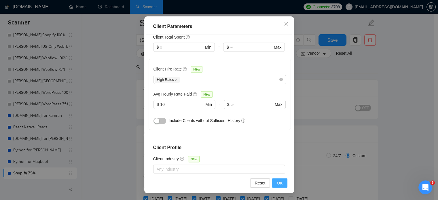
click at [277, 185] on span "OK" at bounding box center [280, 183] width 6 height 6
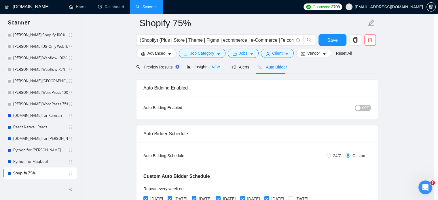
scroll to position [18, 0]
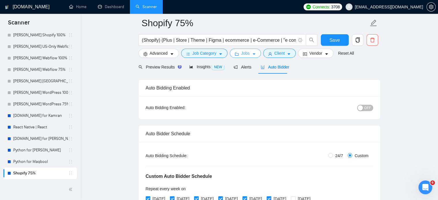
click at [250, 54] on button "Jobs" at bounding box center [245, 53] width 31 height 9
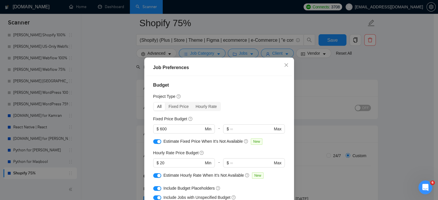
scroll to position [0, 0]
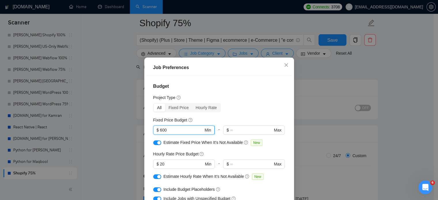
click at [160, 131] on input "600" at bounding box center [182, 130] width 44 height 6
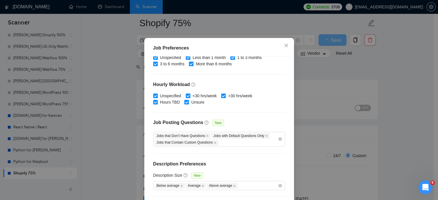
scroll to position [41, 0]
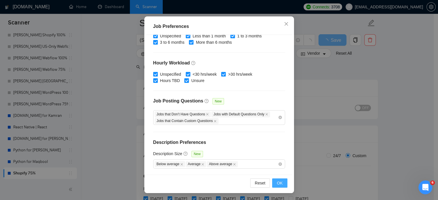
type input "800"
click at [280, 184] on span "OK" at bounding box center [280, 183] width 6 height 6
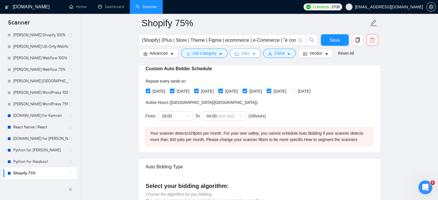
scroll to position [144, 0]
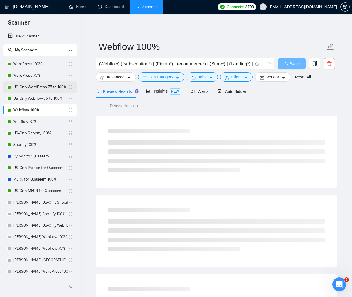
drag, startPoint x: 43, startPoint y: 77, endPoint x: 14, endPoint y: 81, distance: 29.4
click at [43, 77] on link "WordPress 75%" at bounding box center [40, 76] width 55 height 12
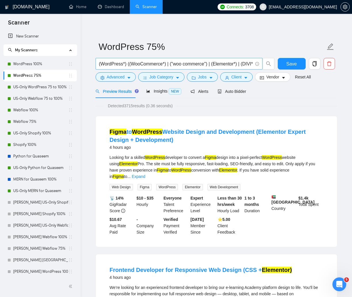
click at [121, 63] on input "(WordPress*) ((WooCommerce*) | ("woo commerce") | (Elementor*) | (DIVI*) | (Bea…" at bounding box center [176, 63] width 154 height 7
click at [164, 79] on span "Job Category" at bounding box center [162, 77] width 24 height 6
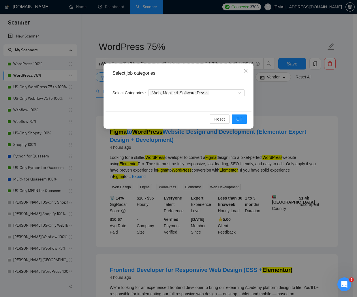
click at [217, 44] on div "Select job categories Select Categories Web, Mobile & Software Dev Reset OK" at bounding box center [178, 148] width 357 height 297
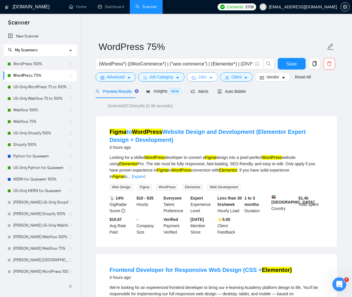
click at [203, 79] on span "Jobs" at bounding box center [202, 77] width 9 height 6
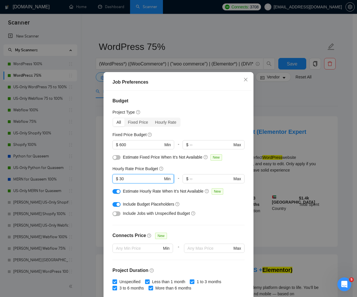
drag, startPoint x: 122, startPoint y: 177, endPoint x: 113, endPoint y: 177, distance: 8.9
click at [113, 177] on span "$ 30 Min" at bounding box center [142, 178] width 61 height 9
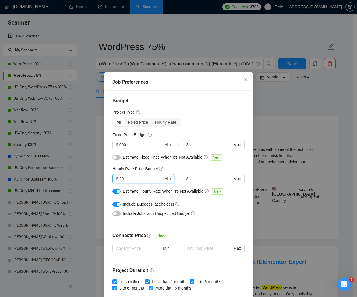
type input "20"
click at [116, 200] on button "button" at bounding box center [116, 213] width 8 height 5
click at [114, 200] on button "button" at bounding box center [116, 213] width 8 height 5
click at [116, 200] on button "button" at bounding box center [116, 213] width 8 height 5
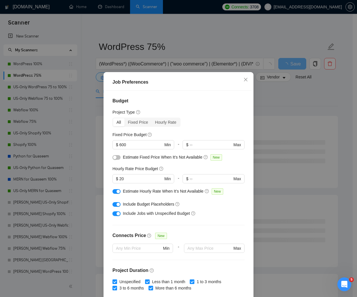
scroll to position [29, 0]
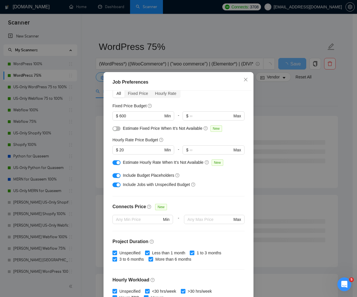
click at [116, 128] on button "button" at bounding box center [116, 128] width 8 height 5
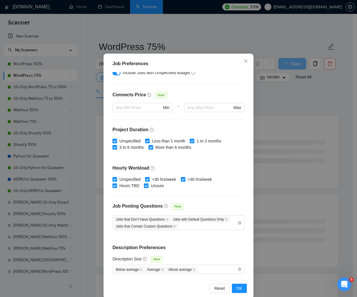
scroll to position [27, 0]
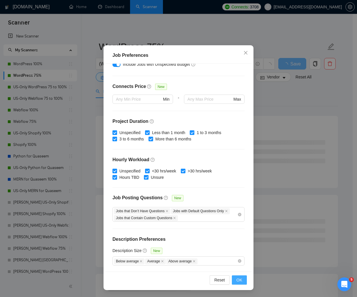
click at [237, 200] on span "OK" at bounding box center [239, 280] width 6 height 6
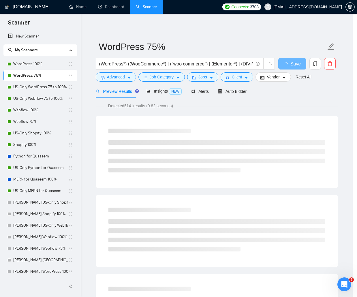
scroll to position [0, 0]
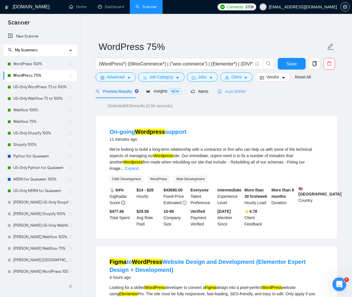
click at [239, 86] on div "Auto Bidder" at bounding box center [232, 91] width 29 height 14
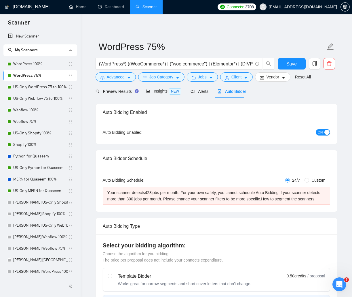
radio input "false"
radio input "true"
checkbox input "true"
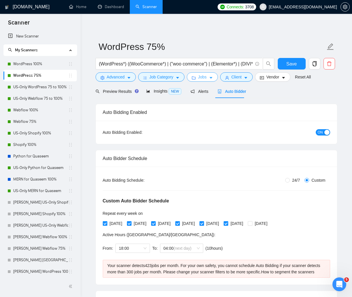
click at [196, 78] on button "Jobs" at bounding box center [202, 76] width 31 height 9
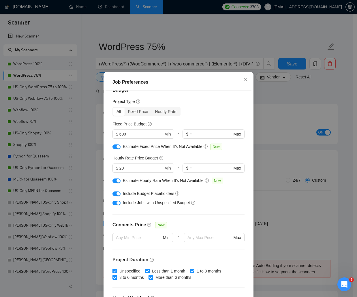
scroll to position [7, 0]
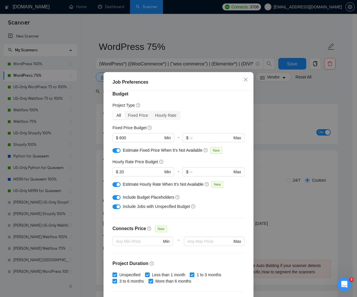
click at [117, 151] on div "button" at bounding box center [117, 150] width 3 height 3
click at [116, 200] on div "button" at bounding box center [117, 206] width 3 height 3
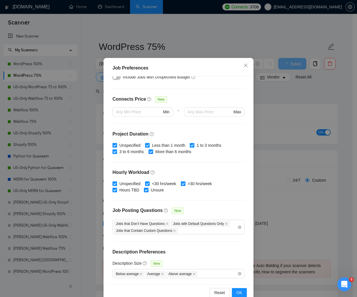
scroll to position [27, 0]
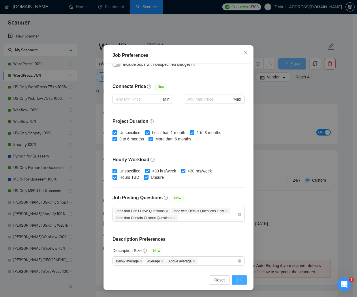
click at [239, 200] on span "OK" at bounding box center [239, 280] width 6 height 6
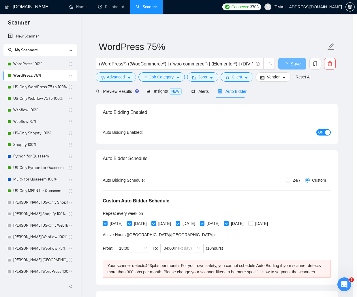
scroll to position [0, 0]
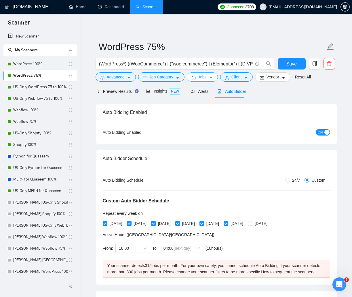
click at [205, 78] on span "Jobs" at bounding box center [202, 77] width 9 height 6
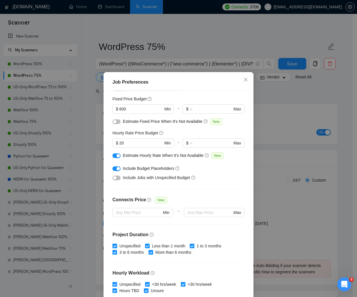
scroll to position [7, 0]
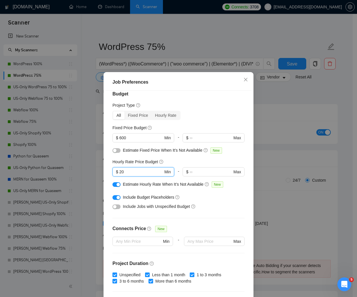
drag, startPoint x: 125, startPoint y: 173, endPoint x: 109, endPoint y: 172, distance: 16.5
click at [109, 172] on div "Budget Project Type All Fixed Price Hourly Rate Fixed Price Budget $ 600 Min - …" at bounding box center [178, 194] width 146 height 208
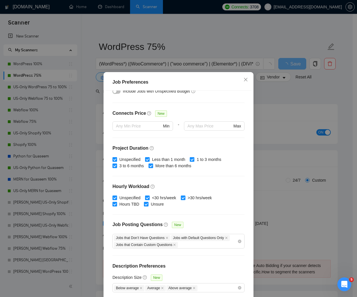
scroll to position [27, 0]
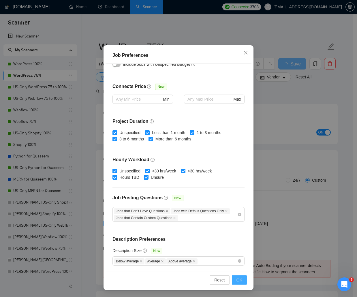
type input "30"
click at [242, 200] on button "OK" at bounding box center [239, 279] width 15 height 9
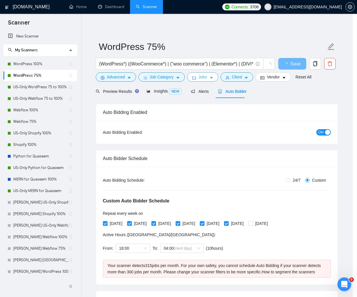
scroll to position [0, 0]
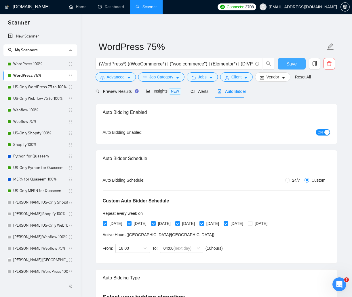
click at [287, 63] on span "Save" at bounding box center [292, 63] width 10 height 7
click at [239, 79] on span "Client" at bounding box center [237, 77] width 10 height 6
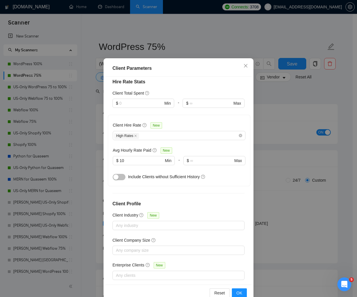
scroll to position [27, 0]
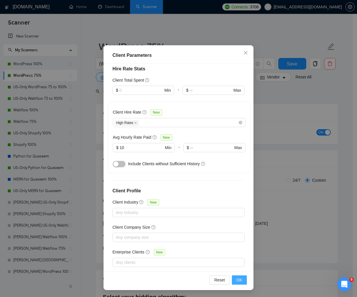
drag, startPoint x: 240, startPoint y: 281, endPoint x: 238, endPoint y: 277, distance: 4.4
click at [240, 200] on button "OK" at bounding box center [239, 279] width 15 height 9
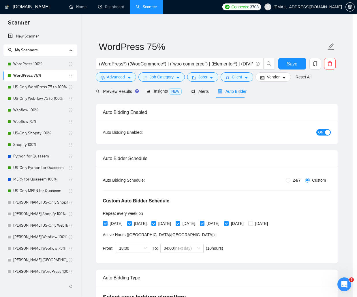
scroll to position [0, 0]
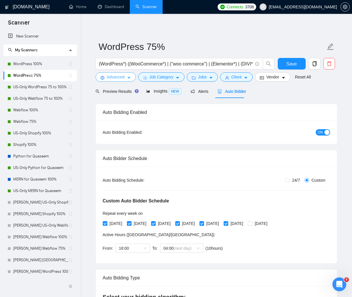
click at [121, 79] on span "Advanced" at bounding box center [116, 77] width 18 height 6
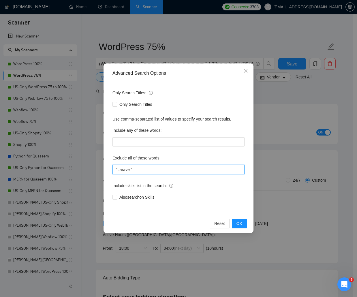
drag, startPoint x: 137, startPoint y: 171, endPoint x: 111, endPoint y: 168, distance: 26.7
click at [111, 168] on div "Only Search Titles: Only Search Titles Use comma-separated list of values to sp…" at bounding box center [178, 148] width 146 height 134
click at [237, 200] on span "OK" at bounding box center [239, 223] width 6 height 6
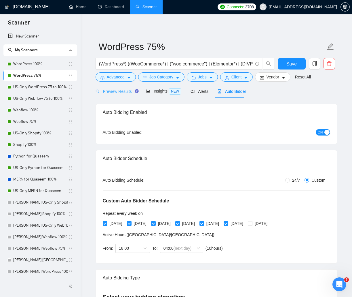
click at [114, 88] on div "Preview Results" at bounding box center [116, 91] width 41 height 14
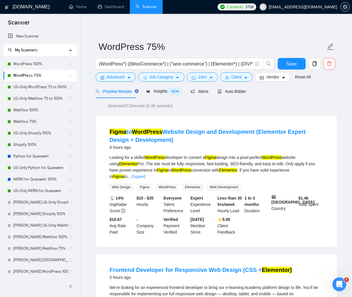
click at [230, 74] on button "Client" at bounding box center [236, 76] width 33 height 9
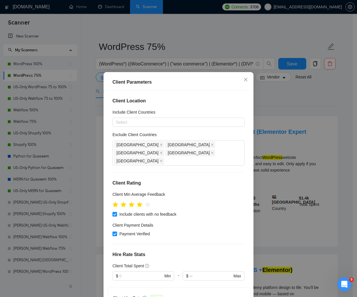
click at [211, 39] on div "Client Parameters Client Location Include Client Countries Select Exclude Clien…" at bounding box center [178, 148] width 357 height 297
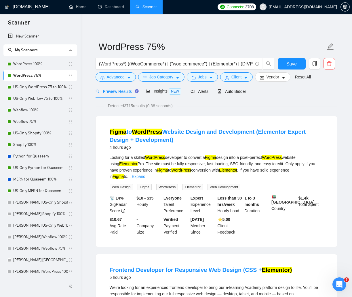
click at [118, 65] on input "(WordPress*) ((WooCommerce*) | ("woo commerce") | (Elementor*) | (DIVI*) | (Bea…" at bounding box center [176, 63] width 154 height 7
paste input "| "Word press" | WP) (WooCommerce | "woo commerce" | Elementor | DIVI | Beaver …"
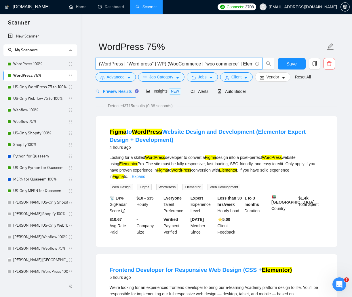
scroll to position [0, 467]
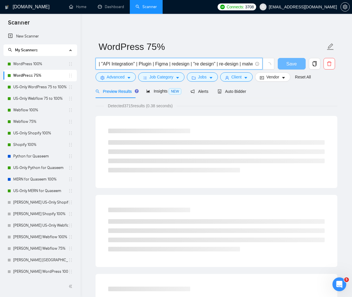
type input "(WordPress | "Word press" | WP) (WooCommerce | "woo commerce" | Elementor | DIV…"
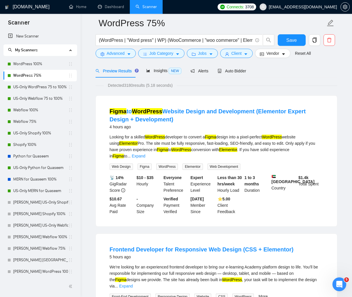
scroll to position [0, 0]
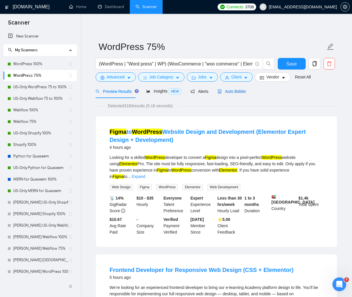
click at [238, 93] on span "Auto Bidder" at bounding box center [232, 91] width 29 height 5
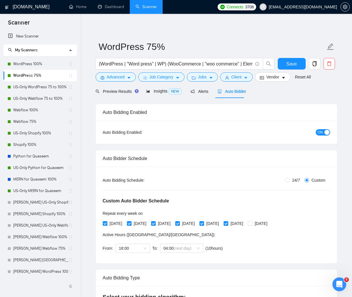
checkbox input "true"
click at [285, 63] on button "Save" at bounding box center [292, 64] width 28 height 12
checkbox input "true"
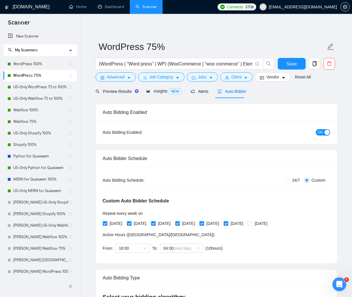
click at [244, 154] on div "Auto Bidder Schedule" at bounding box center [217, 158] width 228 height 16
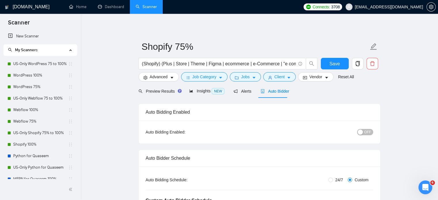
scroll to position [179, 0]
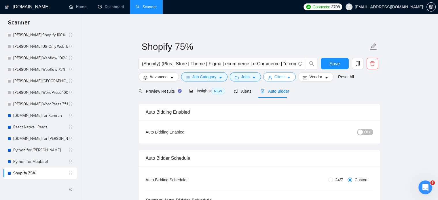
click at [275, 78] on span "Client" at bounding box center [280, 77] width 10 height 6
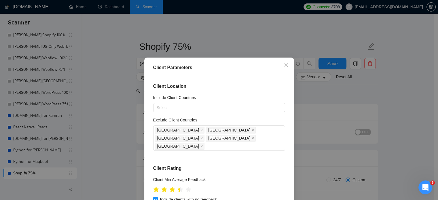
scroll to position [144, 0]
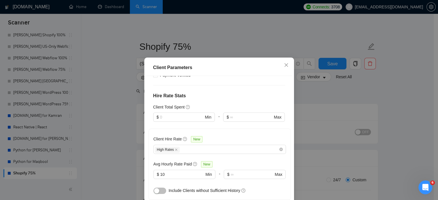
click at [103, 119] on div "Client Parameters Client Location Include Client Countries Select Exclude Clien…" at bounding box center [219, 100] width 438 height 200
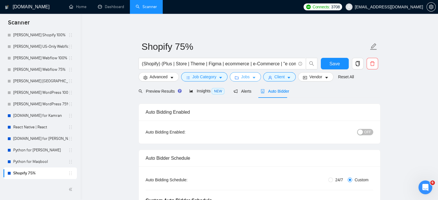
click at [246, 76] on span "Jobs" at bounding box center [245, 77] width 9 height 6
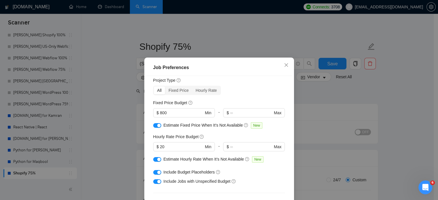
scroll to position [17, 0]
drag, startPoint x: 165, startPoint y: 113, endPoint x: 157, endPoint y: 112, distance: 7.5
click at [160, 112] on input "800" at bounding box center [182, 113] width 44 height 6
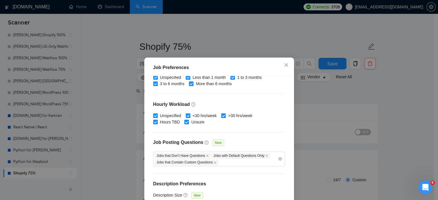
scroll to position [190, 0]
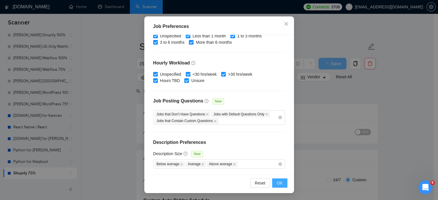
type input "1000"
click at [277, 183] on span "OK" at bounding box center [280, 183] width 6 height 6
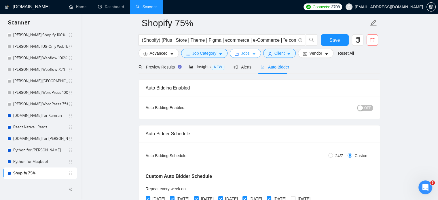
scroll to position [0, 0]
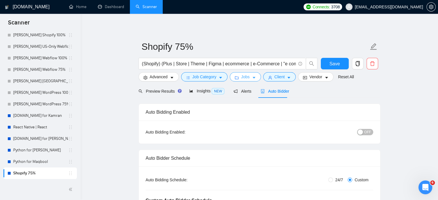
click at [248, 78] on span "Jobs" at bounding box center [245, 77] width 9 height 6
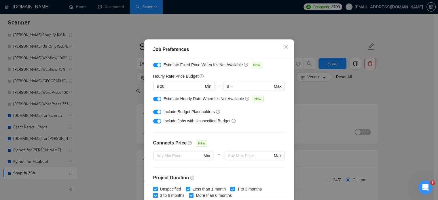
scroll to position [46, 0]
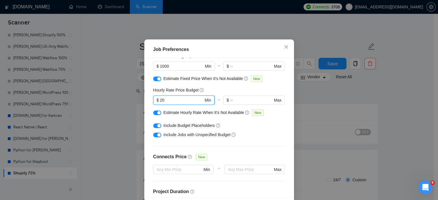
drag, startPoint x: 166, startPoint y: 118, endPoint x: 158, endPoint y: 118, distance: 8.1
click at [160, 103] on input "20" at bounding box center [182, 100] width 44 height 6
type input "30"
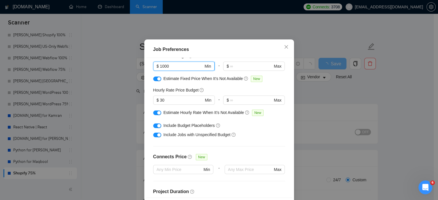
drag, startPoint x: 168, startPoint y: 85, endPoint x: 156, endPoint y: 85, distance: 11.8
click at [156, 71] on span "$ 1000 Min" at bounding box center [183, 66] width 61 height 9
type input "700"
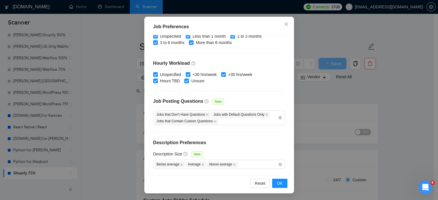
scroll to position [41, 0]
click at [277, 184] on span "OK" at bounding box center [280, 183] width 6 height 6
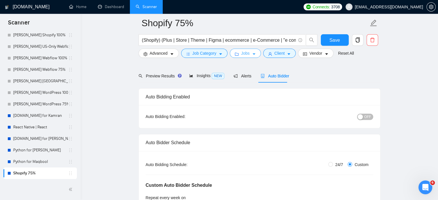
scroll to position [0, 0]
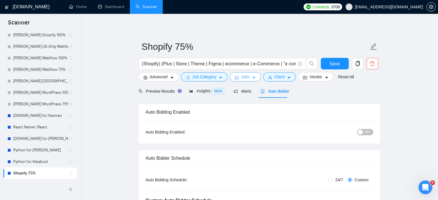
click at [247, 78] on span "Jobs" at bounding box center [245, 77] width 9 height 6
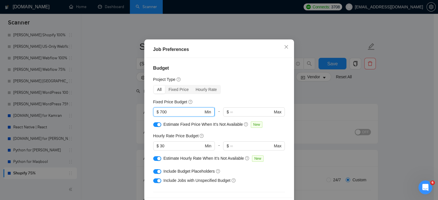
drag, startPoint x: 167, startPoint y: 128, endPoint x: 155, endPoint y: 128, distance: 12.1
click at [155, 117] on span "$ 700 Min" at bounding box center [183, 111] width 61 height 9
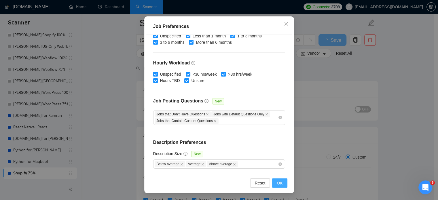
scroll to position [29, 0]
type input "500"
click at [277, 182] on span "OK" at bounding box center [280, 183] width 6 height 6
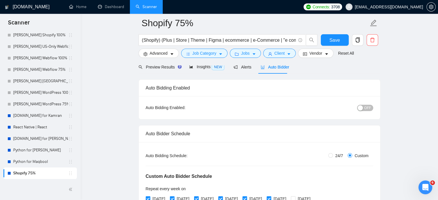
click at [367, 110] on span "OFF" at bounding box center [368, 108] width 7 height 6
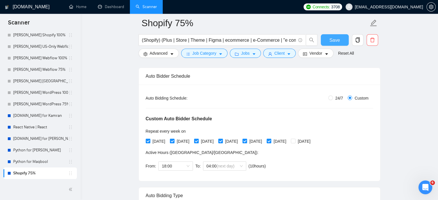
click at [333, 41] on span "Save" at bounding box center [335, 40] width 10 height 7
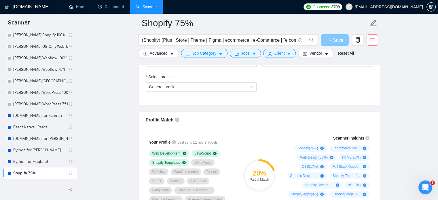
scroll to position [403, 0]
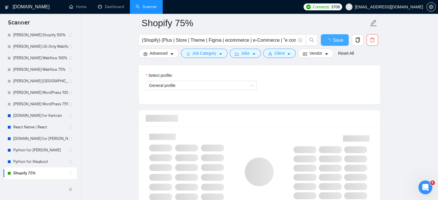
checkbox input "true"
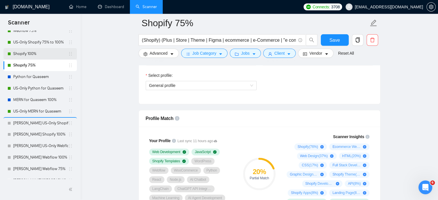
scroll to position [92, 0]
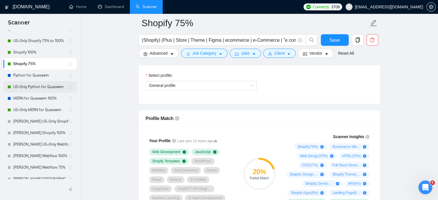
click at [37, 87] on link "US-Only Python for Quaseem" at bounding box center [40, 87] width 55 height 12
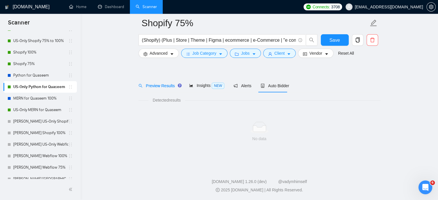
scroll to position [10, 0]
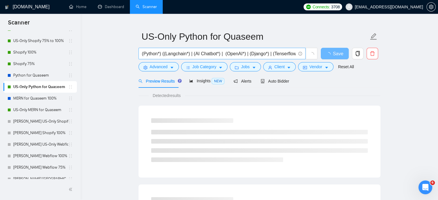
click at [179, 56] on input "(Python*) ((Langchain*) | (AI Chatbot*) | (OpenAI*) | (Django*) | (Tenserflow*)…" at bounding box center [219, 53] width 154 height 7
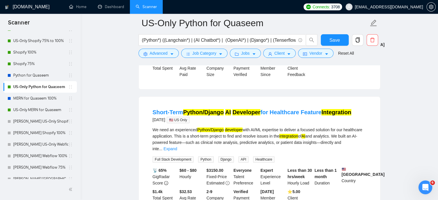
scroll to position [154, 0]
click at [177, 146] on link "Expand" at bounding box center [171, 148] width 14 height 5
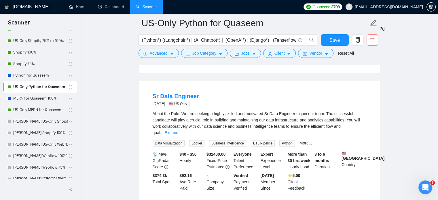
scroll to position [356, 0]
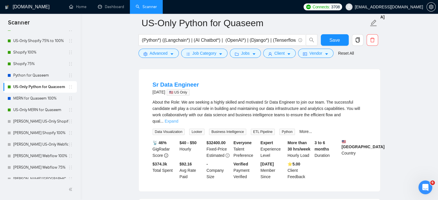
click at [178, 119] on link "Expand" at bounding box center [172, 121] width 14 height 5
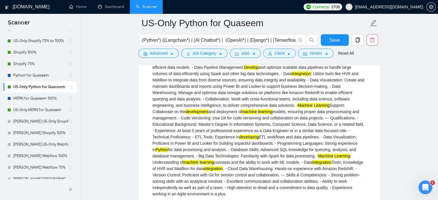
scroll to position [442, 0]
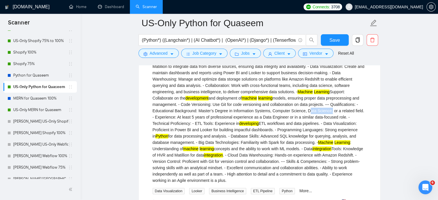
drag, startPoint x: 231, startPoint y: 113, endPoint x: 252, endPoint y: 112, distance: 20.8
click at [252, 112] on div "About the Role: We are seeking a highly skilled and motivated Sr Data Engineer …" at bounding box center [260, 98] width 214 height 171
copy div "Data Science"
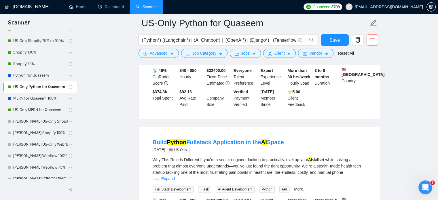
scroll to position [615, 0]
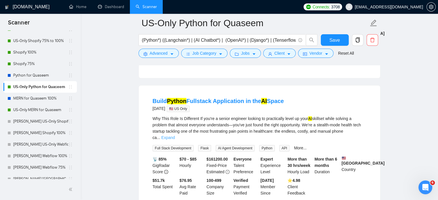
click at [175, 135] on link "Expand" at bounding box center [168, 137] width 14 height 5
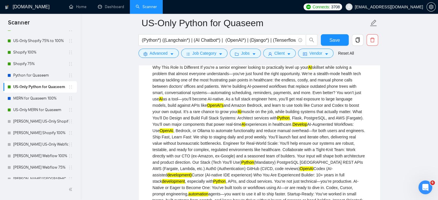
scroll to position [673, 0]
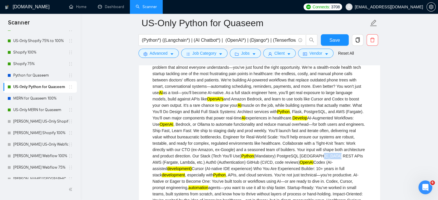
drag, startPoint x: 269, startPoint y: 156, endPoint x: 284, endPoint y: 156, distance: 14.4
click at [284, 156] on div "Why This Role Is Different If you're a senior engineer looking to practically l…" at bounding box center [260, 150] width 214 height 184
copy div "REST API"
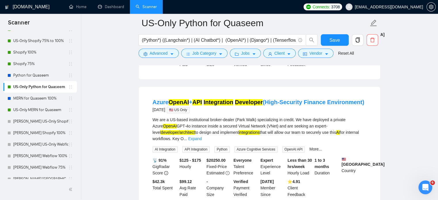
scroll to position [903, 0]
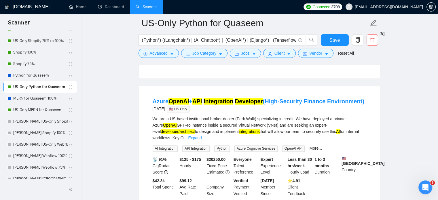
click at [202, 136] on link "Expand" at bounding box center [195, 138] width 14 height 5
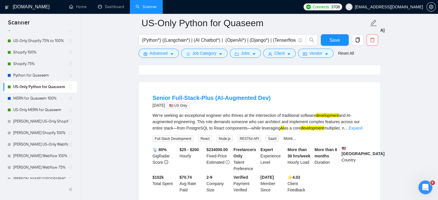
scroll to position [1134, 0]
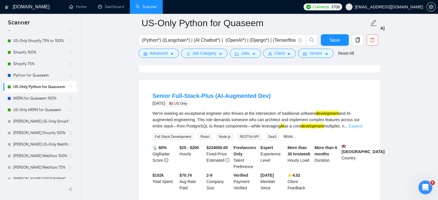
click at [357, 128] on link "Expand" at bounding box center [356, 126] width 14 height 5
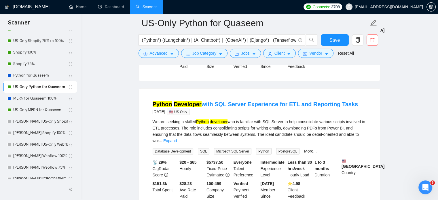
scroll to position [1509, 0]
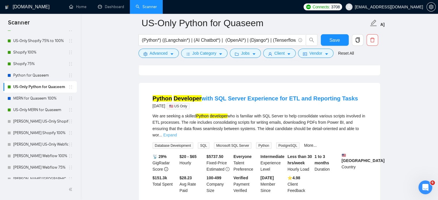
click at [177, 133] on link "Expand" at bounding box center [170, 135] width 14 height 5
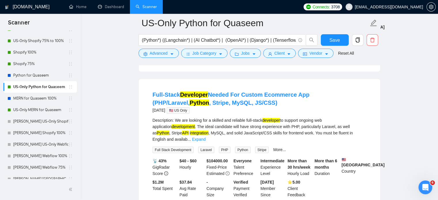
scroll to position [1653, 0]
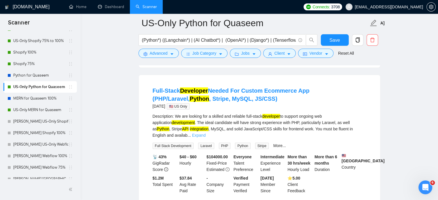
click at [206, 135] on link "Expand" at bounding box center [199, 135] width 14 height 5
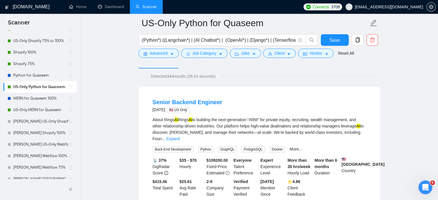
scroll to position [0, 0]
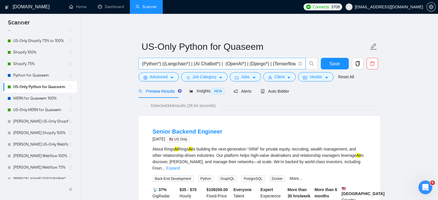
click at [154, 63] on input "(Python*) ((Langchain*) | (AI Chatbot*) | (OpenAI*) | (Django*) | (Tenserflow*)…" at bounding box center [219, 63] width 154 height 7
paste input ") (Langchain | "AI Chatbot" | OpenAI* | Django | Tenserflow | automation | Figm…"
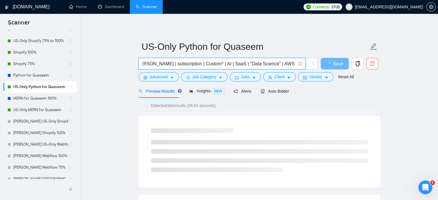
type input "(Python) (Langchain | "AI Chatbot" | OpenAI* | Django | Tenserflow | automation…"
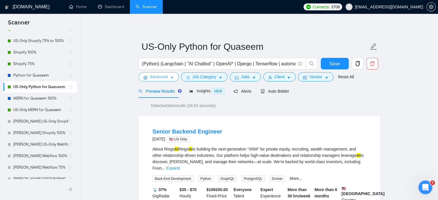
click at [166, 79] on span "Advanced" at bounding box center [159, 77] width 18 height 6
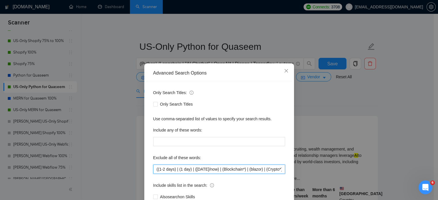
click at [208, 169] on input "((1-2 days) | (1 day) | ([DATE]/now) | (Blockchain*) | (blazor) | (Crypto*) | (…" at bounding box center [219, 169] width 132 height 9
click at [169, 169] on input "((1-2 days) | (1 day) | ([DATE]/now) | (Blockchain*) | (blazor) | (Crypto*) | (…" at bounding box center [219, 169] width 132 height 9
paste input "Blockchain*) | (blazor) | (Crypto*) | Tilda | Zyro | Strikingly | jinja | jinja…"
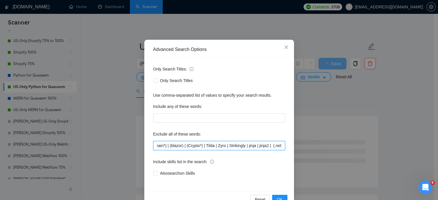
scroll to position [39, 0]
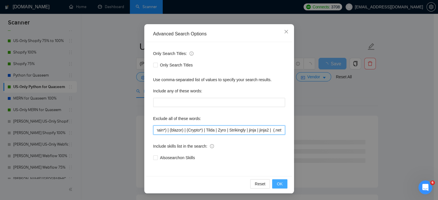
type input "(Blockchain*) | (blazor) | (Crypto*) | Tilda | Zyro | Strikingly | jinja | jinj…"
click at [273, 184] on button "OK" at bounding box center [279, 184] width 15 height 9
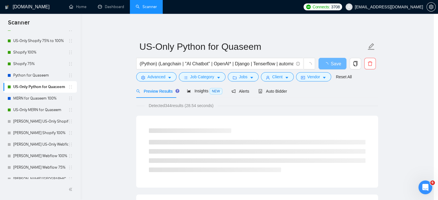
scroll to position [10, 0]
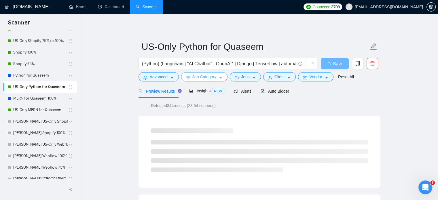
click at [207, 76] on span "Job Category" at bounding box center [205, 77] width 24 height 6
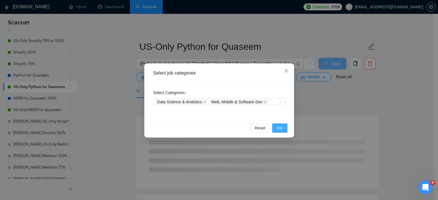
click at [282, 128] on span "OK" at bounding box center [280, 128] width 6 height 6
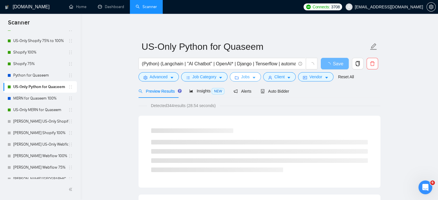
click at [247, 78] on span "Jobs" at bounding box center [245, 77] width 9 height 6
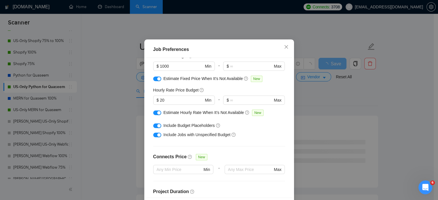
scroll to position [17, 0]
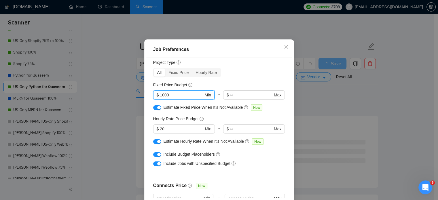
drag, startPoint x: 163, startPoint y: 115, endPoint x: 156, endPoint y: 114, distance: 6.9
click at [156, 100] on span "$ 1000 Min" at bounding box center [183, 94] width 61 height 9
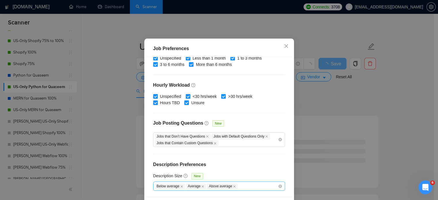
scroll to position [41, 0]
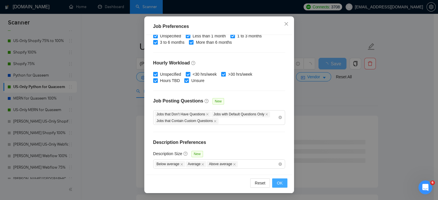
type input "600"
click at [278, 184] on span "OK" at bounding box center [280, 183] width 6 height 6
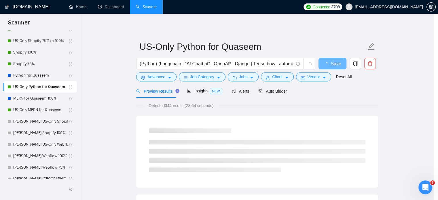
scroll to position [18, 0]
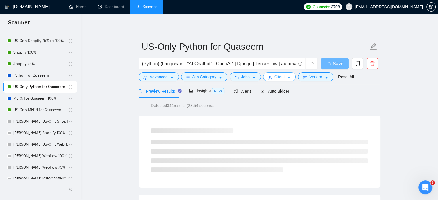
click at [276, 77] on span "Client" at bounding box center [280, 77] width 10 height 6
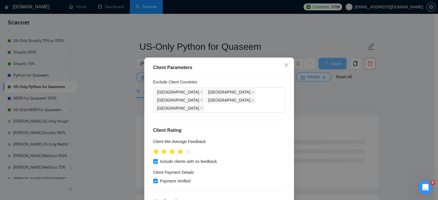
scroll to position [29, 0]
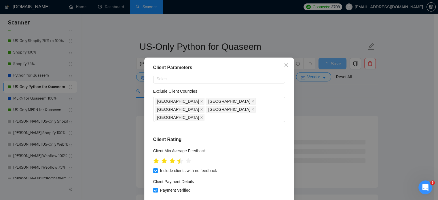
click at [178, 158] on icon "star" at bounding box center [180, 161] width 6 height 6
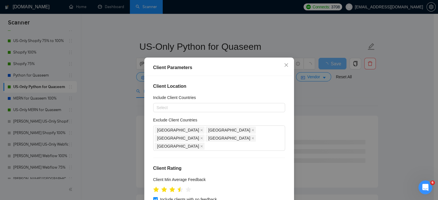
scroll to position [58, 0]
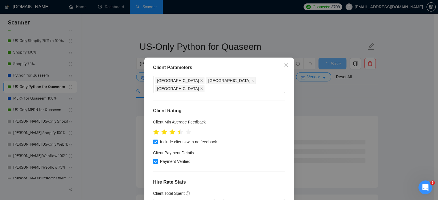
click at [153, 159] on input "Payment Verified" at bounding box center [155, 161] width 4 height 4
checkbox input "false"
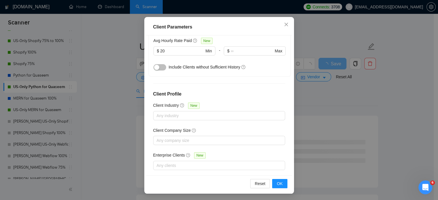
scroll to position [41, 0]
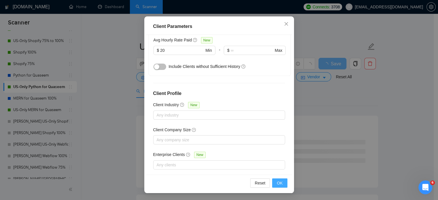
click at [279, 185] on span "OK" at bounding box center [280, 183] width 6 height 6
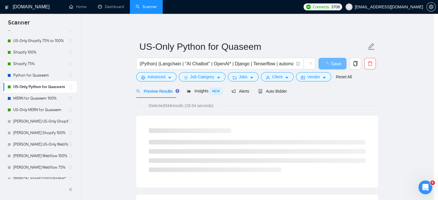
scroll to position [18, 0]
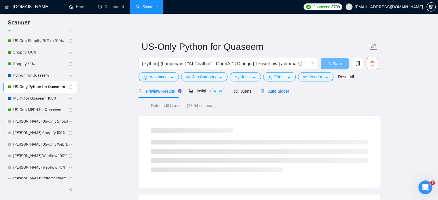
click at [280, 93] on span "Auto Bidder" at bounding box center [275, 91] width 29 height 5
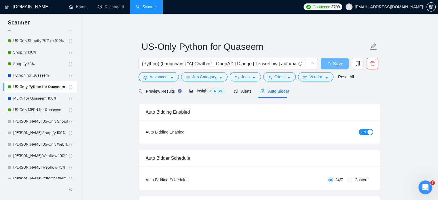
radio input "false"
radio input "true"
checkbox input "true"
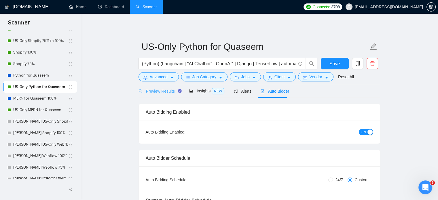
click at [160, 95] on div "Preview Results" at bounding box center [159, 91] width 41 height 14
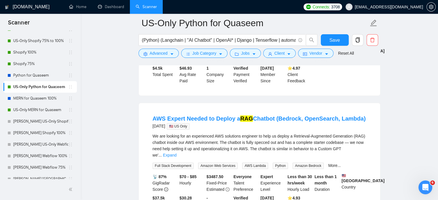
scroll to position [288, 0]
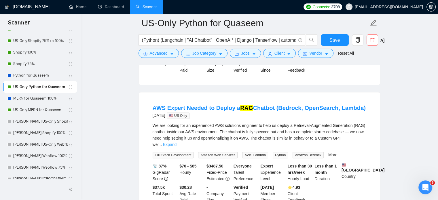
click at [177, 142] on link "Expand" at bounding box center [170, 144] width 14 height 5
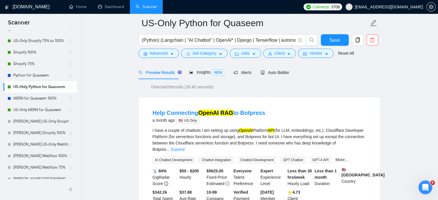
scroll to position [29, 0]
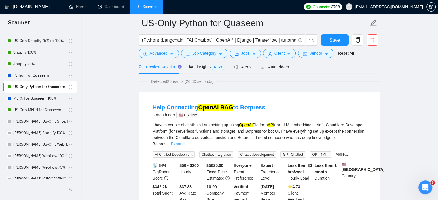
click at [184, 142] on link "Expand" at bounding box center [178, 144] width 14 height 5
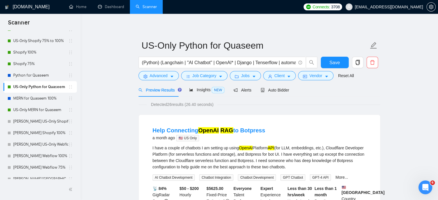
scroll to position [0, 0]
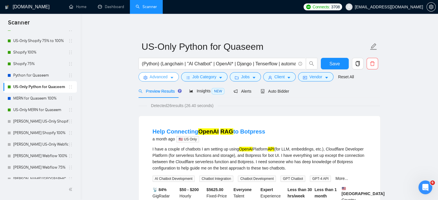
click at [160, 78] on span "Advanced" at bounding box center [159, 77] width 18 height 6
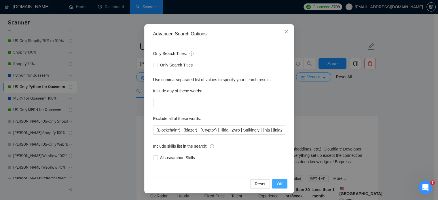
click at [278, 185] on span "OK" at bounding box center [280, 184] width 6 height 6
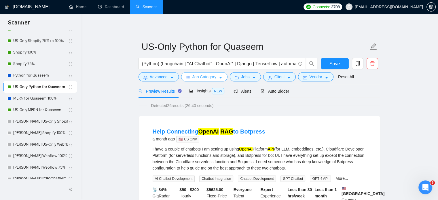
click at [199, 78] on span "Job Category" at bounding box center [205, 77] width 24 height 6
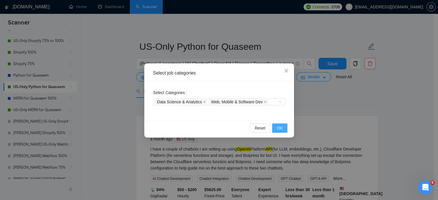
click at [277, 128] on span "OK" at bounding box center [280, 128] width 6 height 6
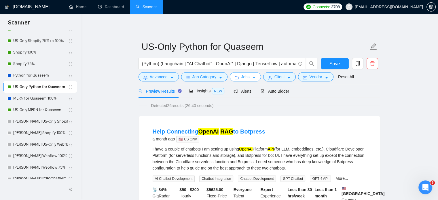
click at [252, 79] on icon "caret-down" at bounding box center [254, 78] width 4 height 4
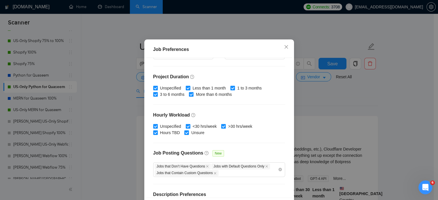
scroll to position [190, 0]
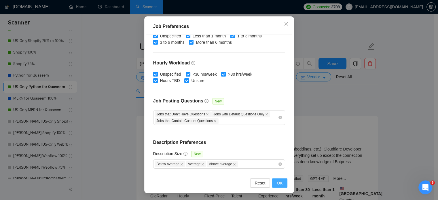
click at [282, 184] on button "OK" at bounding box center [279, 183] width 15 height 9
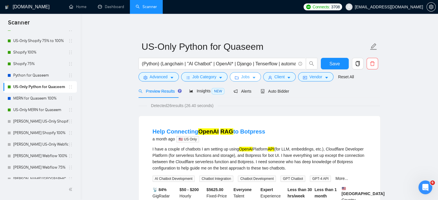
click at [253, 78] on icon "caret-down" at bounding box center [254, 78] width 3 height 2
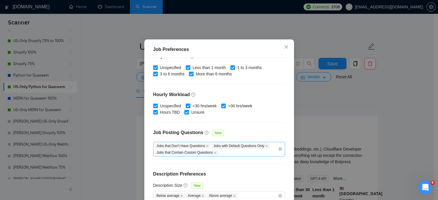
scroll to position [190, 0]
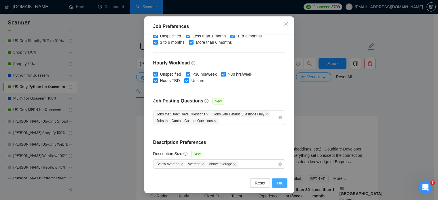
click at [279, 184] on span "OK" at bounding box center [280, 183] width 6 height 6
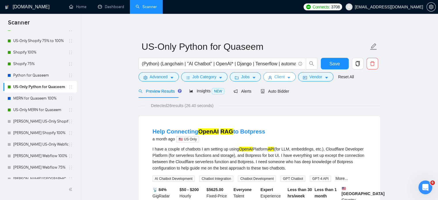
click at [287, 80] on icon "caret-down" at bounding box center [289, 78] width 4 height 4
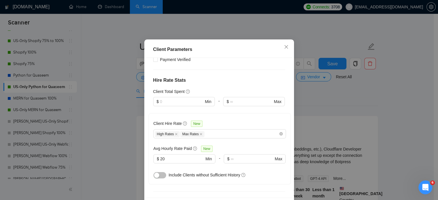
scroll to position [144, 0]
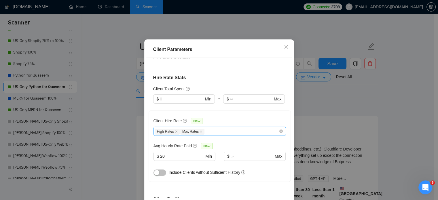
click at [233, 135] on div "High Rates Max Rates" at bounding box center [217, 131] width 124 height 7
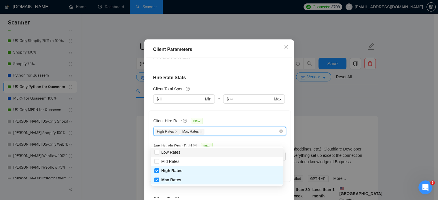
click at [237, 127] on div "Client Hire Rate New High Rates Max Rates Avg Hourly Rate Paid New $ 20 Min - $…" at bounding box center [220, 147] width 133 height 62
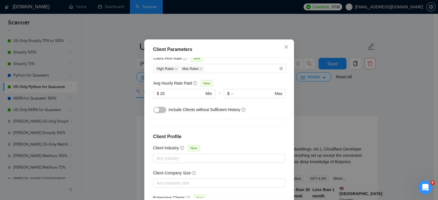
scroll to position [227, 0]
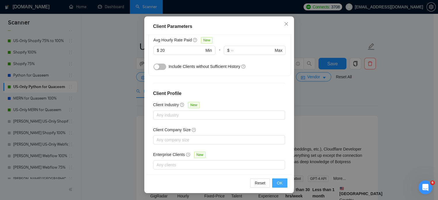
click at [277, 183] on span "OK" at bounding box center [280, 183] width 6 height 6
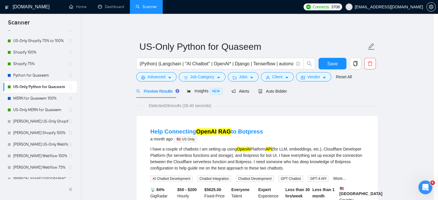
scroll to position [18, 0]
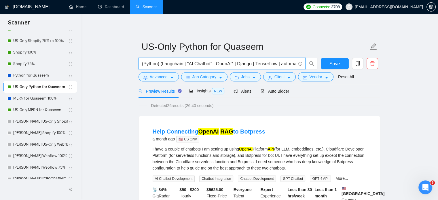
click at [149, 65] on input "(Python) (Langchain | "AI Chatbot" | OpenAI* | Django | Tenserflow | automation…" at bounding box center [219, 63] width 154 height 7
paste input "| Django | Tenserflow | automation | Figma | ""
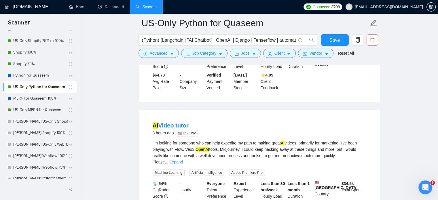
scroll to position [144, 0]
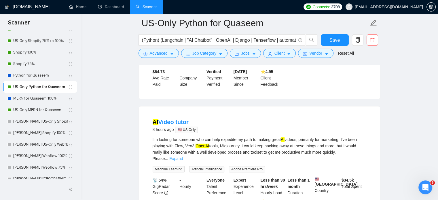
click at [183, 156] on link "Expand" at bounding box center [176, 158] width 14 height 5
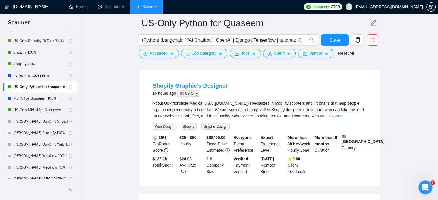
scroll to position [317, 0]
click at [343, 118] on link "Expand" at bounding box center [336, 116] width 14 height 5
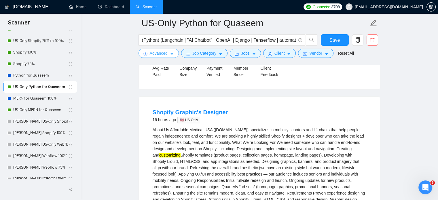
scroll to position [288, 0]
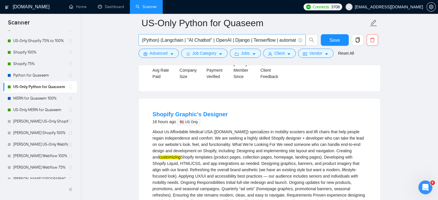
click at [154, 39] on input "(Python) (Langchain | "AI Chatbot" | OpenAI | Django | Tenserflow | automation …" at bounding box center [219, 40] width 154 height 7
paste input "text"
type input "(Python) (Langchain | "AI Chatbot" | OpenAI | Django | Tenserflow | automation …"
drag, startPoint x: 127, startPoint y: 108, endPoint x: 123, endPoint y: 116, distance: 9.3
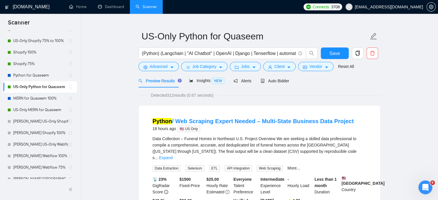
scroll to position [29, 0]
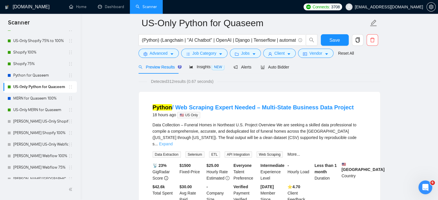
click at [173, 142] on link "Expand" at bounding box center [166, 144] width 14 height 5
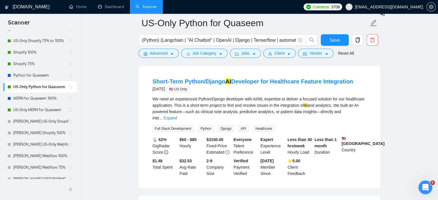
scroll to position [432, 0]
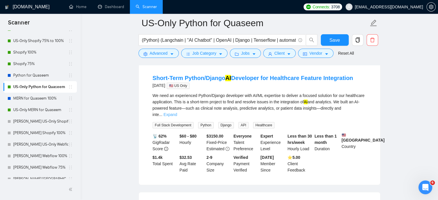
click at [177, 112] on link "Expand" at bounding box center [171, 114] width 14 height 5
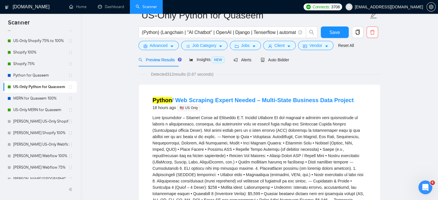
scroll to position [0, 0]
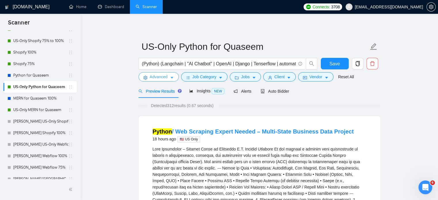
click at [161, 76] on span "Advanced" at bounding box center [159, 77] width 18 height 6
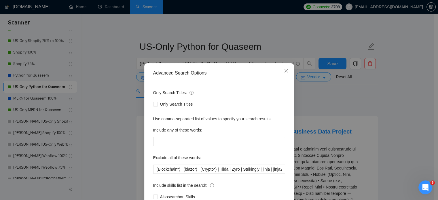
click at [113, 105] on div "Advanced Search Options Only Search Titles: Only Search Titles Use comma-separa…" at bounding box center [219, 100] width 438 height 200
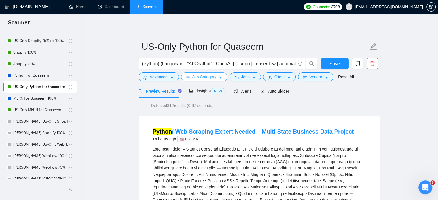
click at [199, 74] on span "Job Category" at bounding box center [205, 77] width 24 height 6
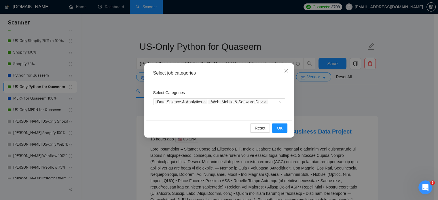
click at [115, 108] on div "Select job categories Select Categories Data Science & Analytics Web, Mobile & …" at bounding box center [219, 100] width 438 height 200
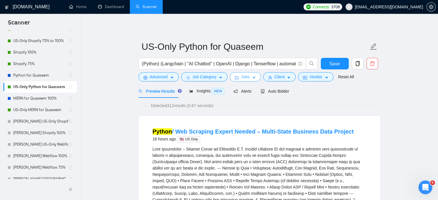
click at [248, 77] on button "Jobs" at bounding box center [245, 76] width 31 height 9
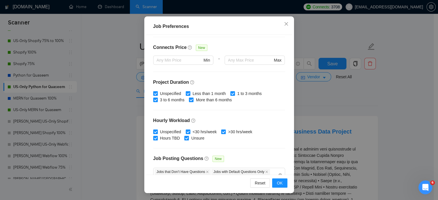
scroll to position [190, 0]
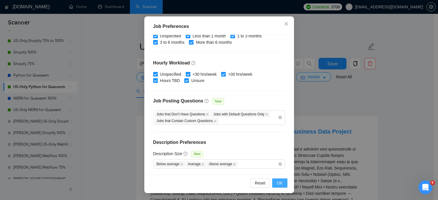
click at [280, 184] on span "OK" at bounding box center [280, 183] width 6 height 6
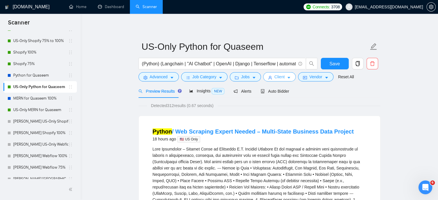
click at [280, 78] on span "Client" at bounding box center [280, 77] width 10 height 6
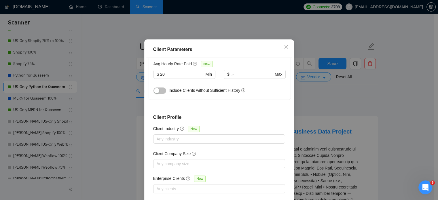
scroll to position [227, 0]
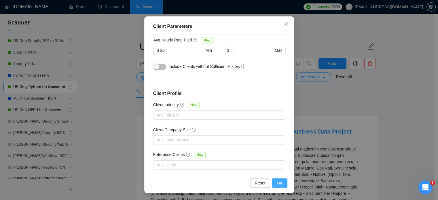
click at [281, 183] on button "OK" at bounding box center [279, 183] width 15 height 9
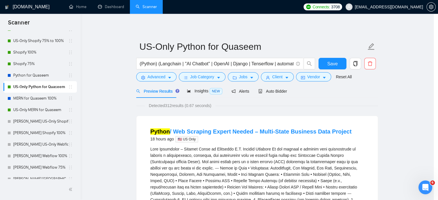
scroll to position [18, 0]
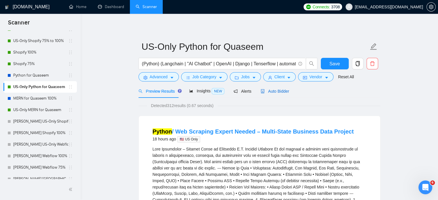
click at [275, 93] on span "Auto Bidder" at bounding box center [275, 91] width 29 height 5
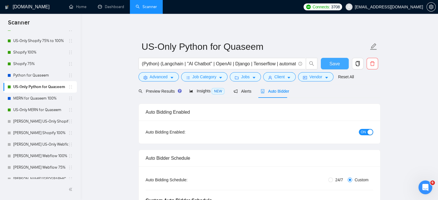
click at [328, 63] on button "Save" at bounding box center [335, 64] width 28 height 12
click at [157, 93] on span "Preview Results" at bounding box center [159, 91] width 41 height 5
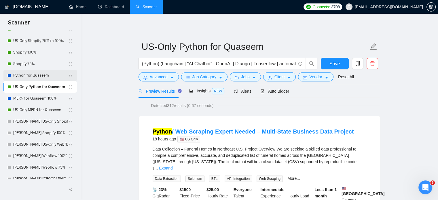
click at [49, 76] on link "Python for Quaseem" at bounding box center [40, 76] width 55 height 12
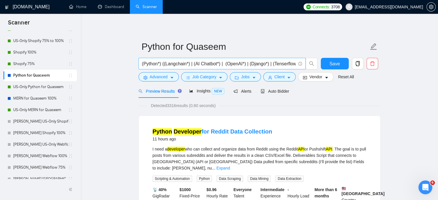
click at [150, 63] on input "(Python*) ((Langchain*) | (AI Chatbot*) | (OpenAI*) | (Django*) | (Tenserflow*)…" at bounding box center [219, 63] width 154 height 7
paste input ") (Langchain | "AI Chatbot" | OpenAI | Django | Tenserflow | automation | Figma…"
type input "(Python) (Langchain | "AI Chatbot" | OpenAI | Django | Tenserflow | automation …"
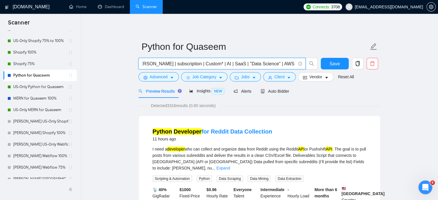
scroll to position [0, 0]
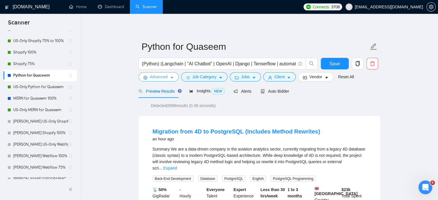
drag, startPoint x: 157, startPoint y: 76, endPoint x: 178, endPoint y: 85, distance: 22.9
click at [157, 76] on span "Advanced" at bounding box center [159, 77] width 18 height 6
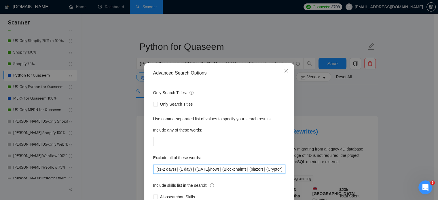
click at [182, 171] on input "((1-2 days) | (1 day) | ([DATE]/now) | (Blockchain*) | (blazor) | (Crypto*) | (…" at bounding box center [219, 169] width 132 height 9
paste input "Blockchain*) | (blazor) | (Crypto*) | Tilda | Zyro | Strikingly | jinja | jinja…"
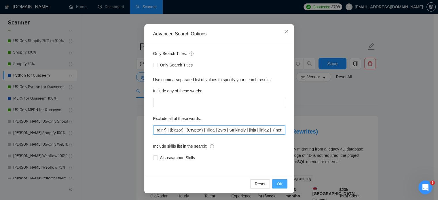
type input "(Blockchain*) | (blazor) | (Crypto*) | Tilda | Zyro | Strikingly | jinja | jinj…"
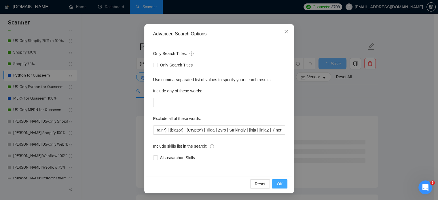
click at [277, 184] on span "OK" at bounding box center [280, 184] width 6 height 6
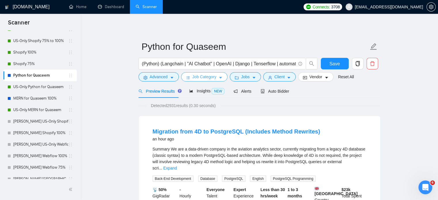
click at [206, 75] on span "Job Category" at bounding box center [205, 77] width 24 height 6
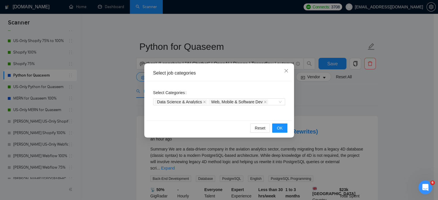
click at [123, 107] on div "Select job categories Select Categories Data Science & Analytics Web, Mobile & …" at bounding box center [219, 100] width 438 height 200
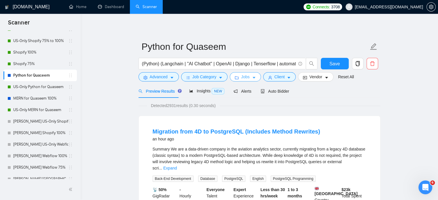
click at [241, 79] on span "Jobs" at bounding box center [245, 77] width 9 height 6
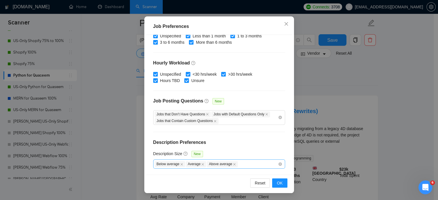
scroll to position [58, 0]
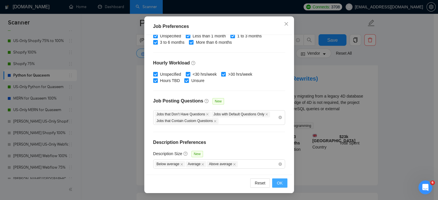
click at [278, 184] on span "OK" at bounding box center [280, 183] width 6 height 6
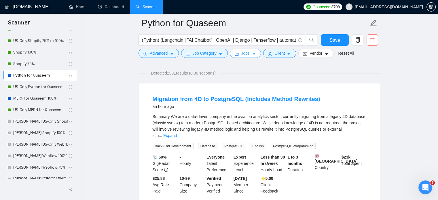
scroll to position [0, 0]
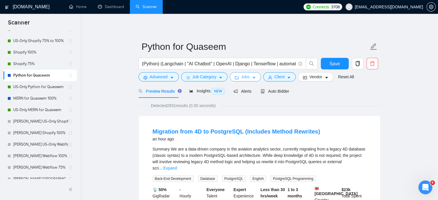
click at [246, 72] on button "Jobs" at bounding box center [245, 76] width 31 height 9
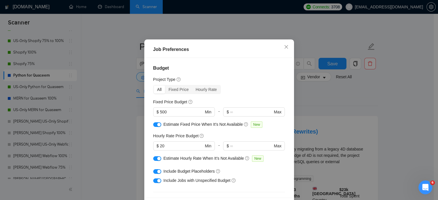
click at [109, 120] on div "Job Preferences Budget Project Type All Fixed Price Hourly Rate Fixed Price Bud…" at bounding box center [219, 100] width 438 height 200
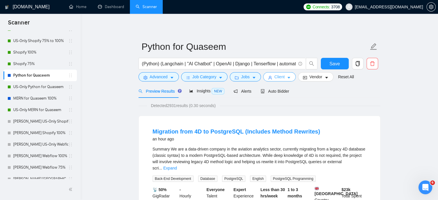
click at [277, 77] on span "Client" at bounding box center [280, 77] width 10 height 6
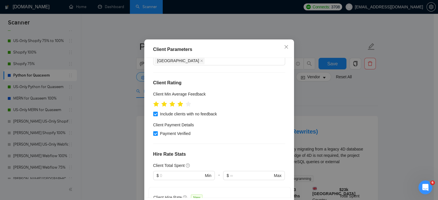
scroll to position [54, 0]
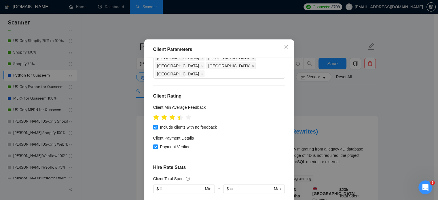
click at [178, 120] on icon "star" at bounding box center [180, 118] width 6 height 6
click at [154, 149] on input "Payment Verified" at bounding box center [155, 147] width 4 height 4
checkbox input "false"
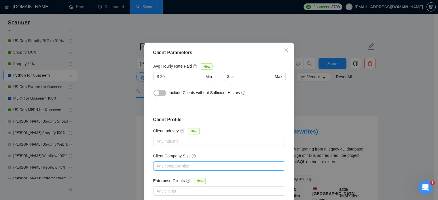
scroll to position [41, 0]
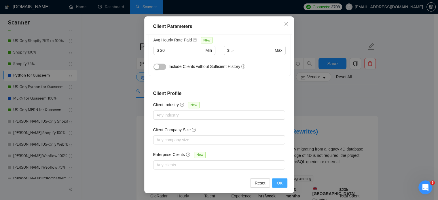
click at [278, 184] on span "OK" at bounding box center [280, 183] width 6 height 6
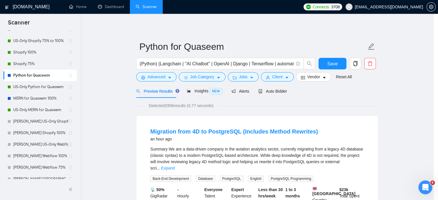
scroll to position [18, 0]
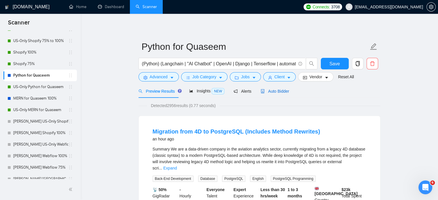
click at [271, 94] on div "Auto Bidder" at bounding box center [275, 91] width 29 height 6
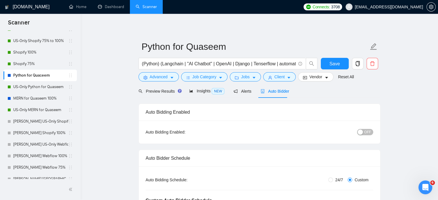
checkbox input "true"
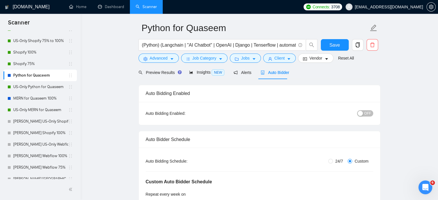
scroll to position [29, 0]
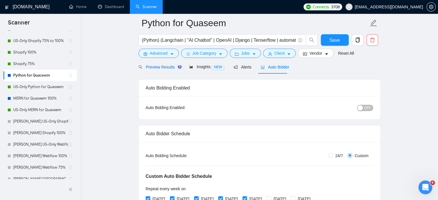
click at [157, 68] on span "Preview Results" at bounding box center [159, 67] width 41 height 5
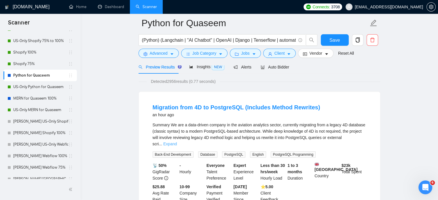
click at [177, 142] on link "Expand" at bounding box center [170, 144] width 14 height 5
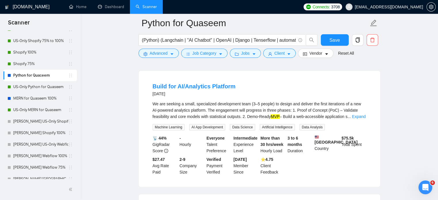
scroll to position [288, 0]
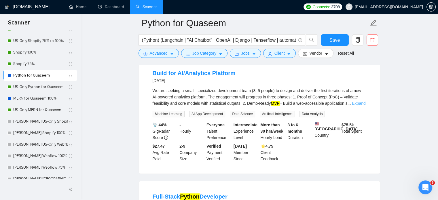
click at [360, 102] on link "Expand" at bounding box center [359, 103] width 14 height 5
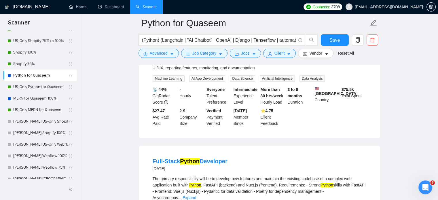
scroll to position [490, 0]
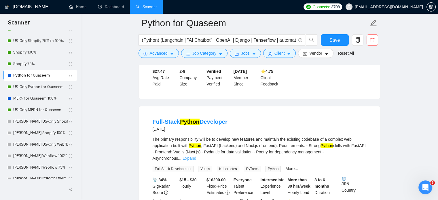
click at [196, 156] on link "Expand" at bounding box center [190, 158] width 14 height 5
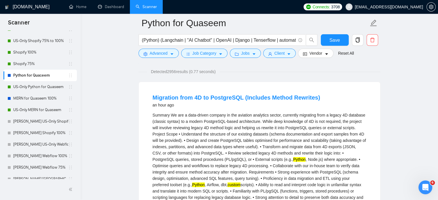
scroll to position [0, 0]
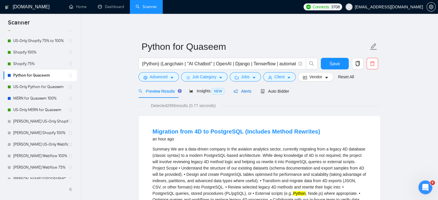
click at [238, 93] on span "Alerts" at bounding box center [243, 91] width 18 height 5
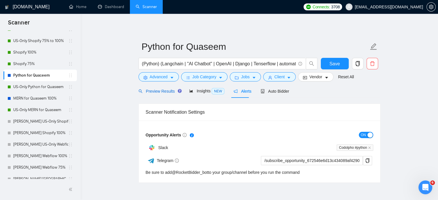
click at [152, 93] on span "Preview Results" at bounding box center [159, 91] width 41 height 5
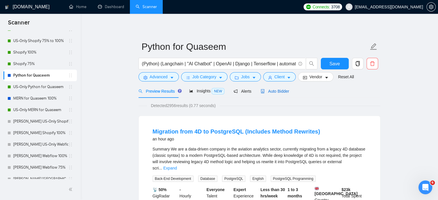
click at [279, 93] on span "Auto Bidder" at bounding box center [275, 91] width 29 height 5
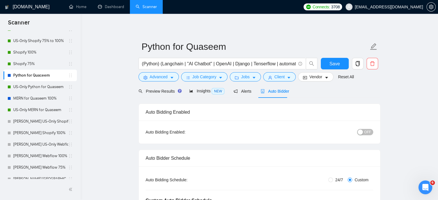
checkbox input "true"
click at [330, 63] on span "Save" at bounding box center [335, 63] width 10 height 7
click at [158, 78] on span "Advanced" at bounding box center [159, 77] width 18 height 6
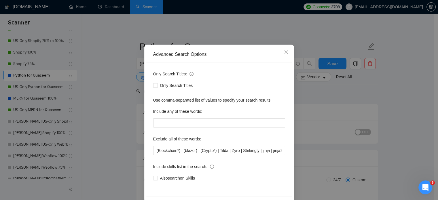
scroll to position [29, 0]
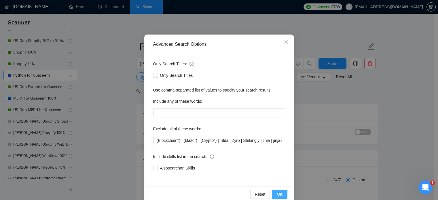
click at [278, 195] on span "OK" at bounding box center [280, 194] width 6 height 6
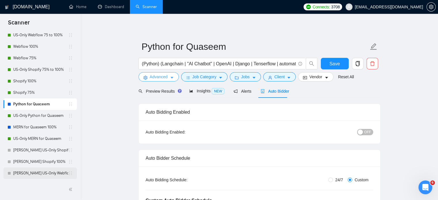
scroll to position [92, 0]
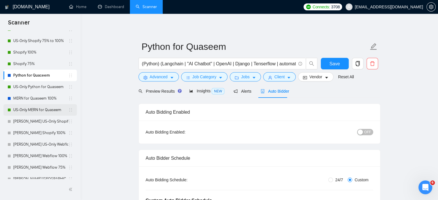
click at [39, 110] on link "US-Only MERN for Quaseem" at bounding box center [40, 110] width 55 height 12
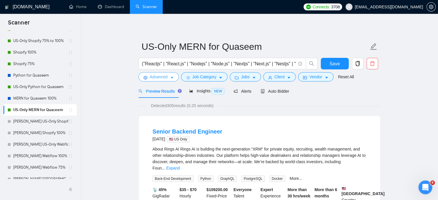
click at [165, 78] on span "Advanced" at bounding box center [159, 77] width 18 height 6
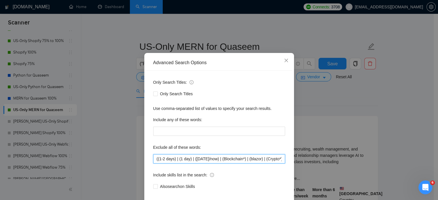
click at [190, 164] on input "((1-2 days) | (1 day) | ([DATE]/now) | (Blockchain*) | (blazor) | (Crypto*) | (…" at bounding box center [219, 158] width 132 height 9
paste input "Blockchain*) | (blazor) | (Crypto*) | Tilda | Zyro | Strikingly | jinja | jinja…"
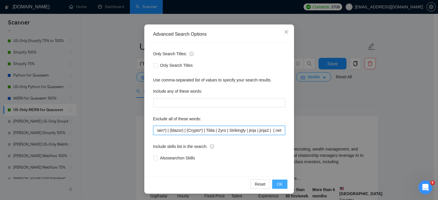
scroll to position [39, 0]
type input "(Blockchain*) | (blazor) | (Crypto*) | Tilda | Zyro | Strikingly | jinja | jinj…"
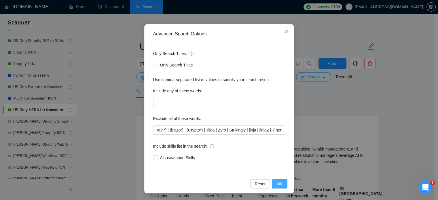
click at [278, 184] on span "OK" at bounding box center [280, 184] width 6 height 6
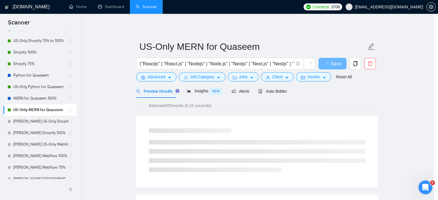
scroll to position [10, 0]
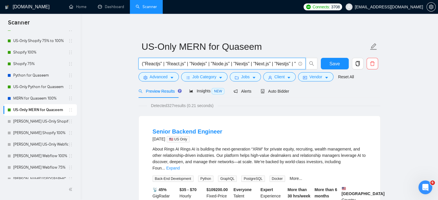
click at [153, 65] on input "("Reactjs" | "React.js" | "Nodejs" | "Node.js" | "Nextjs" | "Next.js" | "Nestjs…" at bounding box center [219, 63] width 154 height 7
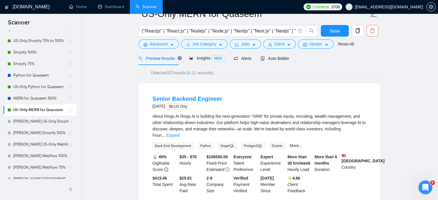
scroll to position [0, 0]
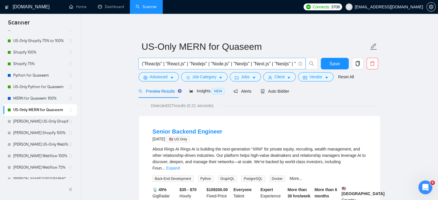
click at [151, 63] on input "("Reactjs" | "React.js" | "Nodejs" | "Node.js" | "Nextjs" | "Next.js" | "Nestjs…" at bounding box center [219, 63] width 154 height 7
paste input "Reactjs | React.js | Nodejs | Node.js | Nextjs | Next.js | Nestjs | Nest.js | A…"
type input "(Reactjs | React.js | Nodejs | Node.js | Nextjs | Next.js | Nestjs | Nest.js | …"
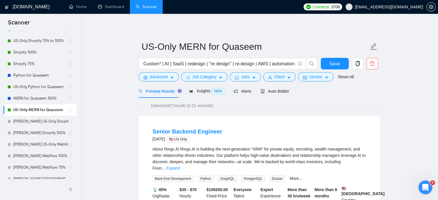
scroll to position [0, 0]
click at [156, 75] on span "Advanced" at bounding box center [159, 77] width 18 height 6
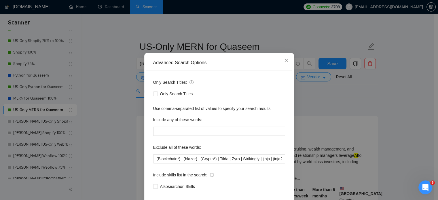
click at [120, 124] on div "Advanced Search Options Only Search Titles: Only Search Titles Use comma-separa…" at bounding box center [219, 100] width 438 height 200
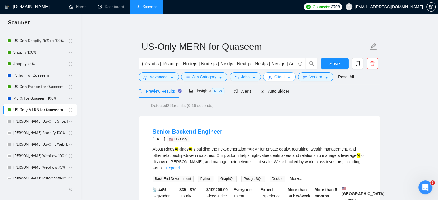
click at [283, 78] on button "Client" at bounding box center [279, 76] width 33 height 9
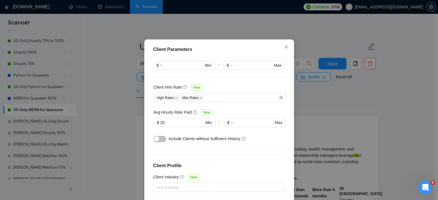
scroll to position [169, 0]
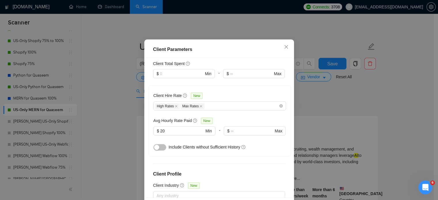
click at [116, 112] on div "Client Parameters Client Location Include Client Countries Select Exclude Clien…" at bounding box center [219, 100] width 438 height 200
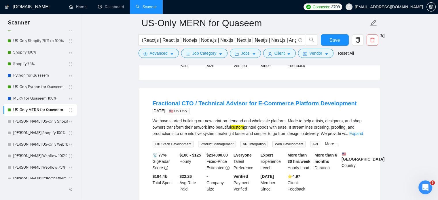
scroll to position [173, 0]
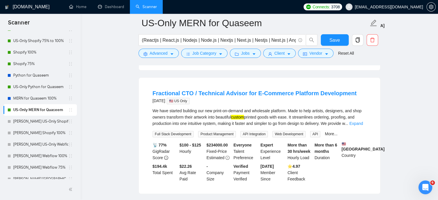
click at [360, 122] on link "Expand" at bounding box center [357, 123] width 14 height 5
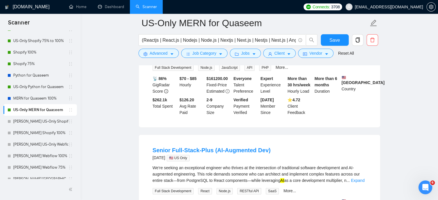
scroll to position [749, 0]
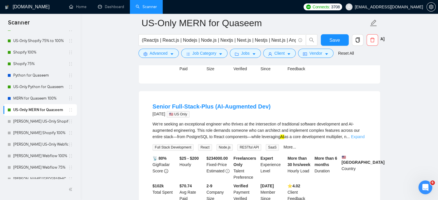
click at [357, 139] on link "Expand" at bounding box center [358, 137] width 14 height 5
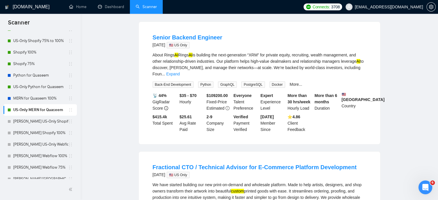
scroll to position [0, 0]
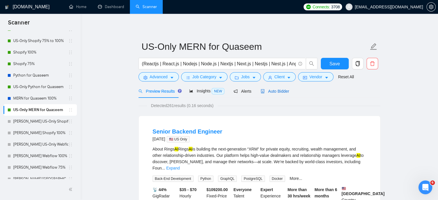
click at [281, 94] on span "Auto Bidder" at bounding box center [275, 91] width 29 height 5
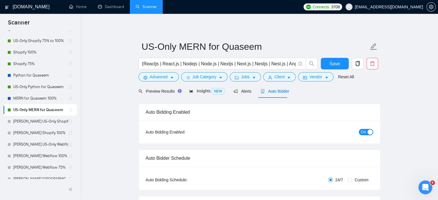
radio input "false"
radio input "true"
checkbox input "true"
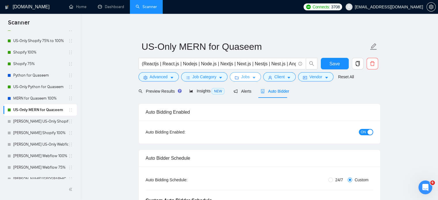
click at [255, 79] on button "Jobs" at bounding box center [245, 76] width 31 height 9
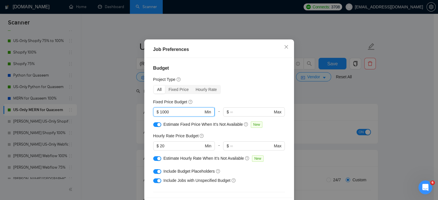
drag, startPoint x: 166, startPoint y: 131, endPoint x: 158, endPoint y: 132, distance: 8.1
click at [160, 115] on input "1000" at bounding box center [182, 112] width 44 height 6
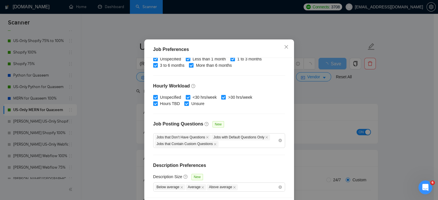
scroll to position [41, 0]
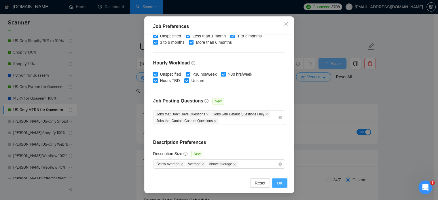
type input "600"
click at [280, 184] on span "OK" at bounding box center [280, 183] width 6 height 6
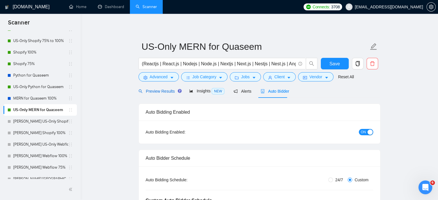
click at [149, 89] on span "Preview Results" at bounding box center [159, 91] width 41 height 5
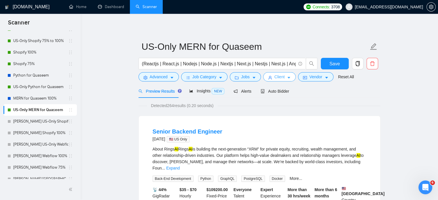
click at [280, 79] on span "Client" at bounding box center [280, 77] width 10 height 6
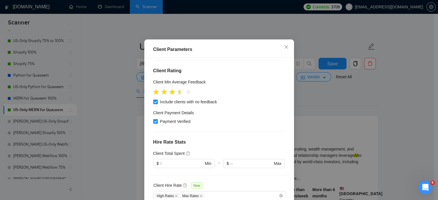
scroll to position [83, 0]
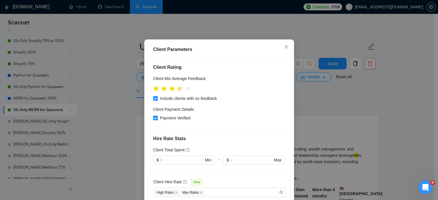
click at [153, 120] on input "Payment Verified" at bounding box center [155, 118] width 4 height 4
checkbox input "false"
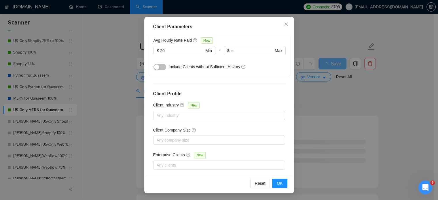
scroll to position [41, 0]
click at [278, 184] on span "OK" at bounding box center [280, 183] width 6 height 6
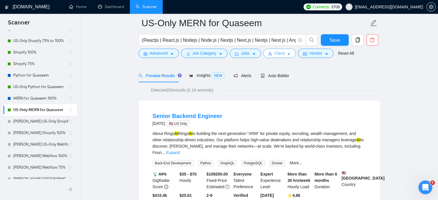
scroll to position [29, 0]
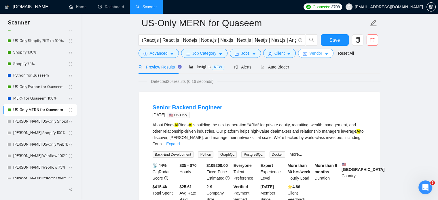
click at [326, 56] on icon "caret-down" at bounding box center [327, 54] width 4 height 4
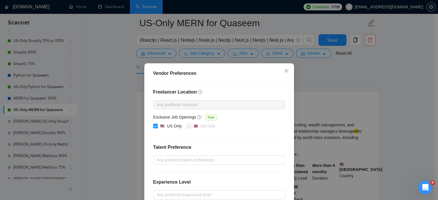
click at [376, 84] on div "Vendor Preferences Freelancer Location Any preffered locations Exclusive Job Op…" at bounding box center [219, 100] width 438 height 200
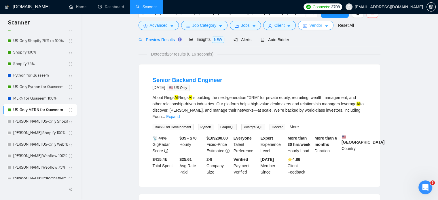
scroll to position [0, 0]
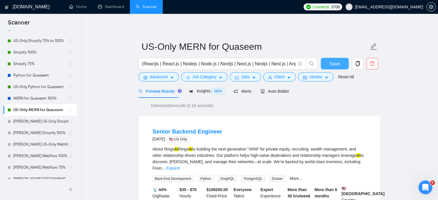
click at [329, 64] on button "Save" at bounding box center [335, 64] width 28 height 12
click at [38, 98] on link "MERN for Quaseem 100%" at bounding box center [40, 99] width 55 height 12
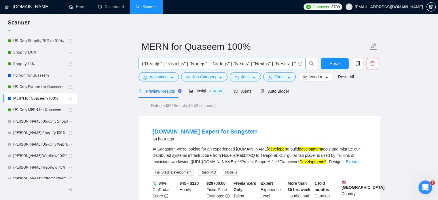
click at [151, 64] on input "("Reactjs" | "React.js" | "Nodejs" | "Node.js" | "Nextjs" | "Next.js" | "Nestjs…" at bounding box center [219, 63] width 154 height 7
paste input "Reactjs | React.js | Nodejs | Node.js | Nextjs | Next.js | Nestjs | Nest.js | A…"
type input "(Reactjs | React.js | Nodejs | Node.js | Nextjs | Next.js | Nestjs | Nest.js | …"
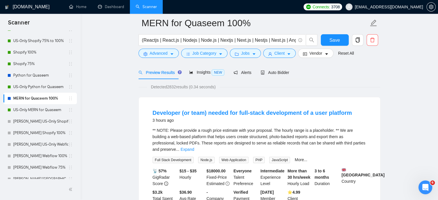
scroll to position [29, 0]
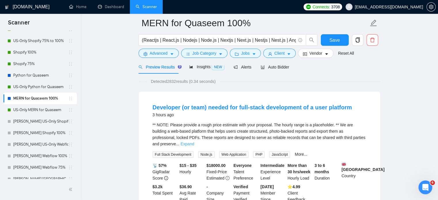
click at [194, 142] on link "Expand" at bounding box center [188, 144] width 14 height 5
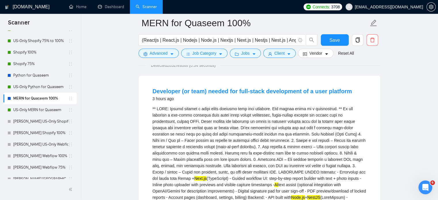
scroll to position [58, 0]
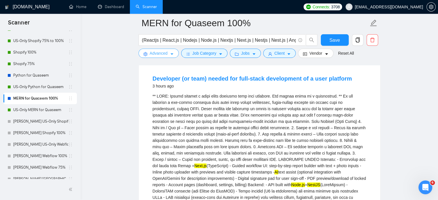
click at [158, 55] on span "Advanced" at bounding box center [159, 53] width 18 height 6
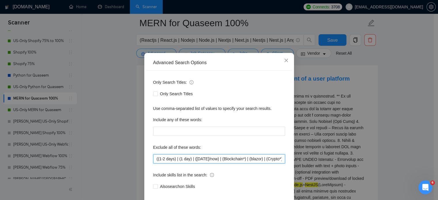
click at [173, 164] on input "((1-2 days) | (1 day) | ([DATE]/now) | (Blockchain*) | (blazor) | (Crypto*) | (…" at bounding box center [219, 158] width 132 height 9
paste input "Blockchain) | (blazor) | (Crypto*) | Tilda | Zyro | Strikingly | jinja | jinja2…"
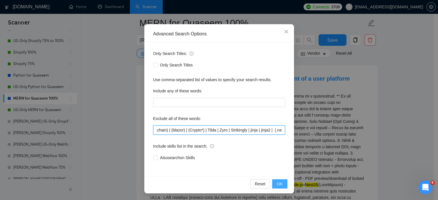
type input "(Blockchain) | (blazor) | (Crypto*) | Tilda | Zyro | Strikingly | jinja | jinja…"
click at [279, 183] on span "OK" at bounding box center [280, 184] width 6 height 6
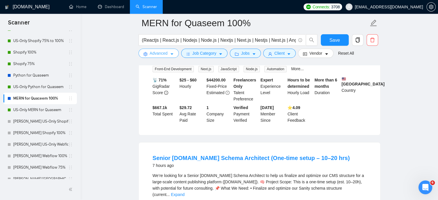
scroll to position [375, 0]
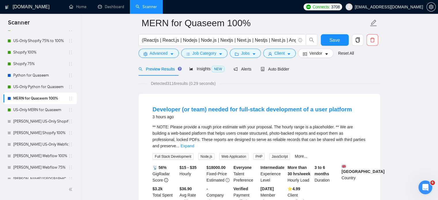
scroll to position [0, 0]
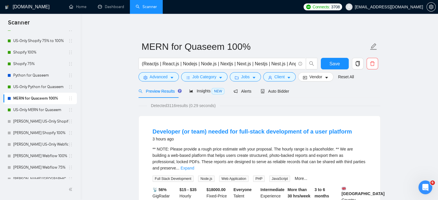
click at [358, 105] on div "Detected 3116 results (0.29 seconds)" at bounding box center [260, 106] width 242 height 6
click at [159, 78] on span "Advanced" at bounding box center [159, 77] width 18 height 6
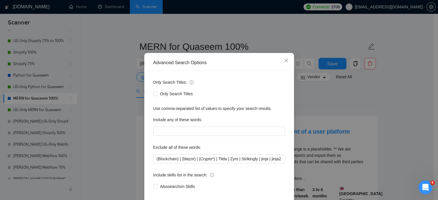
click at [116, 125] on div "Advanced Search Options Only Search Titles: Only Search Titles Use comma-separa…" at bounding box center [219, 100] width 438 height 200
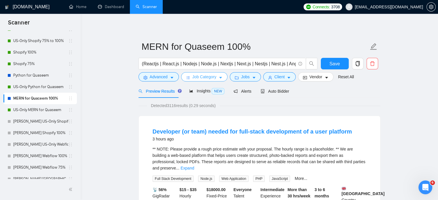
click at [199, 79] on span "Job Category" at bounding box center [205, 77] width 24 height 6
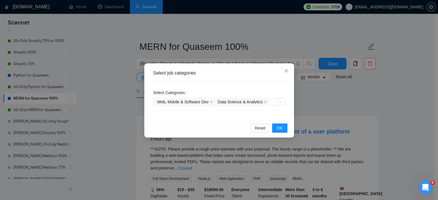
click at [105, 115] on div "Select job categories Select Categories Web, Mobile & Software Dev Data Science…" at bounding box center [219, 100] width 438 height 200
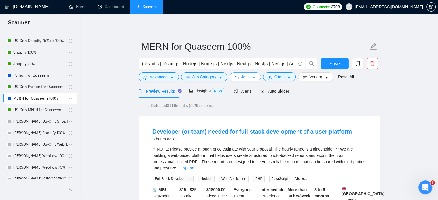
click at [242, 77] on span "Jobs" at bounding box center [245, 77] width 9 height 6
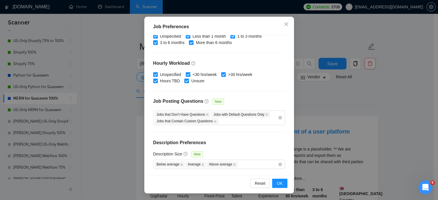
scroll to position [41, 0]
click at [277, 184] on span "OK" at bounding box center [280, 183] width 6 height 6
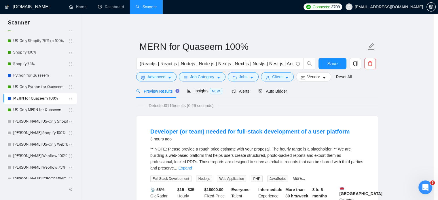
scroll to position [18, 0]
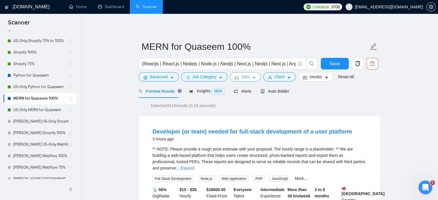
click at [244, 78] on span "Jobs" at bounding box center [245, 77] width 9 height 6
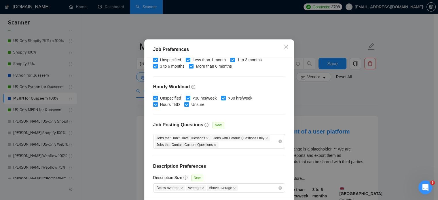
scroll to position [190, 0]
click at [327, 107] on div "Job Preferences Budget Project Type All Fixed Price Hourly Rate Fixed Price Bud…" at bounding box center [219, 100] width 438 height 200
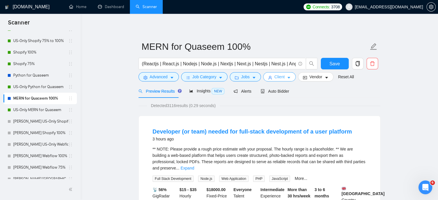
click at [277, 79] on span "Client" at bounding box center [280, 77] width 10 height 6
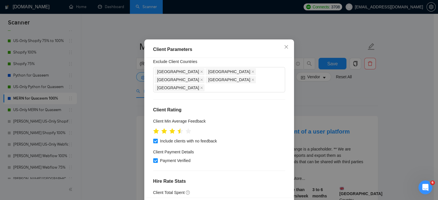
scroll to position [25, 0]
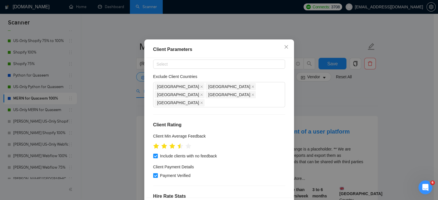
click at [153, 178] on input "Payment Verified" at bounding box center [155, 175] width 4 height 4
checkbox input "false"
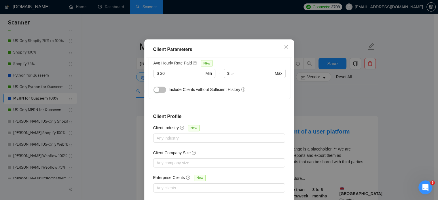
scroll to position [41, 0]
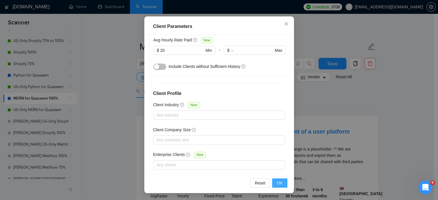
click at [278, 184] on span "OK" at bounding box center [280, 183] width 6 height 6
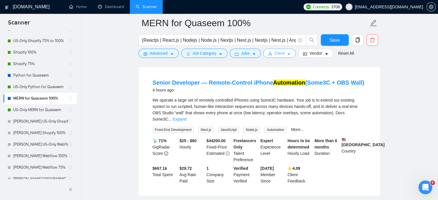
scroll to position [317, 0]
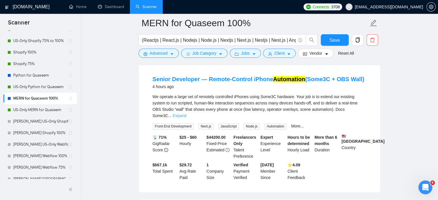
click at [186, 114] on link "Expand" at bounding box center [180, 116] width 14 height 5
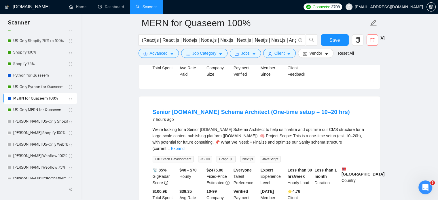
scroll to position [605, 0]
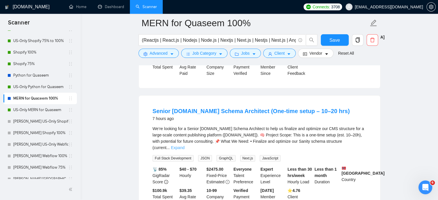
click at [184, 146] on link "Expand" at bounding box center [178, 148] width 14 height 5
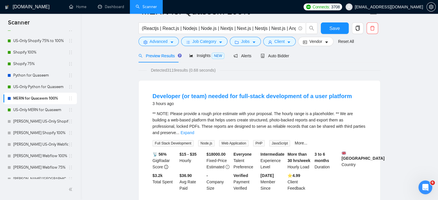
scroll to position [0, 0]
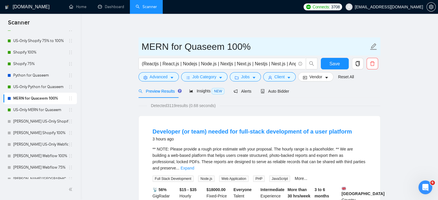
click at [228, 47] on input "MERN for Quaseem 100%" at bounding box center [255, 46] width 227 height 14
drag, startPoint x: 224, startPoint y: 48, endPoint x: 171, endPoint y: 48, distance: 53.0
click at [171, 48] on input "MERN for Quaseem 75% to 100%" at bounding box center [255, 46] width 227 height 14
type input "MERN 75% to 100%"
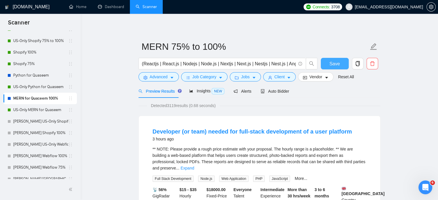
click at [332, 65] on span "Save" at bounding box center [335, 63] width 10 height 7
click at [36, 111] on link "US-Only MERN for Quaseem" at bounding box center [40, 110] width 55 height 12
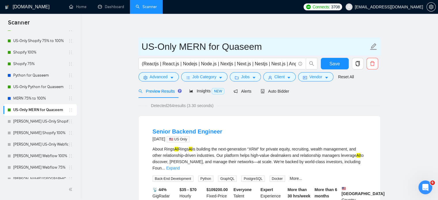
drag, startPoint x: 270, startPoint y: 46, endPoint x: 209, endPoint y: 50, distance: 61.2
click at [209, 50] on input "US-Only MERN for Quaseem" at bounding box center [255, 46] width 227 height 14
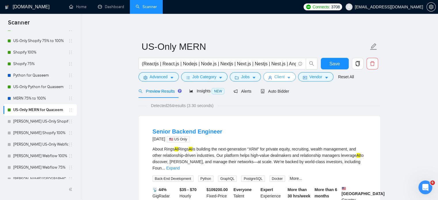
click at [288, 78] on icon "caret-down" at bounding box center [289, 78] width 3 height 2
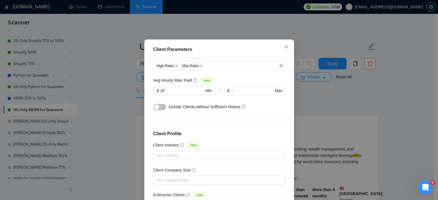
scroll to position [169, 0]
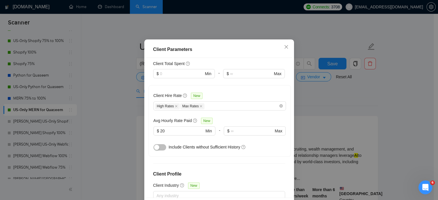
click at [320, 105] on div "Client Parameters Client Location Include Client Countries Select Exclude Clien…" at bounding box center [219, 100] width 438 height 200
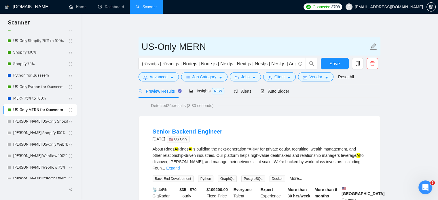
click at [228, 46] on input "US-Only MERN" at bounding box center [255, 46] width 227 height 14
type input "US-Only MERN 75% to 100%"
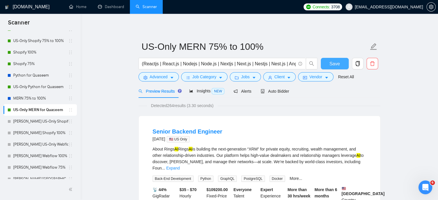
click at [331, 64] on span "Save" at bounding box center [335, 63] width 10 height 7
click at [34, 100] on link "MERN 75% to 100%" at bounding box center [40, 99] width 55 height 12
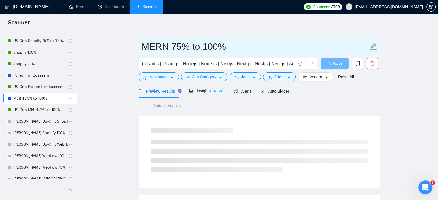
click at [142, 48] on input "MERN 75% to 100%" at bounding box center [255, 46] width 227 height 14
paste input "🌍"
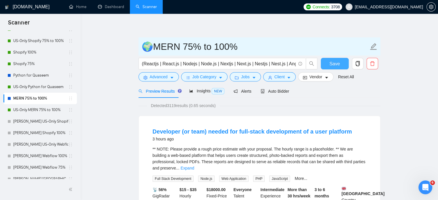
type input "🌍MERN 75% to 100%"
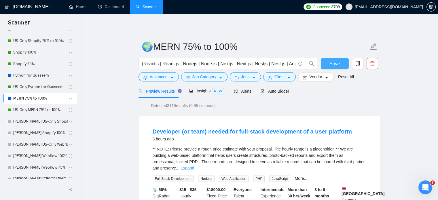
click at [331, 65] on span "Save" at bounding box center [335, 63] width 10 height 7
click at [32, 73] on link "Python for Quaseem" at bounding box center [40, 76] width 55 height 12
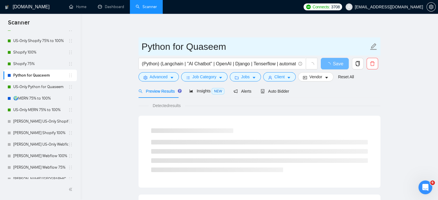
click at [142, 50] on input "Python for Quaseem" at bounding box center [255, 46] width 227 height 14
paste input "🌍"
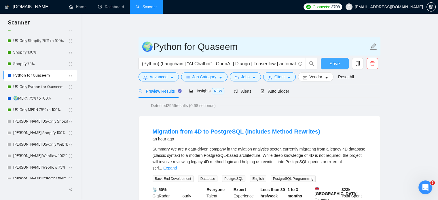
type input "🌍Python for Quaseem"
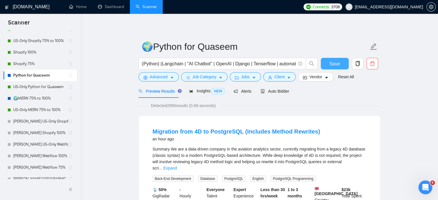
click at [333, 64] on span "Save" at bounding box center [335, 63] width 10 height 7
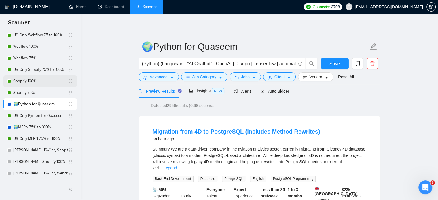
click at [28, 82] on link "Shopify 100%" at bounding box center [40, 82] width 55 height 12
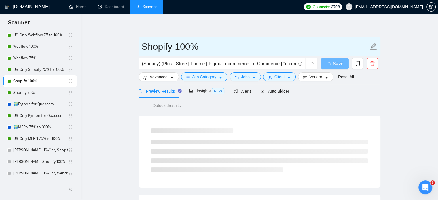
click at [142, 49] on input "Shopify 100%" at bounding box center [255, 46] width 227 height 14
paste input "🌍"
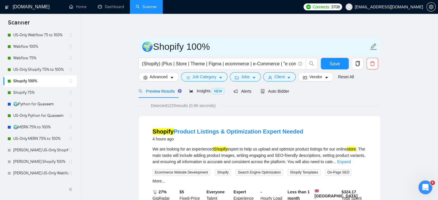
type input "🌍Shopify 100%"
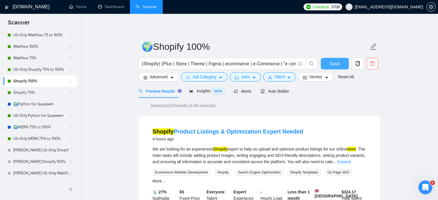
click at [331, 63] on span "Save" at bounding box center [335, 63] width 10 height 7
click at [36, 94] on link "Shopify 75%" at bounding box center [40, 93] width 55 height 12
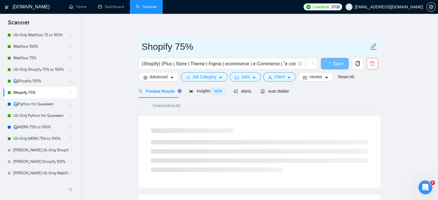
click at [142, 48] on input "Shopify 75%" at bounding box center [255, 46] width 227 height 14
paste input "🌍"
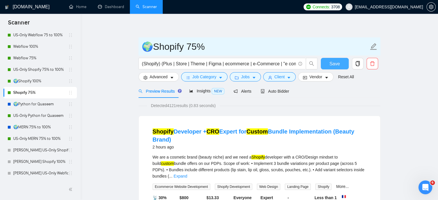
type input "🌍Shopify 75%"
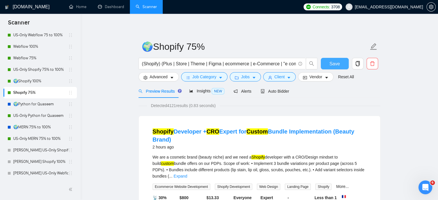
click at [335, 65] on span "Save" at bounding box center [335, 63] width 10 height 7
click at [20, 58] on link "Webflow 75%" at bounding box center [40, 58] width 55 height 12
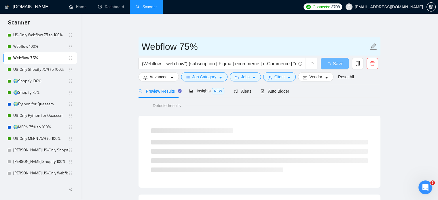
click at [142, 48] on input "Webflow 75%" at bounding box center [255, 46] width 227 height 14
paste input "🌍"
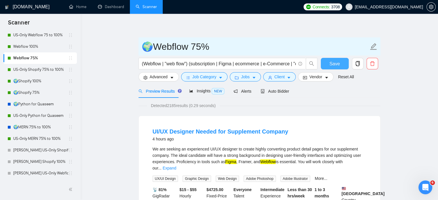
type input "🌍Webflow 75%"
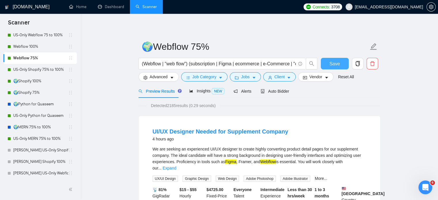
click at [335, 65] on span "Save" at bounding box center [335, 63] width 10 height 7
click at [21, 47] on link "Webflow 100%" at bounding box center [40, 47] width 55 height 12
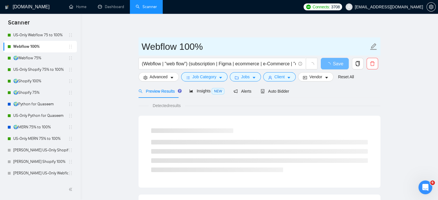
click at [142, 48] on input "Webflow 100%" at bounding box center [255, 46] width 227 height 14
paste input "🌍"
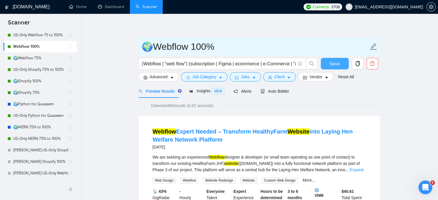
type input "🌍Webflow 100%"
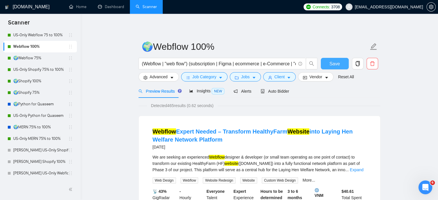
click at [333, 65] on span "Save" at bounding box center [335, 63] width 10 height 7
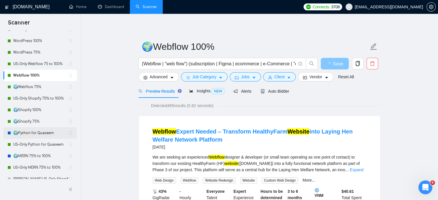
scroll to position [6, 0]
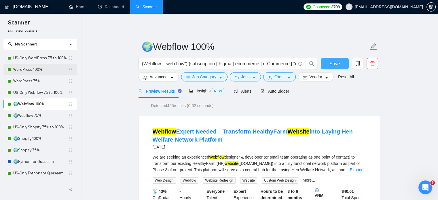
click at [33, 69] on link "WordPress 100%" at bounding box center [40, 70] width 55 height 12
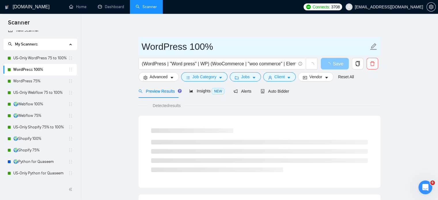
click at [142, 47] on input "WordPress 100%" at bounding box center [255, 46] width 227 height 14
paste input "🌍"
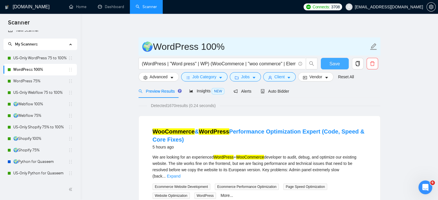
type input "🌍WordPress 100%"
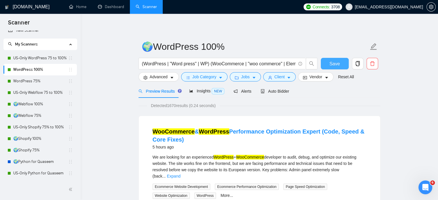
click at [335, 66] on span "Save" at bounding box center [335, 63] width 10 height 7
click at [24, 82] on link "WordPress 75%" at bounding box center [40, 82] width 55 height 12
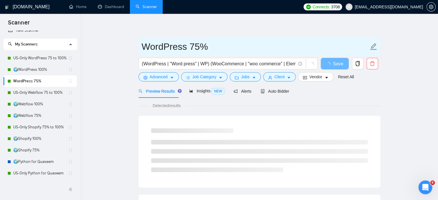
click at [141, 48] on span "WordPress 75%" at bounding box center [260, 46] width 242 height 18
click at [142, 48] on input "WordPress 75%" at bounding box center [255, 46] width 227 height 14
paste input "🌍"
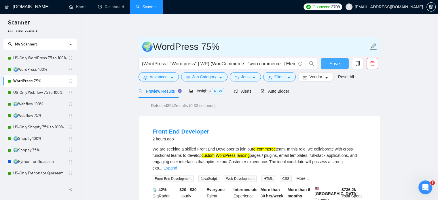
type input "🌍WordPress 75%"
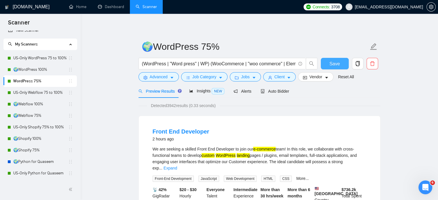
click at [339, 63] on span "Save" at bounding box center [335, 63] width 10 height 7
click at [39, 57] on link "US-Only WordPress 75 to 100%" at bounding box center [40, 58] width 55 height 12
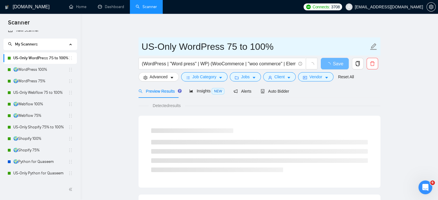
click at [141, 48] on span "US-Only WordPress 75 to 100%" at bounding box center [260, 46] width 242 height 18
click at [143, 49] on input "US-Only WordPress 75 to 100%" at bounding box center [255, 46] width 227 height 14
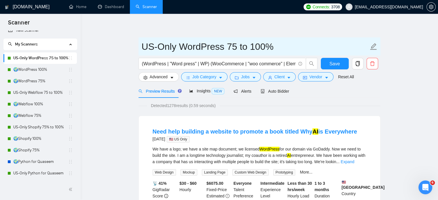
paste input "🇺🇸"
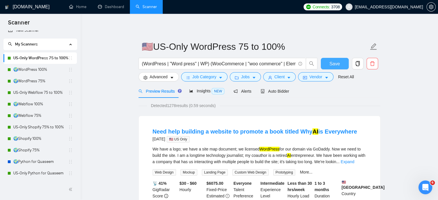
click at [334, 65] on span "Save" at bounding box center [335, 63] width 10 height 7
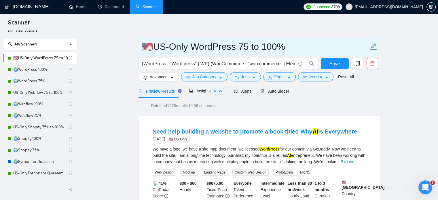
drag, startPoint x: 184, startPoint y: 50, endPoint x: 142, endPoint y: 51, distance: 42.1
click at [142, 51] on input "🇺🇸US-Only WordPress 75 to 100%" at bounding box center [255, 46] width 227 height 14
paste input "text"
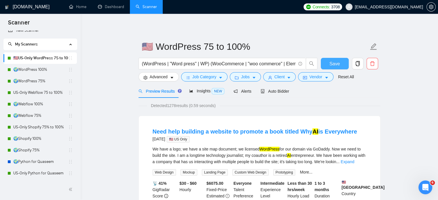
click at [331, 66] on span "Save" at bounding box center [335, 63] width 10 height 7
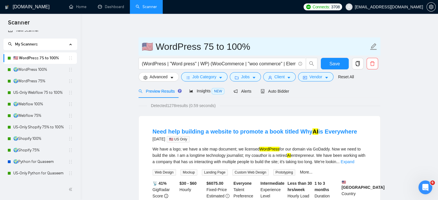
drag, startPoint x: 150, startPoint y: 49, endPoint x: 142, endPoint y: 49, distance: 7.8
click at [142, 49] on input "🇺🇸 WordPress 75 to 100%" at bounding box center [255, 46] width 227 height 14
drag, startPoint x: 151, startPoint y: 48, endPoint x: 140, endPoint y: 48, distance: 11.2
click at [140, 48] on span "🇺🇸 WordPress 75 to 100%" at bounding box center [260, 46] width 242 height 18
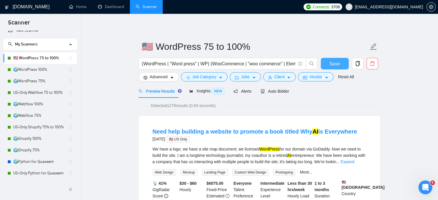
click at [333, 65] on span "Save" at bounding box center [335, 63] width 10 height 7
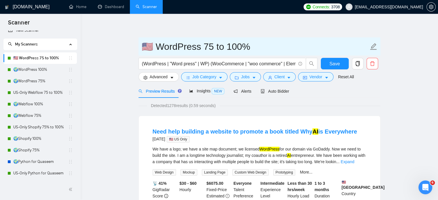
drag, startPoint x: 150, startPoint y: 48, endPoint x: 137, endPoint y: 47, distance: 12.7
paste input "U+1F1FA U+1F1F8"
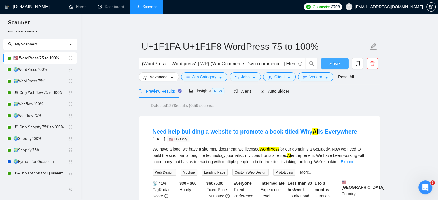
click at [332, 64] on span "Save" at bounding box center [335, 63] width 10 height 7
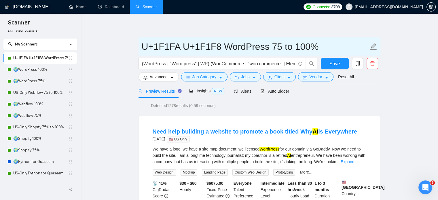
drag, startPoint x: 220, startPoint y: 46, endPoint x: 110, endPoint y: 47, distance: 110.4
paste input "🇺🇸"
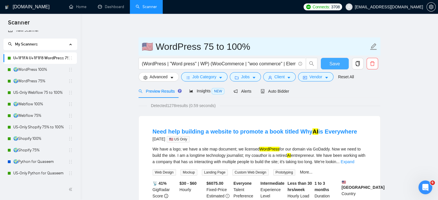
type input "🇺🇸 WordPress 75 to 100%"
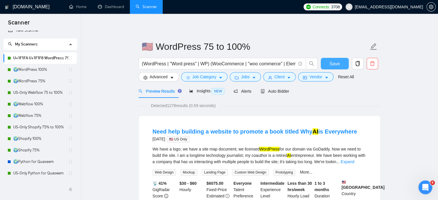
click at [328, 63] on button "Save" at bounding box center [335, 64] width 28 height 12
click at [32, 92] on link "US-Only Webflow 75 to 100%" at bounding box center [40, 93] width 55 height 12
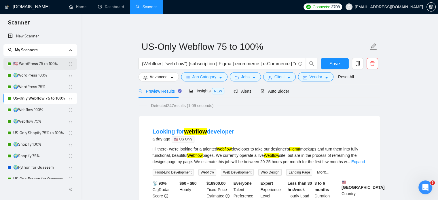
click at [46, 63] on link "🇺🇸 WordPress 75 to 100%" at bounding box center [40, 64] width 55 height 12
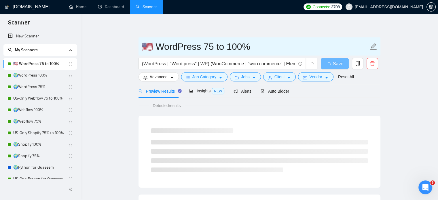
drag, startPoint x: 151, startPoint y: 47, endPoint x: 144, endPoint y: 47, distance: 6.7
click at [144, 47] on input "🇺🇸 WordPress 75 to 100%" at bounding box center [255, 46] width 227 height 14
paste input "text"
click at [255, 47] on input "🇺🇸 WordPress 75 to 100%" at bounding box center [255, 46] width 227 height 14
paste input "🇺🇸"
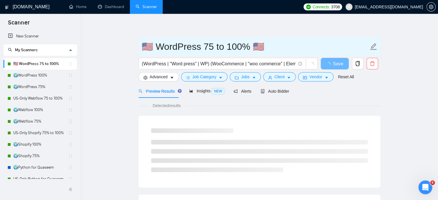
click at [199, 46] on input "🇺🇸 WordPress 75 to 100% 🇺🇸" at bounding box center [255, 46] width 227 height 14
paste input "🇺🇸"
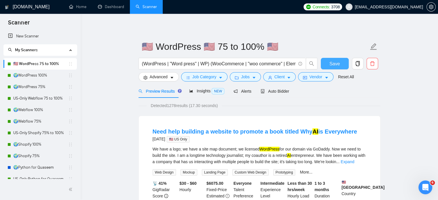
click at [332, 65] on span "Save" at bounding box center [335, 63] width 10 height 7
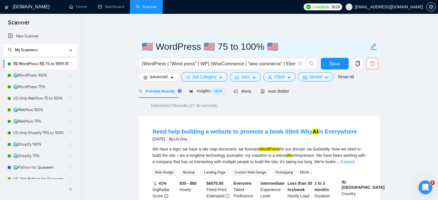
click at [150, 49] on input "🇺🇸 WordPress 🇺🇸 75 to 100% 🇺🇸" at bounding box center [255, 46] width 227 height 14
click at [289, 47] on input "🇺🇸 WordPress 🇺🇸 75 to 100% 🇺🇸" at bounding box center [255, 46] width 227 height 14
drag, startPoint x: 208, startPoint y: 50, endPoint x: 203, endPoint y: 49, distance: 4.6
click at [203, 49] on input "🇺🇸 WordPress 🇺🇸 75 to 100%" at bounding box center [255, 46] width 227 height 14
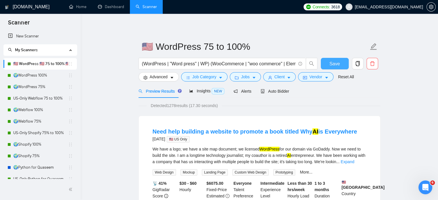
click at [339, 65] on span "Save" at bounding box center [335, 63] width 10 height 7
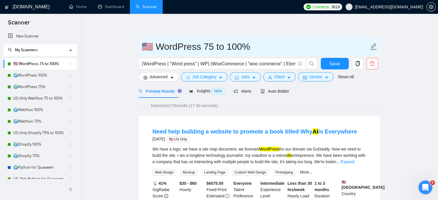
drag, startPoint x: 150, startPoint y: 49, endPoint x: 137, endPoint y: 49, distance: 13.3
paste input "U+1F1F8"
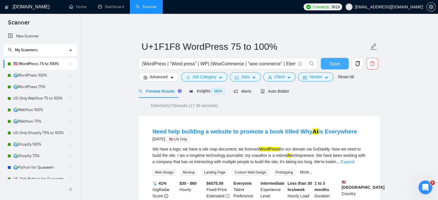
click at [335, 64] on span "Save" at bounding box center [335, 63] width 10 height 7
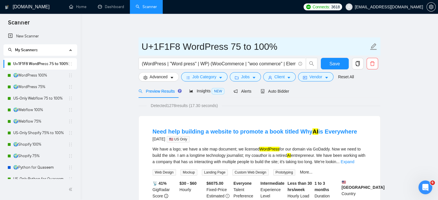
drag, startPoint x: 178, startPoint y: 48, endPoint x: 138, endPoint y: 48, distance: 39.5
click at [139, 48] on span "U+1F1F8 WordPress 75 to 100%" at bounding box center [260, 46] width 242 height 18
paste input "A"
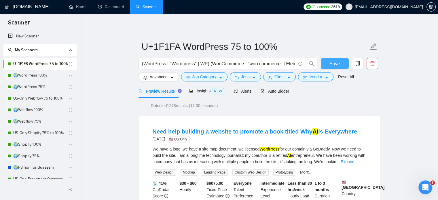
click at [341, 67] on button "Save" at bounding box center [335, 64] width 28 height 12
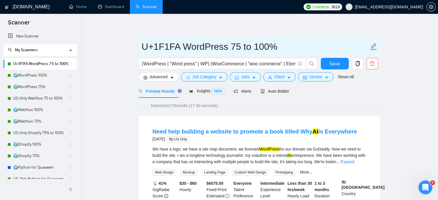
drag, startPoint x: 180, startPoint y: 48, endPoint x: 139, endPoint y: 48, distance: 41.2
click at [139, 48] on span "U+1F1FA WordPress 75 to 100%" at bounding box center [260, 46] width 242 height 18
paste input "text"
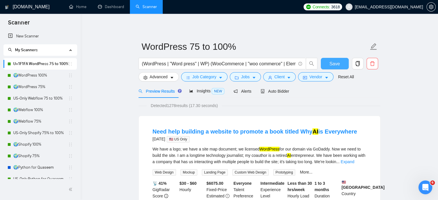
click at [332, 61] on span "Save" at bounding box center [335, 63] width 10 height 7
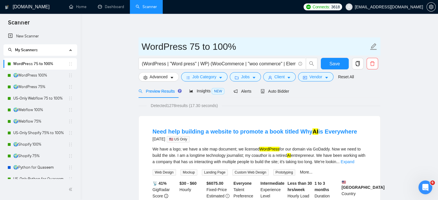
click at [143, 48] on input "WordPress 75 to 100%" at bounding box center [255, 46] width 227 height 14
paste input "[URL][DOMAIN_NAME][PERSON_NAME]"
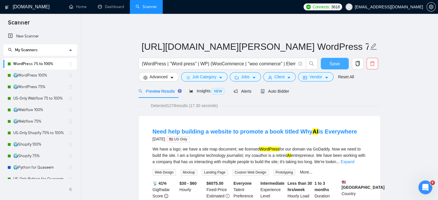
click at [327, 63] on button "Save" at bounding box center [335, 64] width 28 height 12
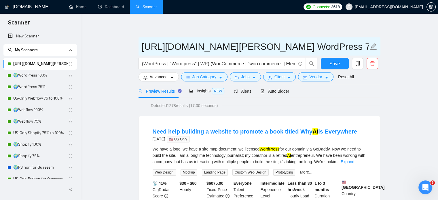
click at [180, 50] on input "[URL][DOMAIN_NAME][PERSON_NAME] WordPress 75 to 100%" at bounding box center [255, 46] width 227 height 14
drag, startPoint x: 333, startPoint y: 45, endPoint x: 121, endPoint y: 45, distance: 212.4
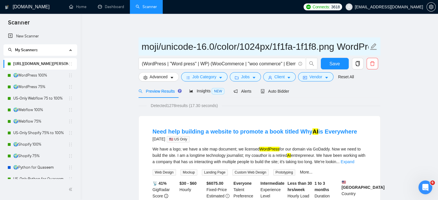
drag, startPoint x: 346, startPoint y: 48, endPoint x: 130, endPoint y: 50, distance: 216.4
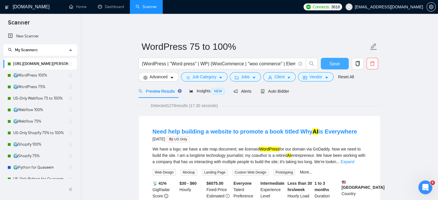
click at [340, 63] on button "Save" at bounding box center [335, 64] width 28 height 12
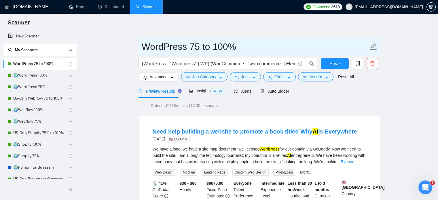
click at [142, 47] on input "WordPress 75 to 100%" at bounding box center [255, 46] width 227 height 14
paste input "💲"
click at [148, 47] on input "💲 WordPress 75 to 100%" at bounding box center [255, 46] width 227 height 14
drag, startPoint x: 152, startPoint y: 46, endPoint x: 145, endPoint y: 47, distance: 7.3
click at [145, 47] on input "💲 WordPress 75 to 100%" at bounding box center [255, 46] width 227 height 14
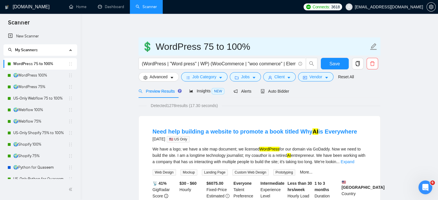
paste input "🇸"
drag, startPoint x: 150, startPoint y: 48, endPoint x: 138, endPoint y: 48, distance: 11.2
click at [139, 48] on span "🇺🇸 WordPress 75 to 100%" at bounding box center [260, 46] width 242 height 18
drag, startPoint x: 150, startPoint y: 48, endPoint x: 133, endPoint y: 48, distance: 17.3
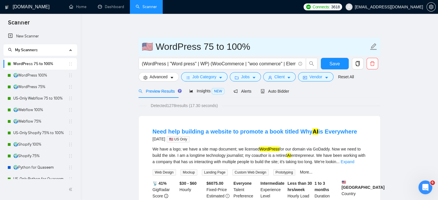
paste input "🇧"
drag, startPoint x: 151, startPoint y: 49, endPoint x: 136, endPoint y: 48, distance: 15.1
paste input "🇸"
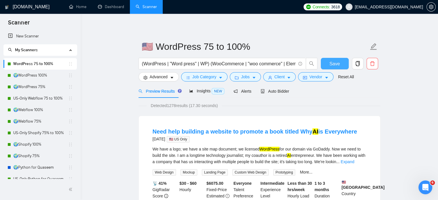
click at [325, 61] on button "Save" at bounding box center [335, 64] width 28 height 12
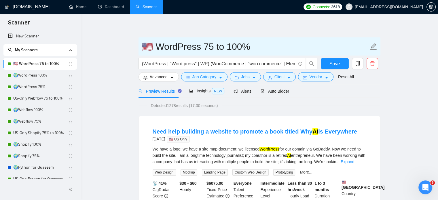
drag, startPoint x: 150, startPoint y: 48, endPoint x: 137, endPoint y: 46, distance: 13.4
paste input "🇪"
drag, startPoint x: 149, startPoint y: 49, endPoint x: 137, endPoint y: 49, distance: 11.8
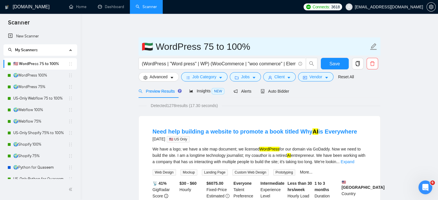
paste input "text"
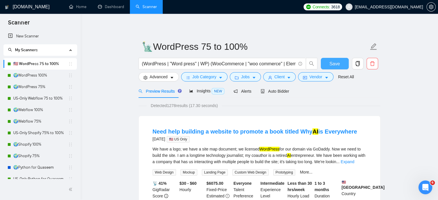
click at [333, 62] on span "Save" at bounding box center [335, 63] width 10 height 7
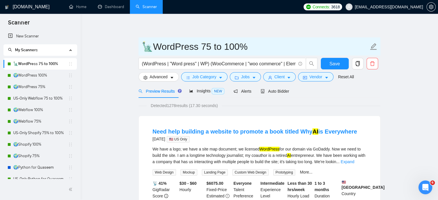
click at [149, 49] on input "🗽WordPress 75 to 100%" at bounding box center [255, 46] width 227 height 14
drag, startPoint x: 152, startPoint y: 50, endPoint x: 146, endPoint y: 50, distance: 5.8
click at [146, 50] on input "🗽WordPress 75 to 100%" at bounding box center [255, 46] width 227 height 14
click at [154, 48] on input "🗽WordPress 75 to 100%" at bounding box center [255, 46] width 227 height 14
paste input "🗽"
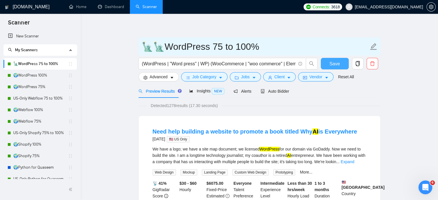
type input "🗽🗽WordPress 75 to 100%"
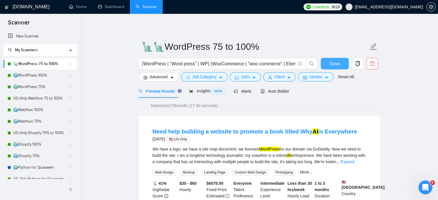
click at [338, 63] on span "Save" at bounding box center [335, 63] width 10 height 7
click at [45, 99] on link "US-Only Webflow 75 to 100%" at bounding box center [40, 99] width 55 height 12
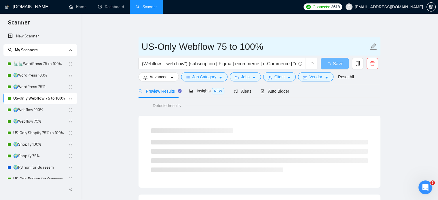
drag, startPoint x: 179, startPoint y: 47, endPoint x: 131, endPoint y: 49, distance: 47.9
paste input "🗽"
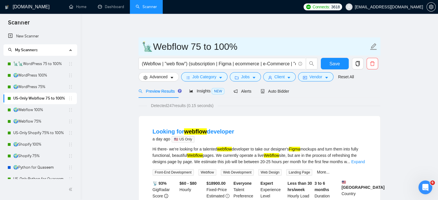
paste input "🗽"
type input "🗽🗽Webflow 75 to 100%"
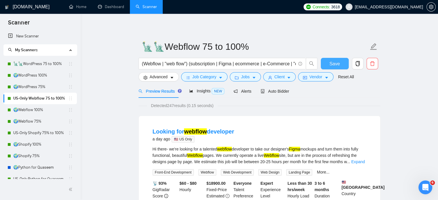
click at [333, 62] on span "Save" at bounding box center [335, 63] width 10 height 7
click at [47, 132] on link "US-Only Shopify 75% to 100%" at bounding box center [40, 133] width 55 height 12
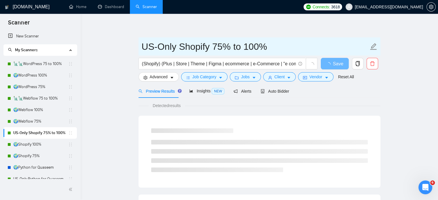
drag, startPoint x: 179, startPoint y: 46, endPoint x: 137, endPoint y: 46, distance: 42.1
paste input "🗽"
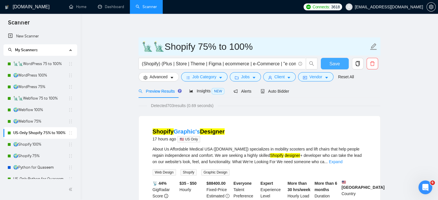
type input "🗽🗽Shopify 75% to 100%"
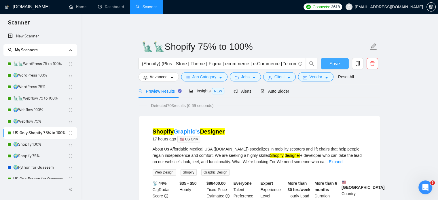
click at [337, 63] on span "Save" at bounding box center [335, 63] width 10 height 7
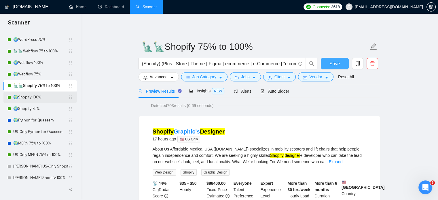
scroll to position [58, 0]
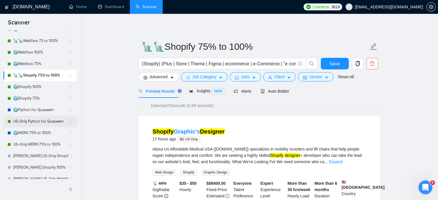
click at [54, 120] on link "US-Only Python for Quaseem" at bounding box center [40, 122] width 55 height 12
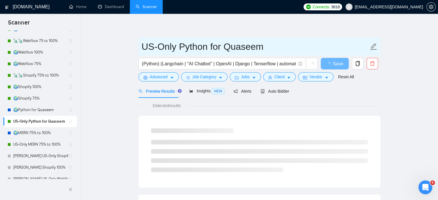
drag, startPoint x: 179, startPoint y: 46, endPoint x: 137, endPoint y: 47, distance: 42.1
paste input "🗽"
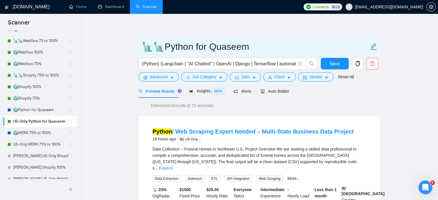
drag, startPoint x: 271, startPoint y: 48, endPoint x: 196, endPoint y: 49, distance: 75.2
click at [196, 49] on input "🗽🗽Python for Quaseem" at bounding box center [255, 46] width 227 height 14
type input "🗽🗽Python"
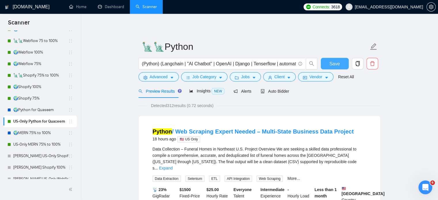
click at [326, 64] on button "Save" at bounding box center [335, 64] width 28 height 12
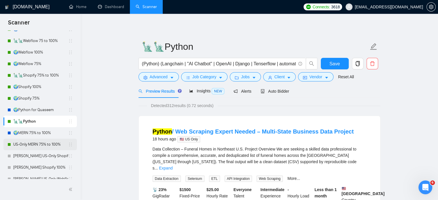
click at [46, 143] on link "US-Only MERN 75% to 100%" at bounding box center [40, 145] width 55 height 12
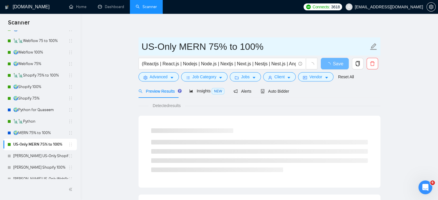
drag, startPoint x: 180, startPoint y: 48, endPoint x: 141, endPoint y: 49, distance: 38.6
click at [141, 49] on span "US-Only MERN 75% to 100%" at bounding box center [260, 46] width 242 height 18
paste input "🗽"
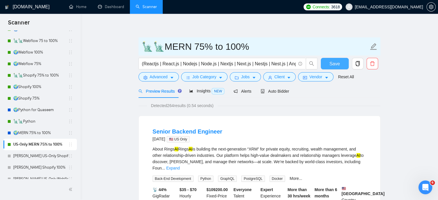
type input "🗽🗽MERN 75% to 100%"
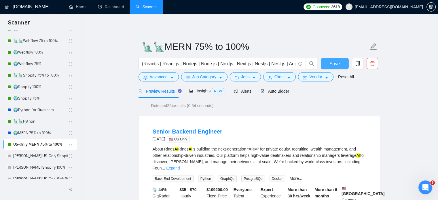
click at [330, 62] on span "Save" at bounding box center [335, 63] width 10 height 7
click at [42, 112] on link "🌍Python for Quaseem" at bounding box center [40, 110] width 55 height 12
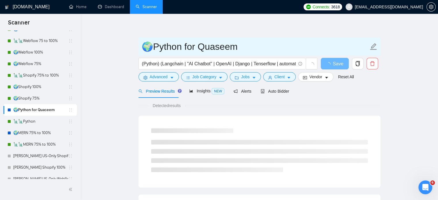
drag, startPoint x: 257, startPoint y: 49, endPoint x: 185, endPoint y: 51, distance: 71.8
click at [185, 51] on input "🌍Python for Quaseem" at bounding box center [255, 46] width 227 height 14
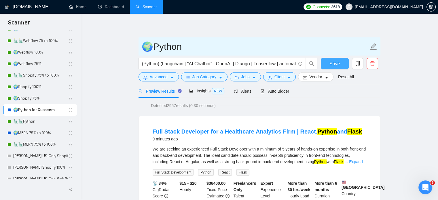
type input "🌍Python"
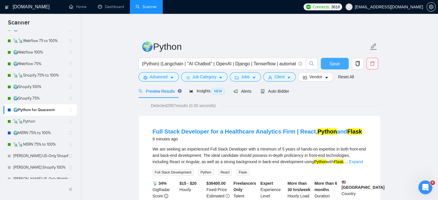
click at [333, 64] on span "Save" at bounding box center [335, 63] width 10 height 7
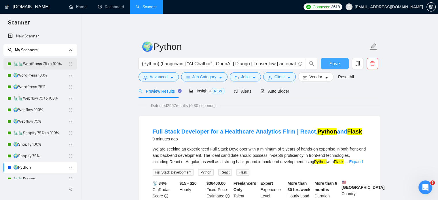
click at [49, 66] on link "🗽🗽WordPress 75 to 100%" at bounding box center [40, 64] width 55 height 12
